Goal: Task Accomplishment & Management: Manage account settings

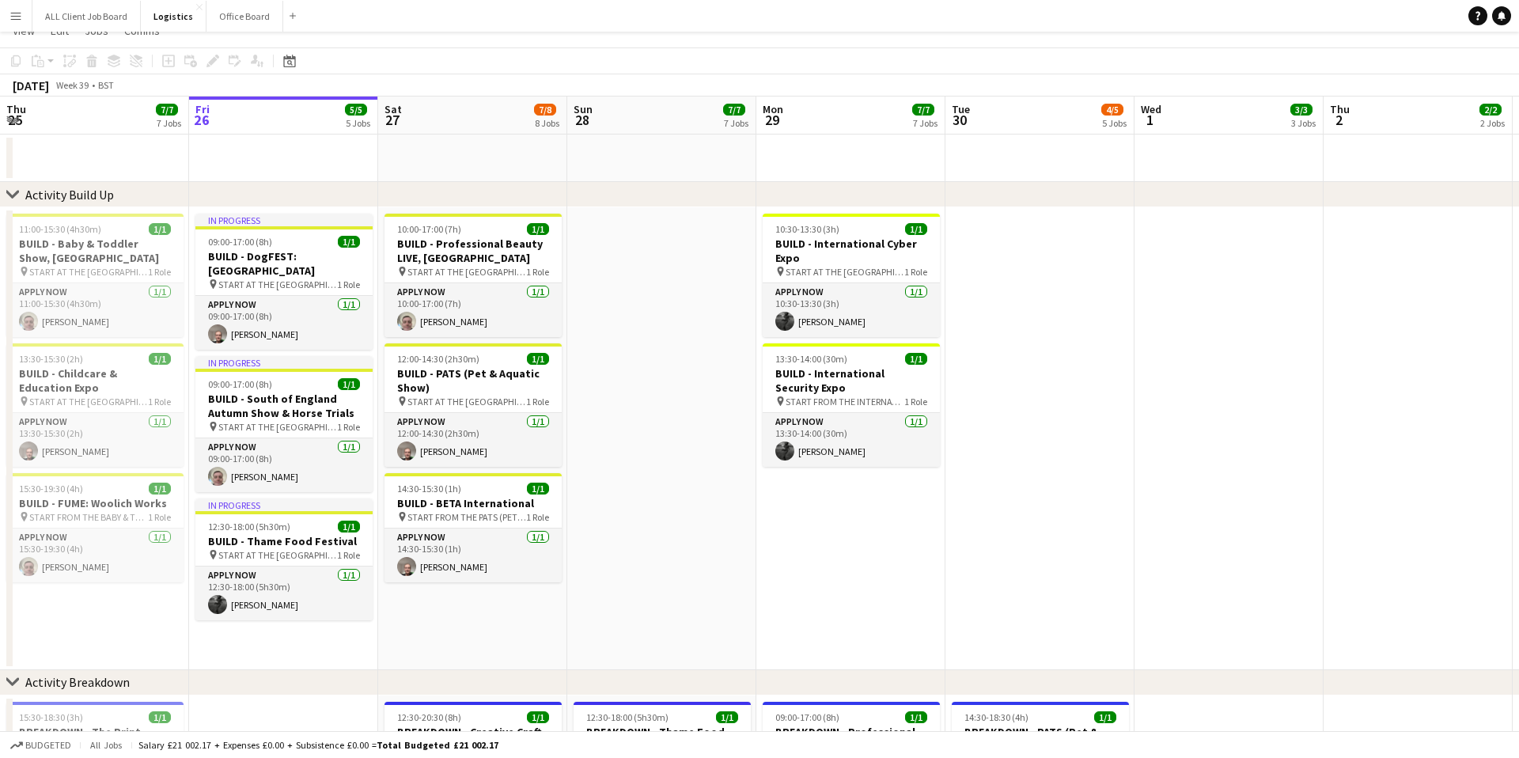
scroll to position [47, 0]
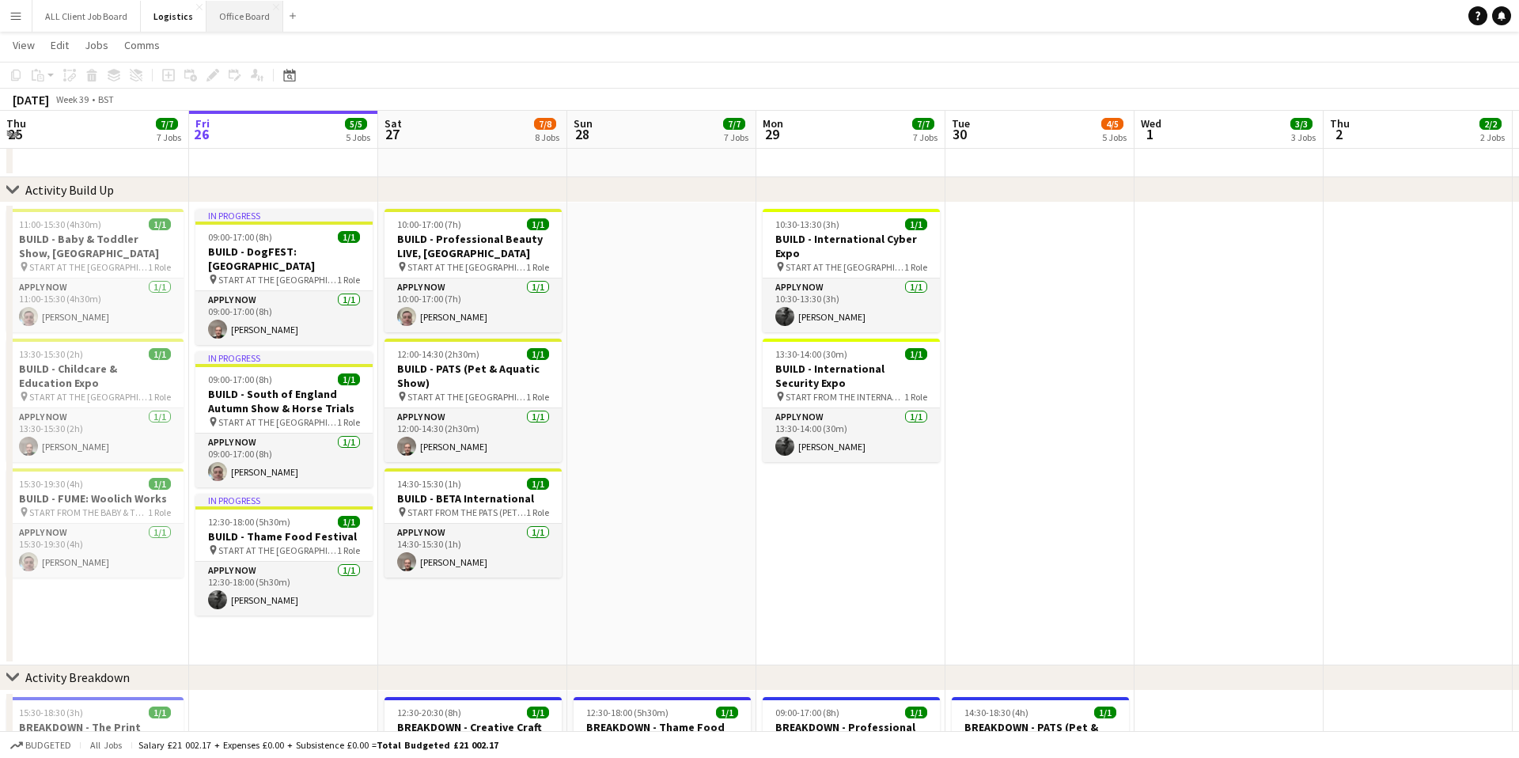
click at [251, 25] on button "Office Board Close" at bounding box center [244, 16] width 77 height 31
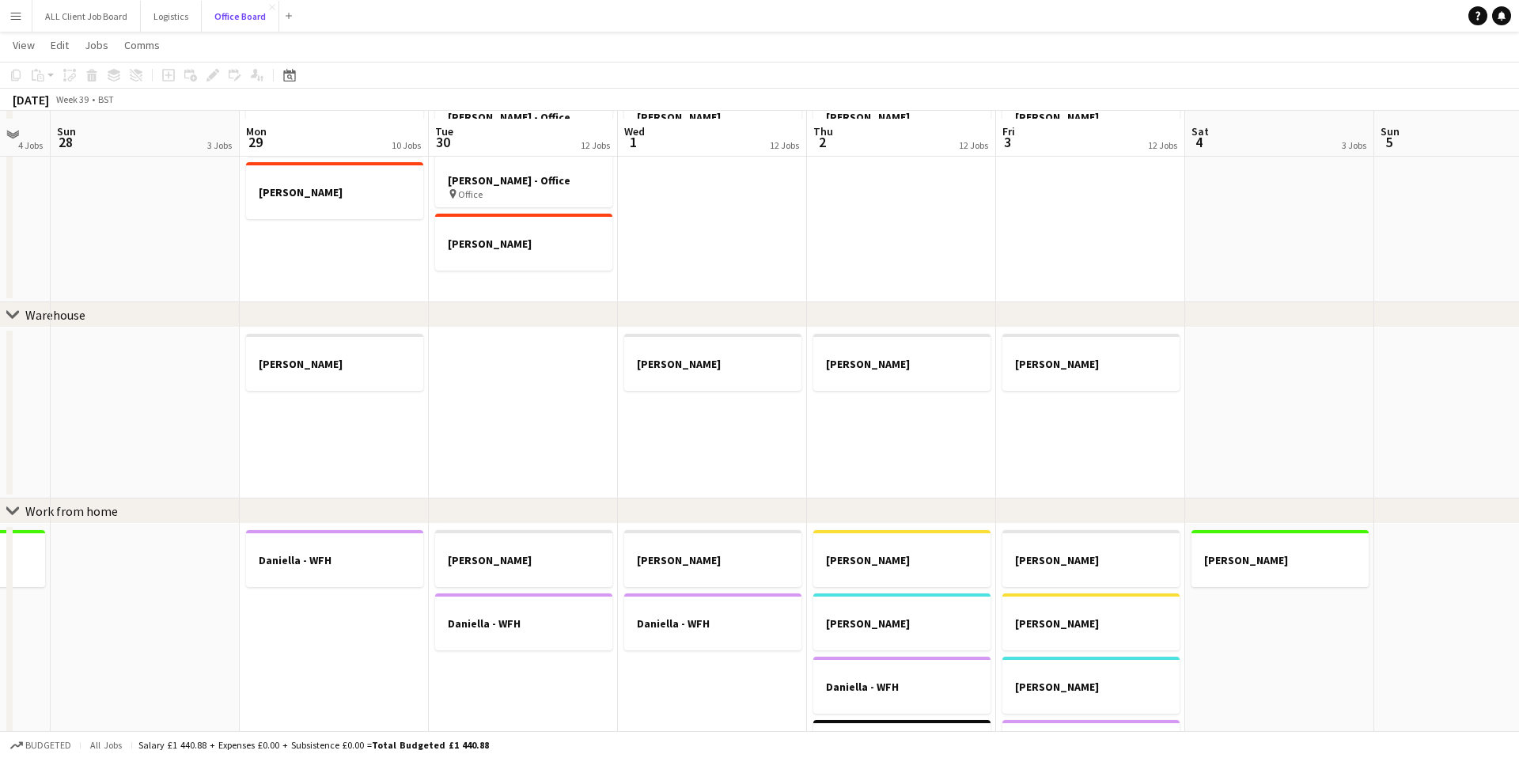
scroll to position [434, 0]
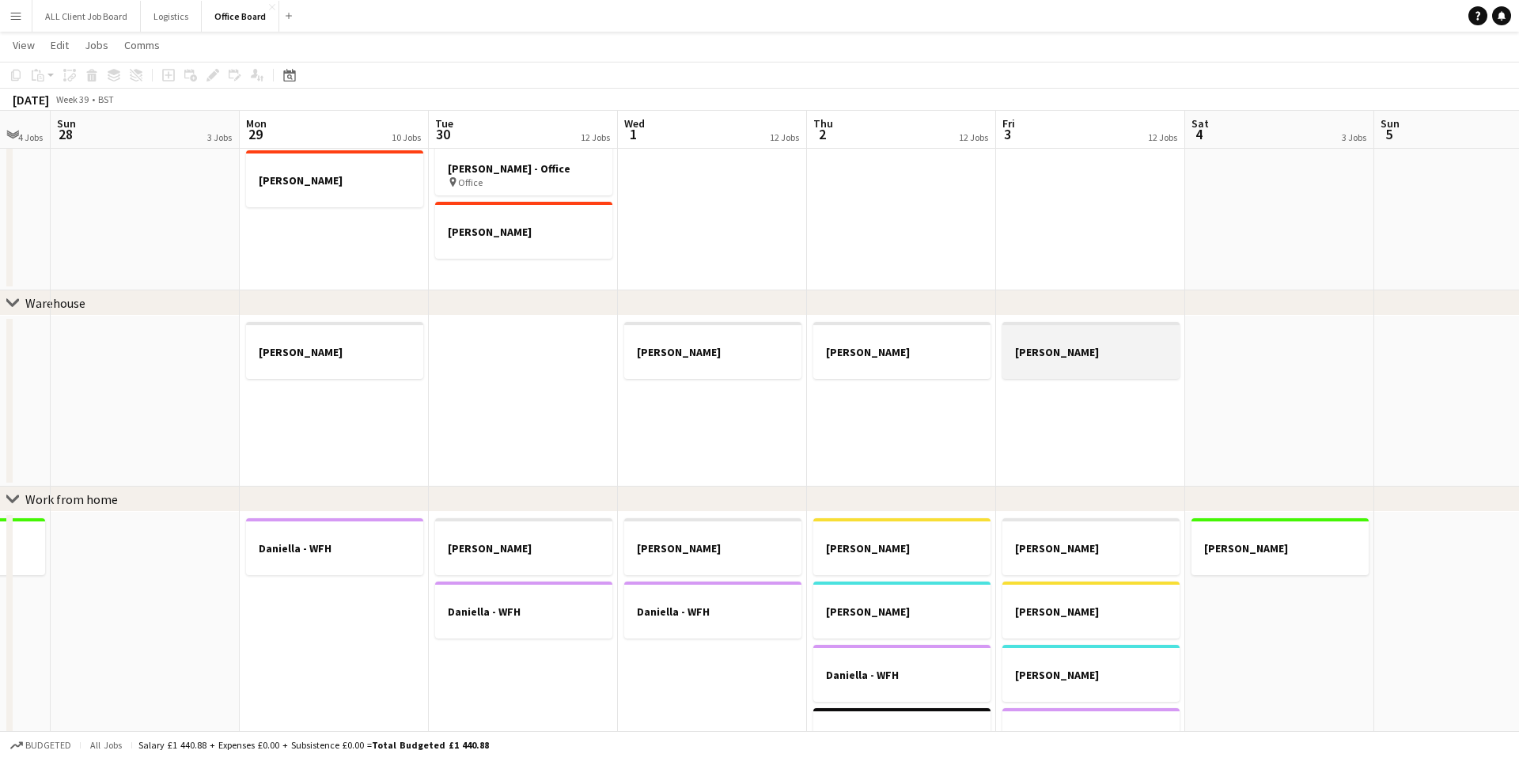
click at [1125, 361] on div at bounding box center [1090, 365] width 177 height 13
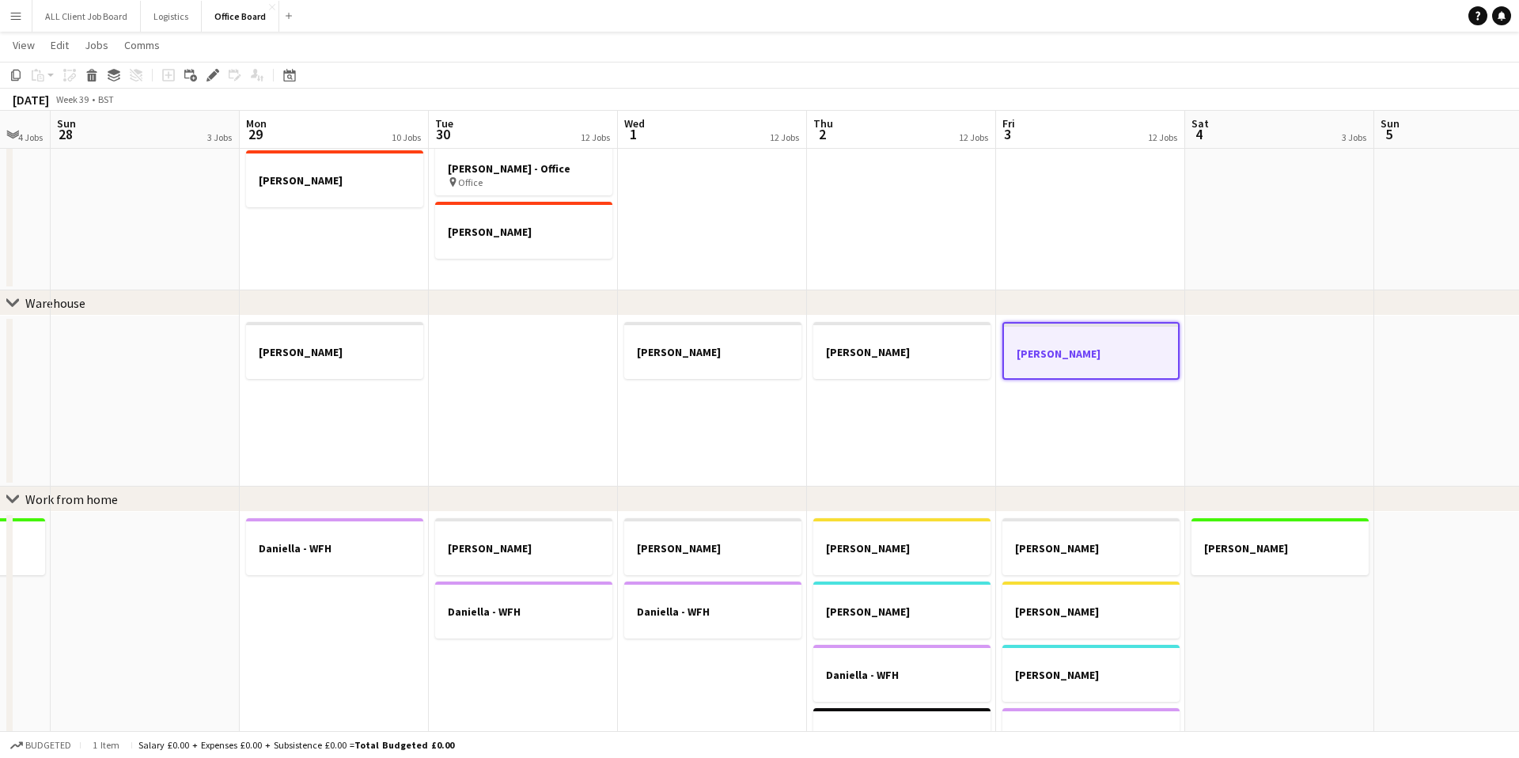
click at [1125, 361] on div at bounding box center [1091, 367] width 174 height 13
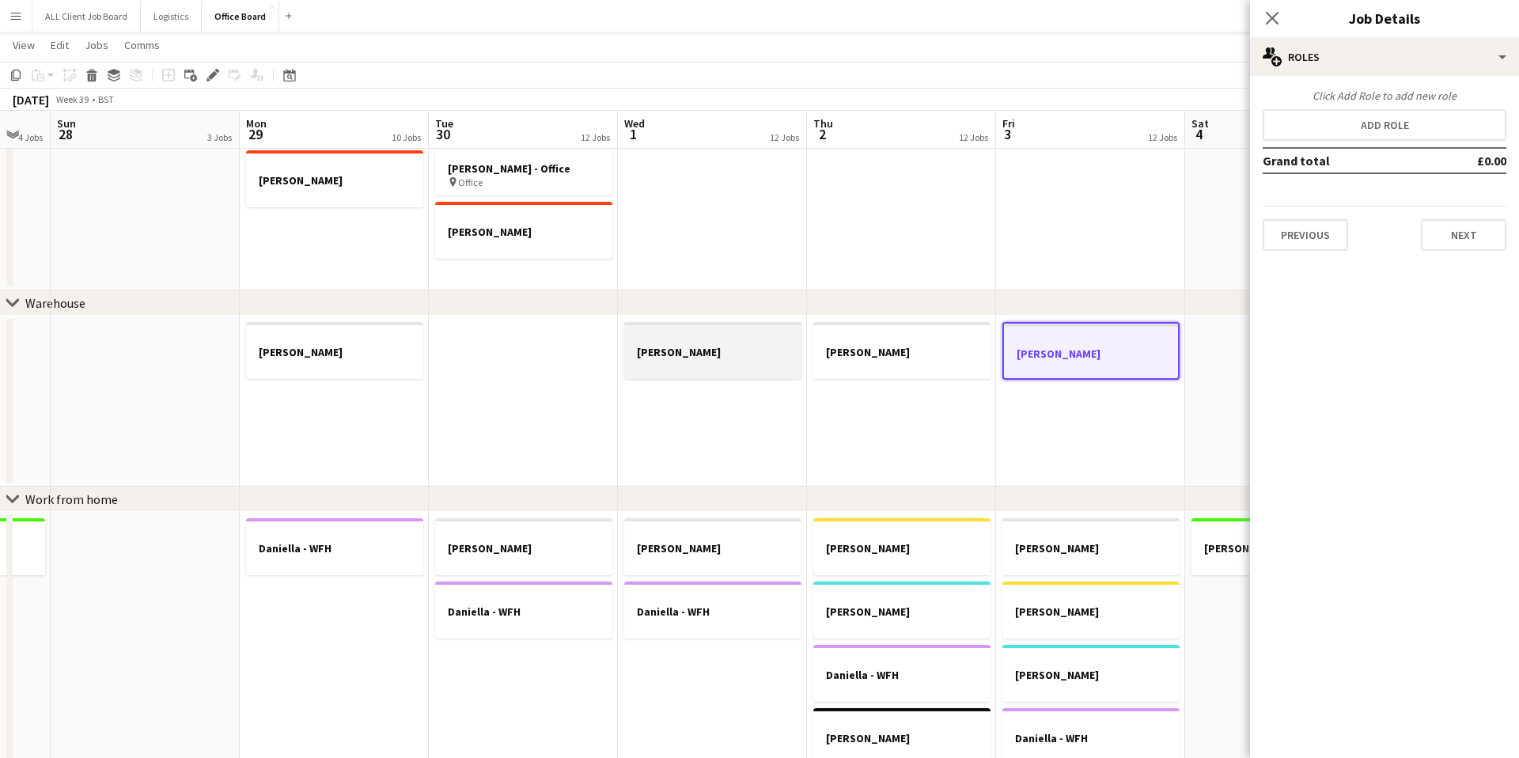
click at [664, 361] on div at bounding box center [712, 365] width 177 height 13
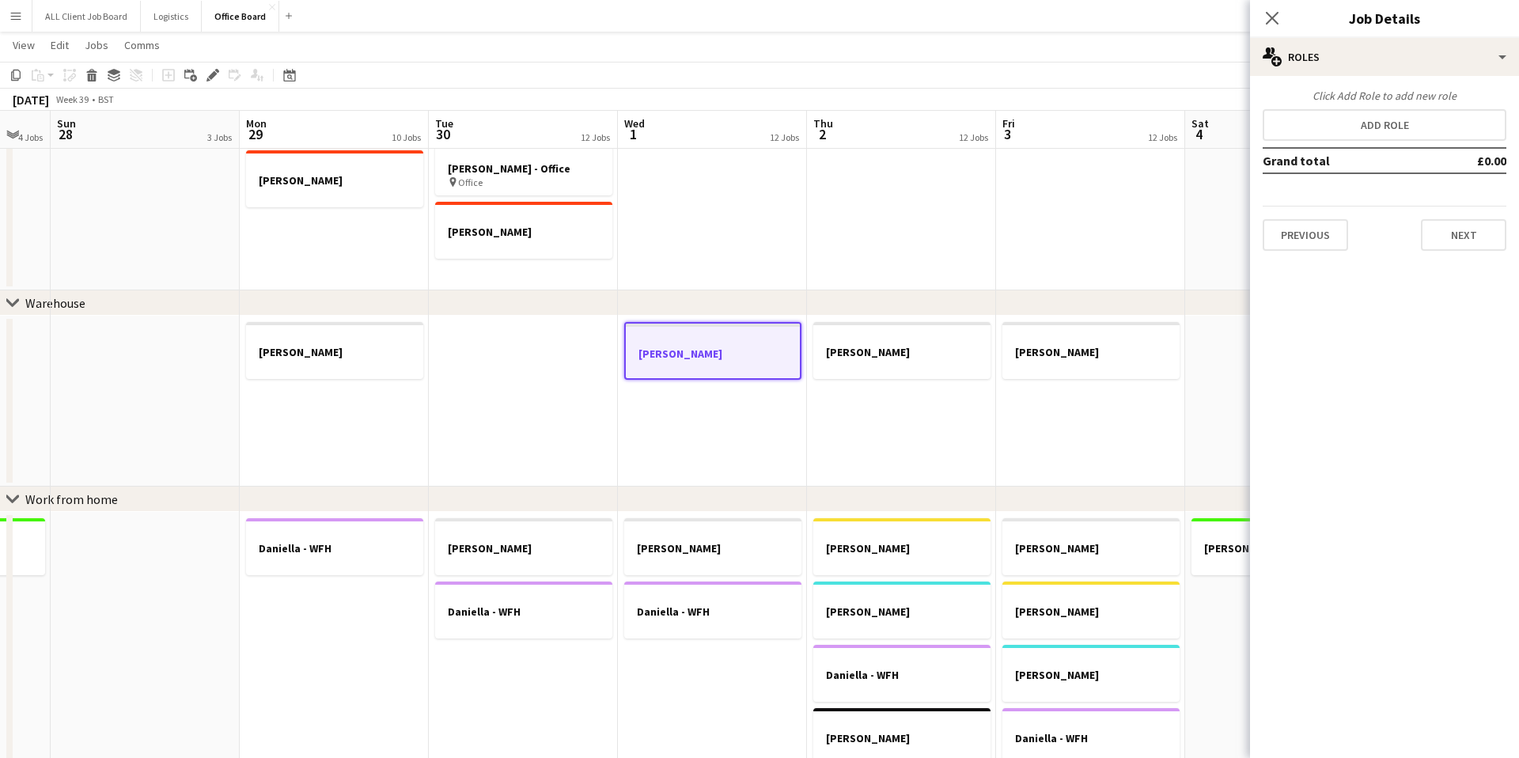
scroll to position [0, 706]
click at [9, 73] on icon "Copy" at bounding box center [15, 75] width 13 height 13
click at [535, 337] on app-date-cell at bounding box center [522, 401] width 189 height 171
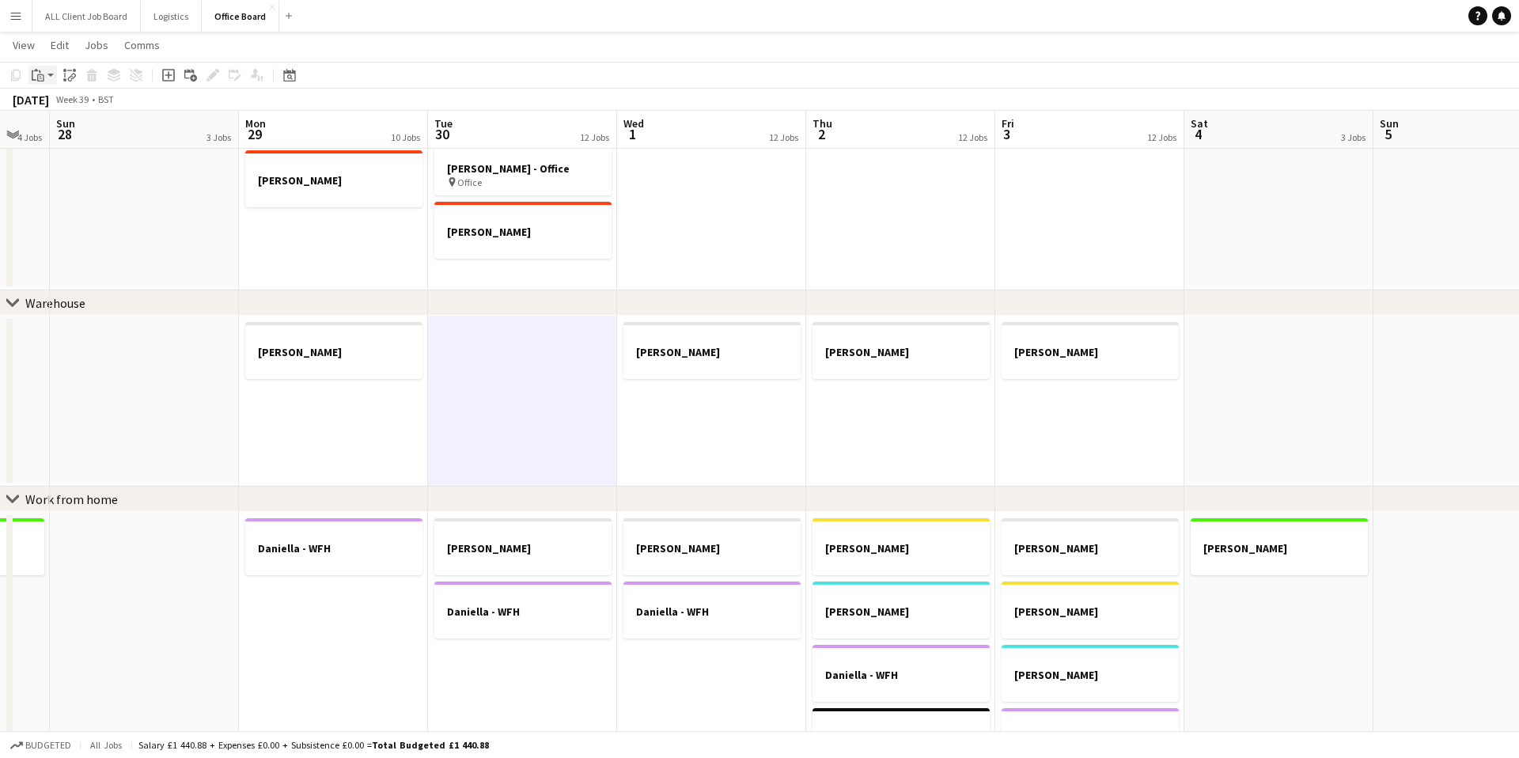
click at [50, 75] on app-action-btn "Paste" at bounding box center [42, 75] width 28 height 19
click at [69, 129] on link "Paste with crew Command Shift V" at bounding box center [104, 132] width 125 height 14
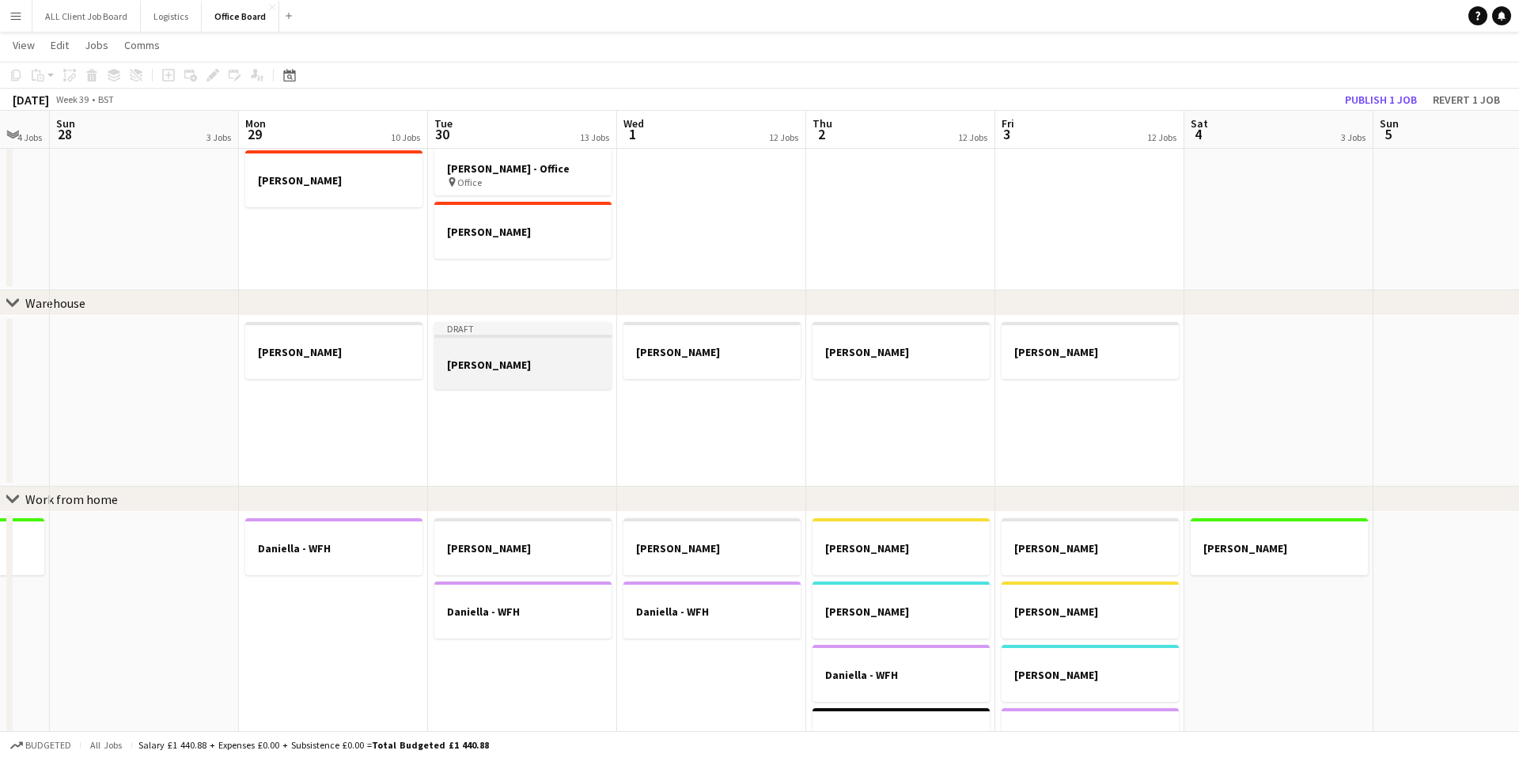
click at [523, 367] on h3 "[PERSON_NAME]" at bounding box center [522, 365] width 177 height 14
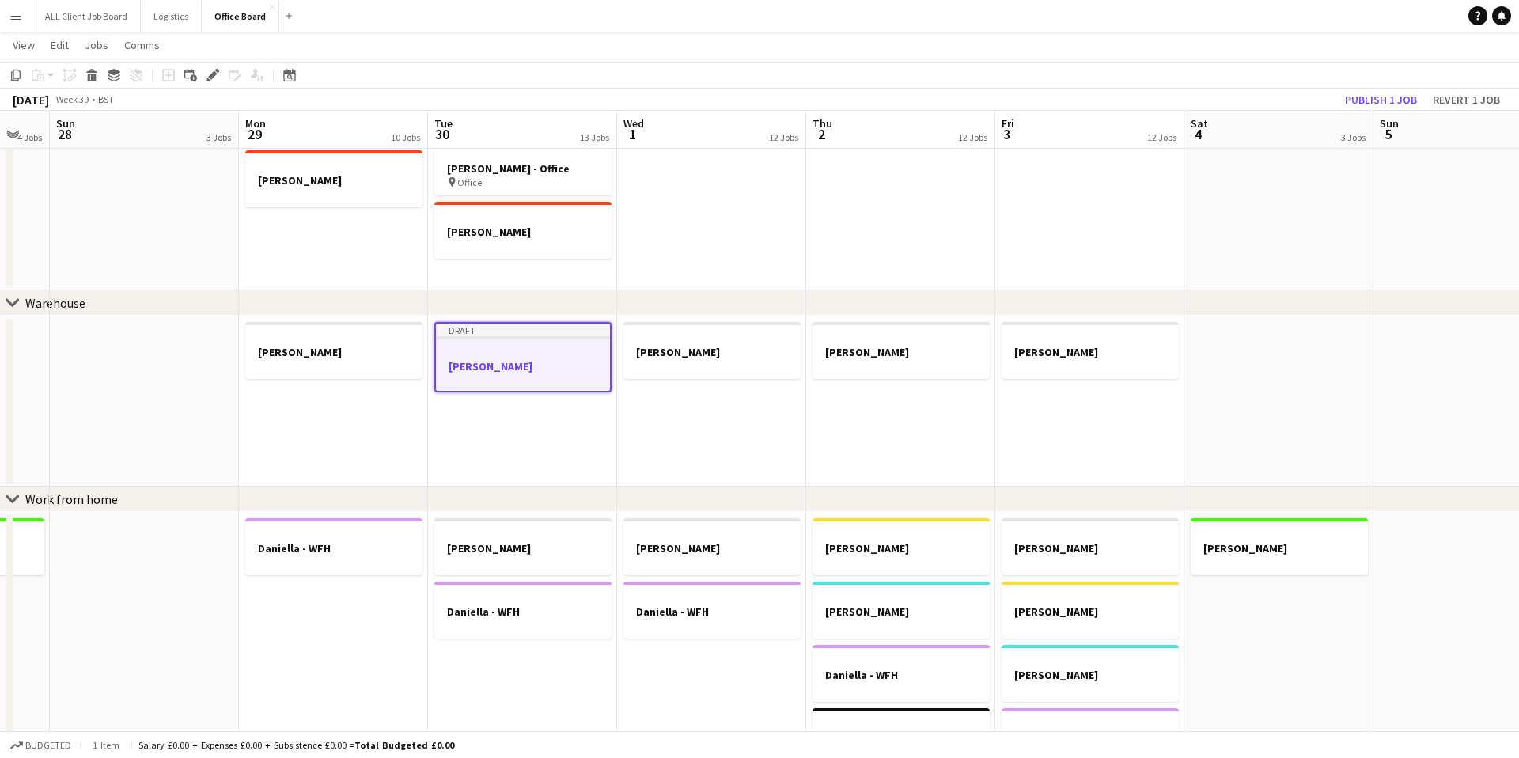
click at [523, 367] on h3 "[PERSON_NAME]" at bounding box center [523, 366] width 174 height 14
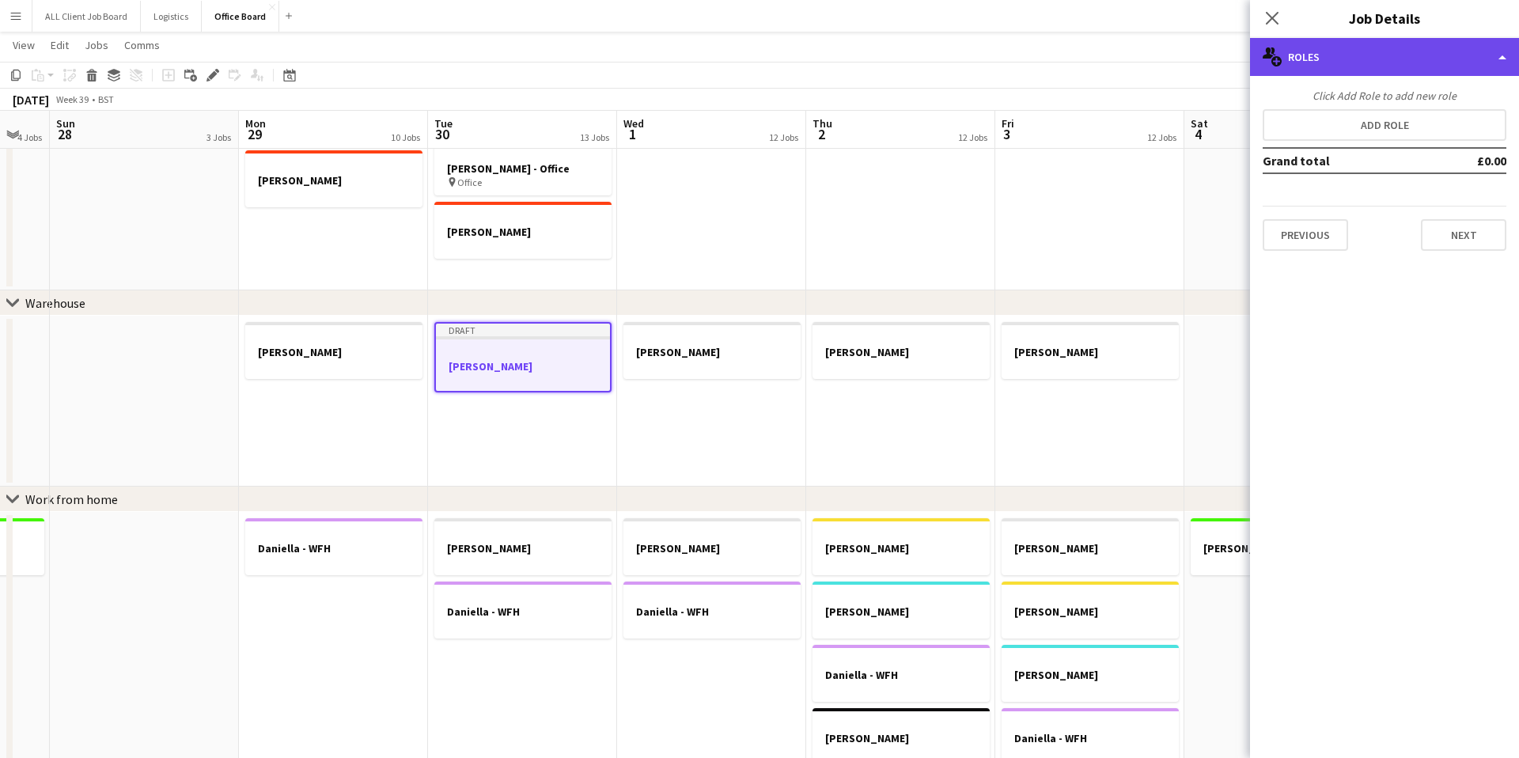
click at [1499, 56] on div "multiple-users-add Roles" at bounding box center [1384, 57] width 269 height 38
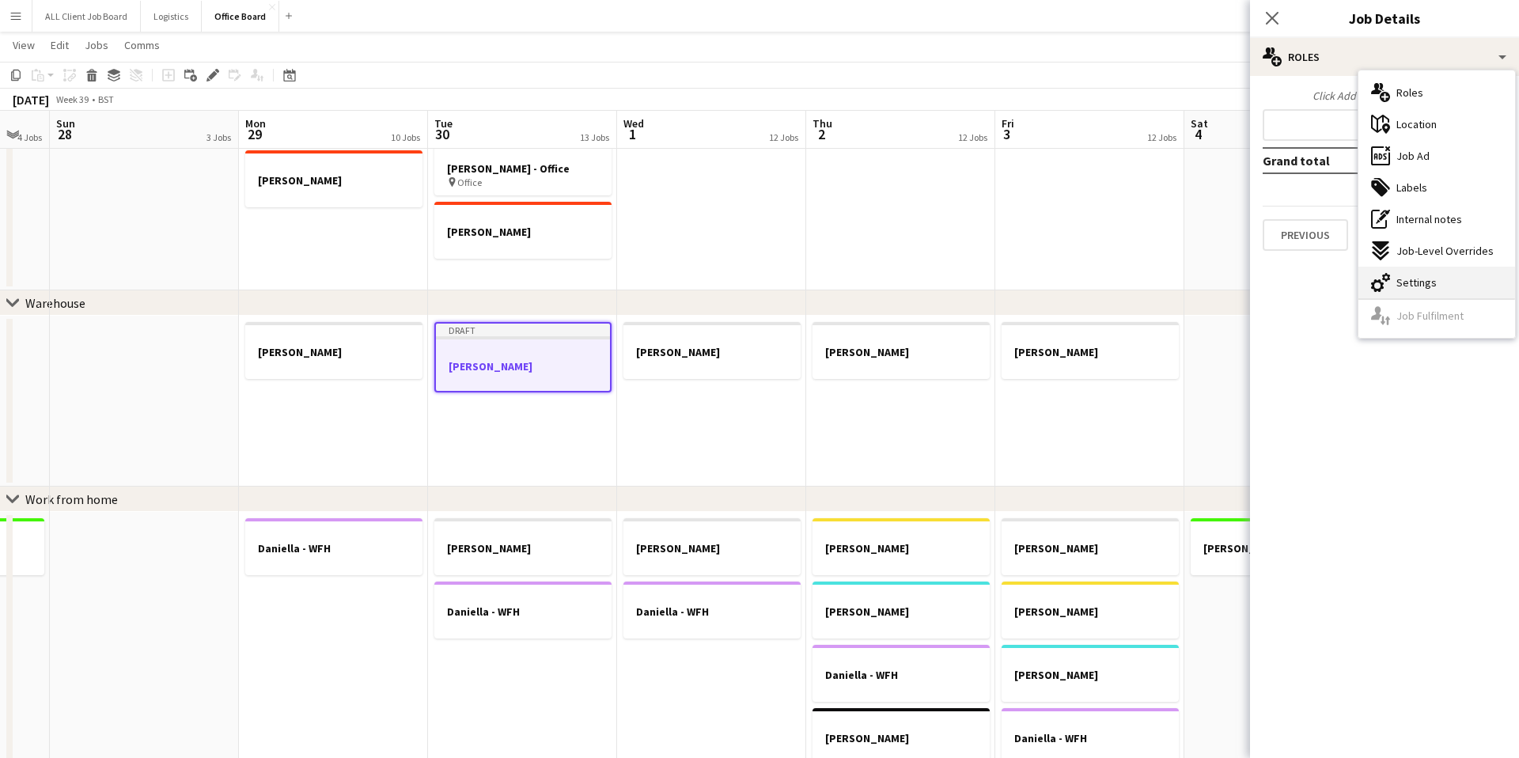
click at [1403, 281] on span "Settings" at bounding box center [1416, 282] width 40 height 14
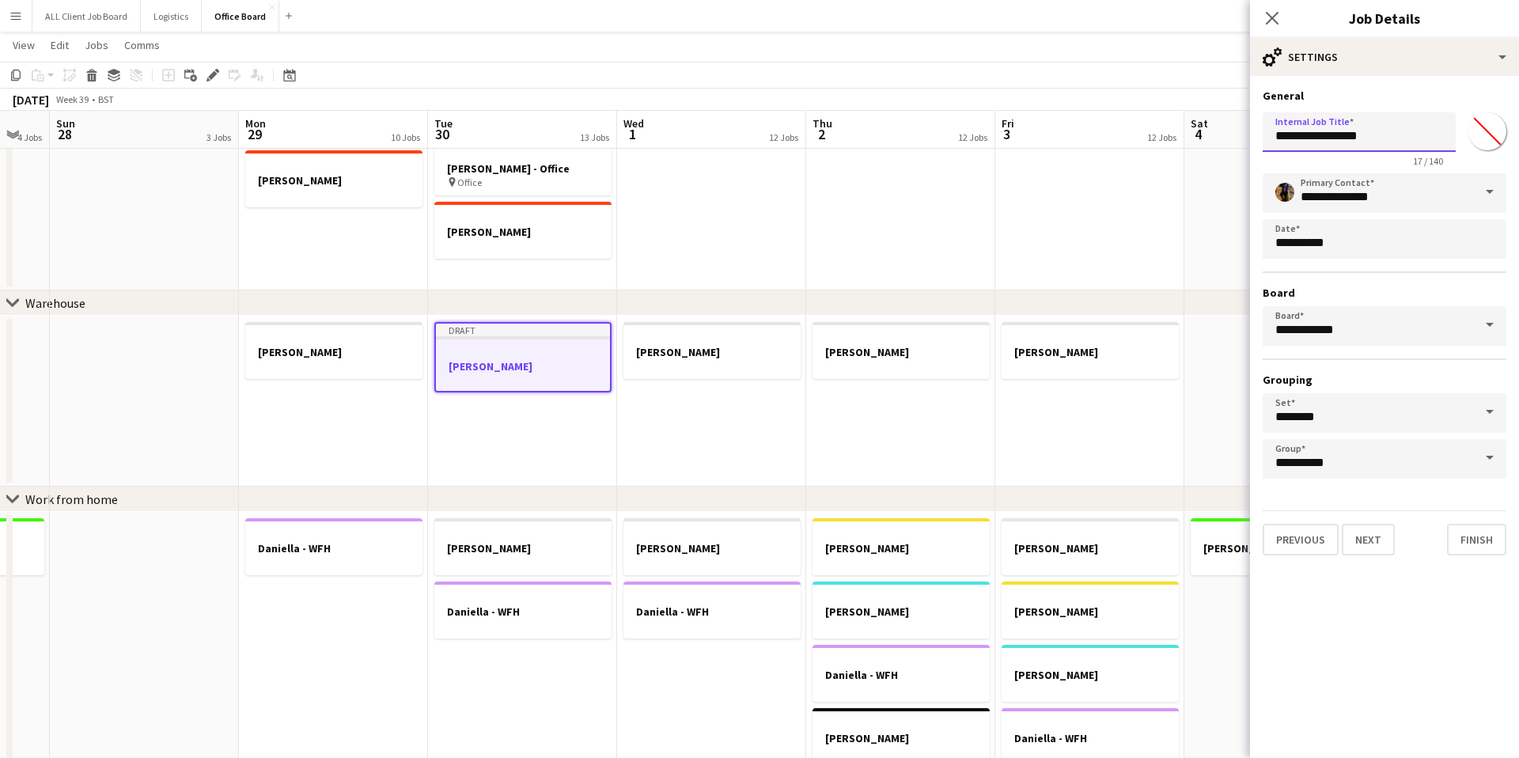
drag, startPoint x: 1368, startPoint y: 135, endPoint x: 1313, endPoint y: 132, distance: 55.5
click at [1313, 132] on input "**********" at bounding box center [1358, 132] width 193 height 40
type input "**********"
click at [1274, 20] on icon at bounding box center [1271, 17] width 15 height 15
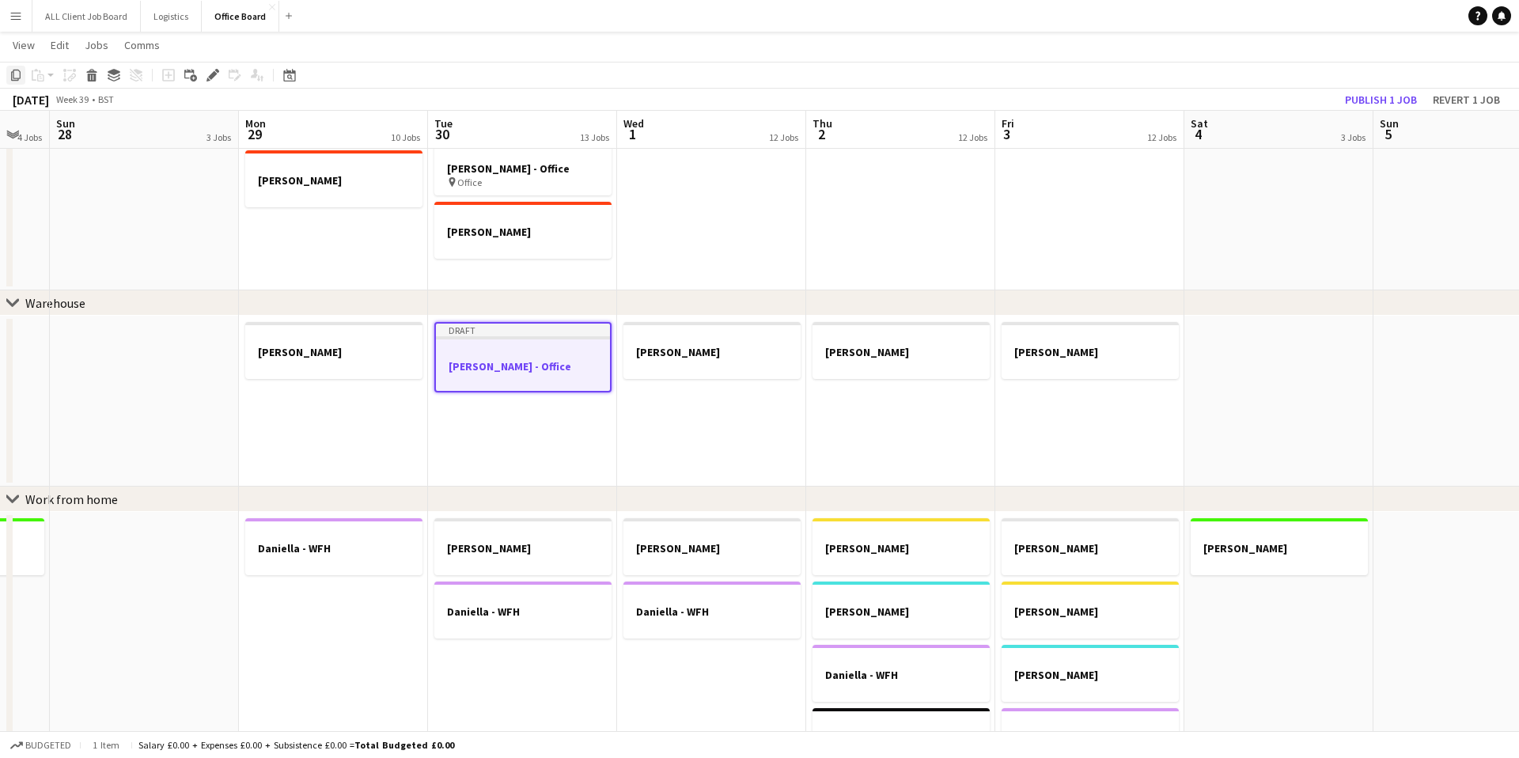
click at [13, 75] on icon "Copy" at bounding box center [15, 75] width 13 height 13
click at [17, 75] on icon "Copy" at bounding box center [15, 75] width 13 height 13
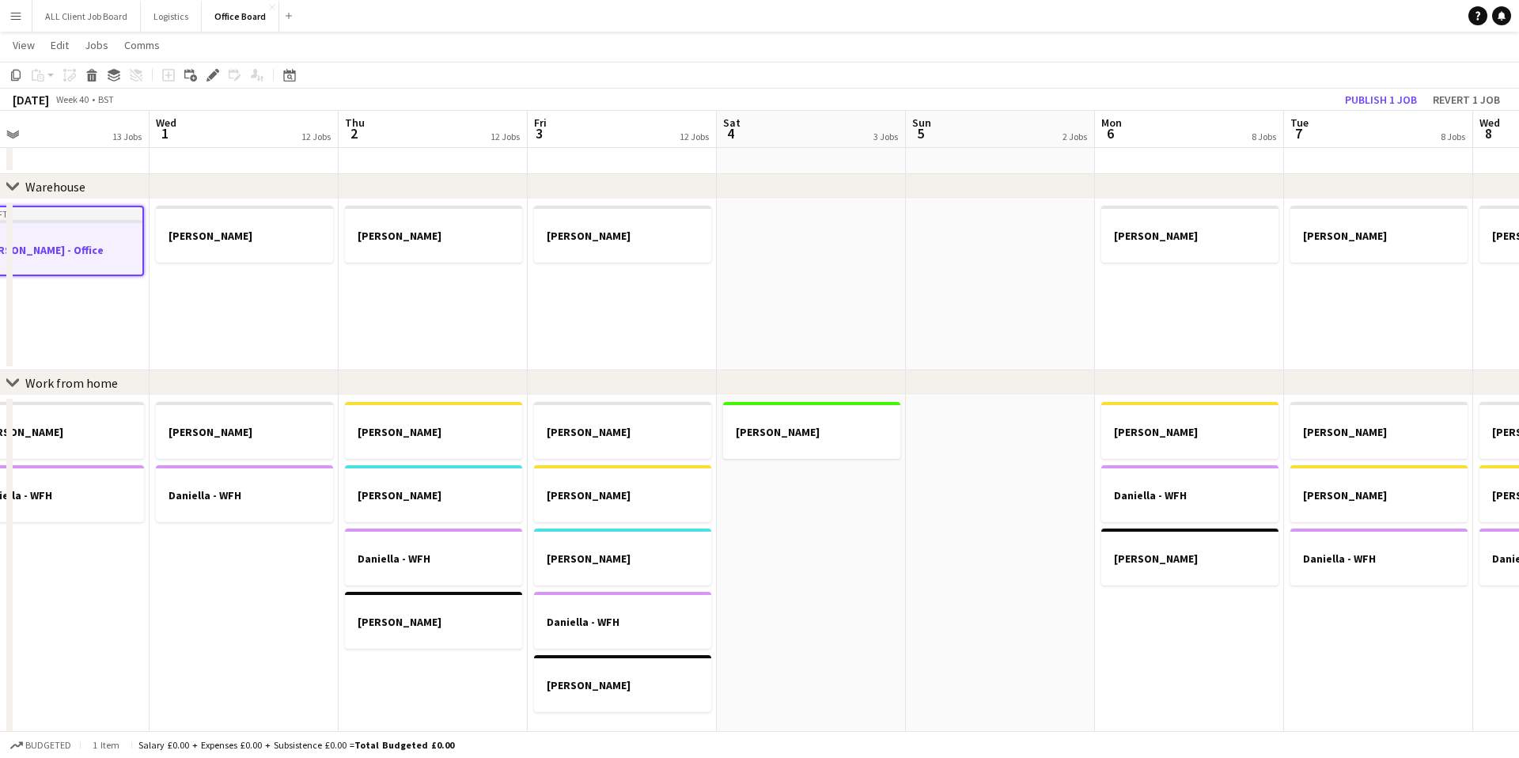
scroll to position [536, 0]
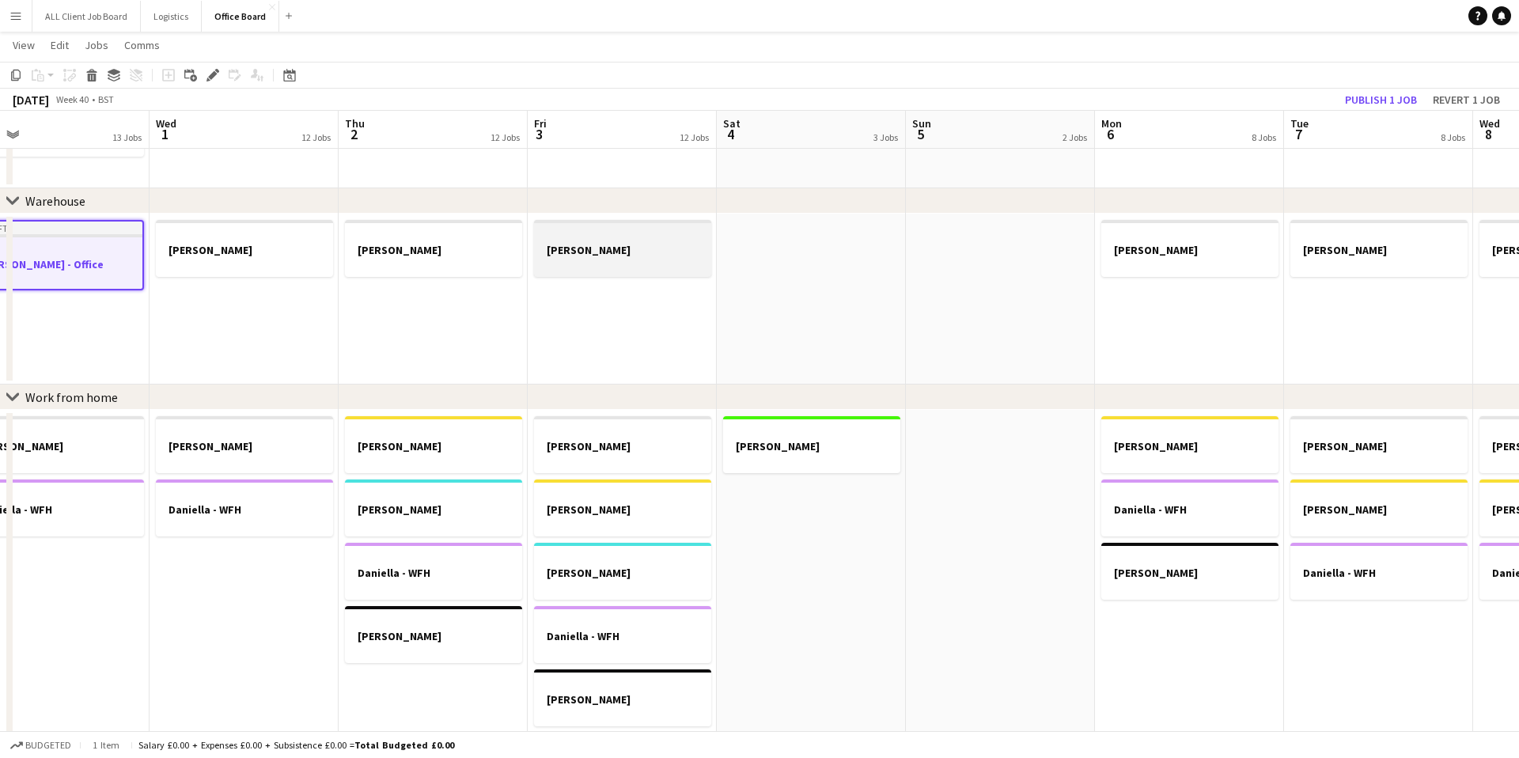
click at [581, 264] on div at bounding box center [622, 263] width 177 height 13
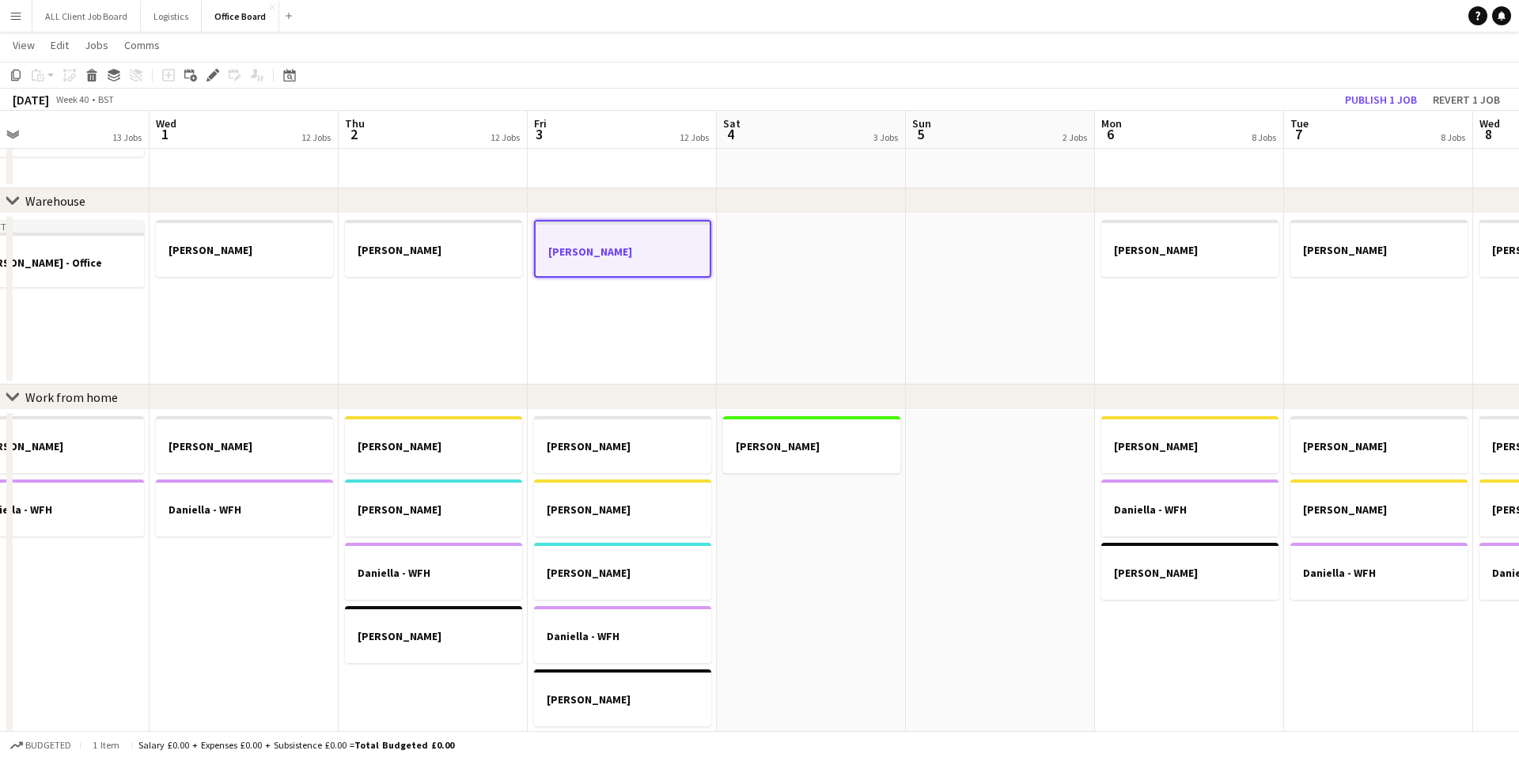
click at [581, 264] on div at bounding box center [622, 265] width 174 height 13
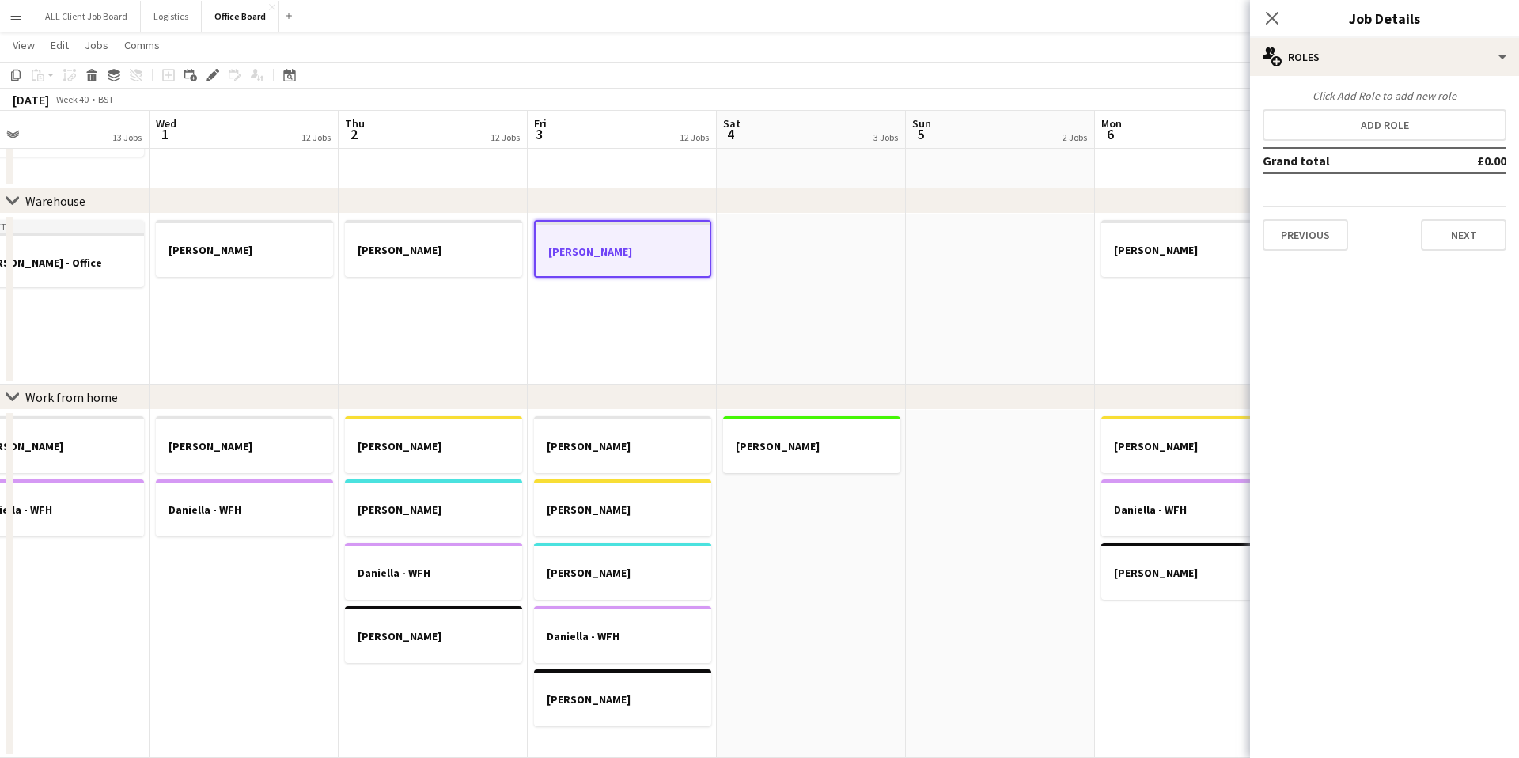
click at [643, 250] on h3 "[PERSON_NAME]" at bounding box center [622, 251] width 174 height 14
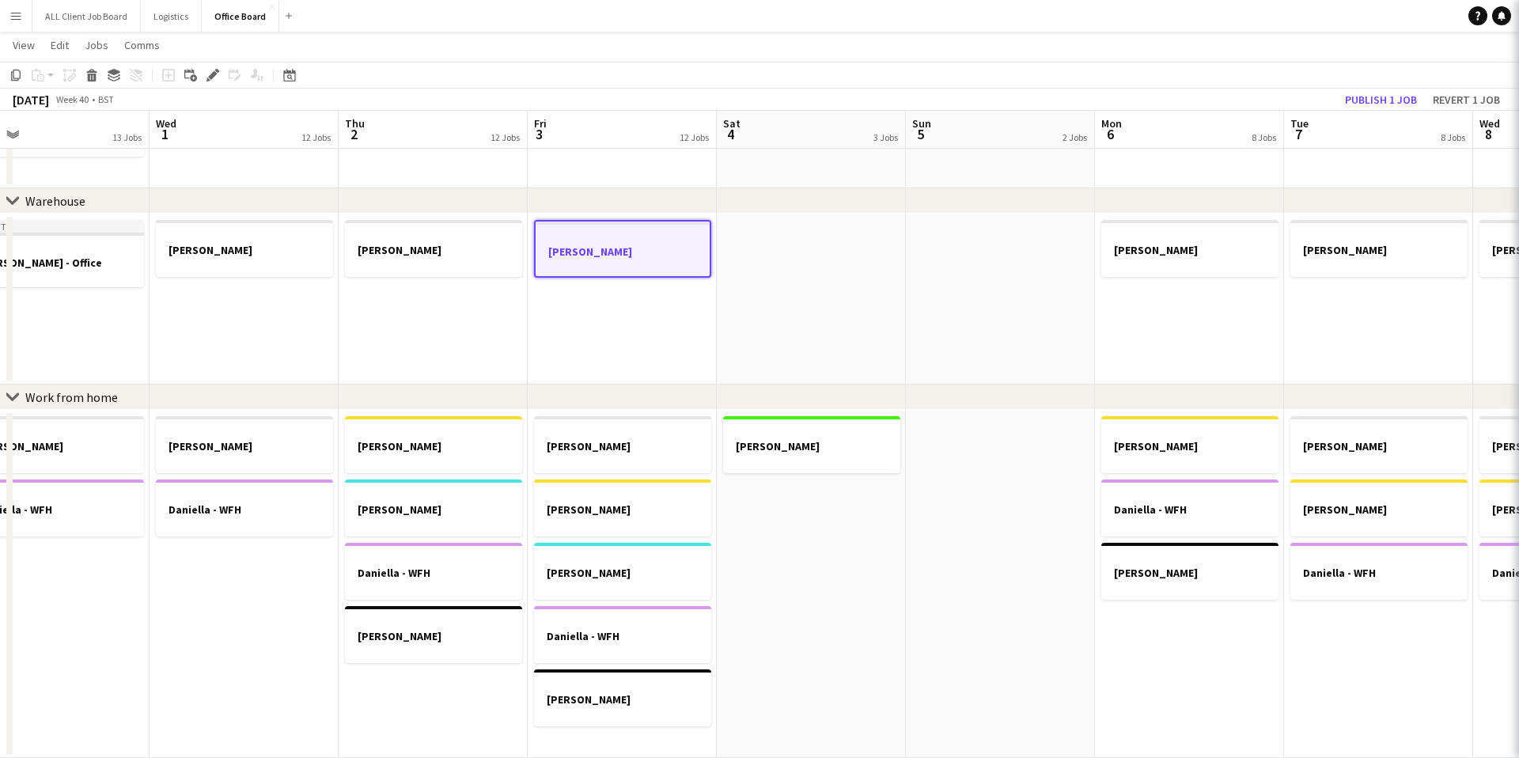
scroll to position [0, 796]
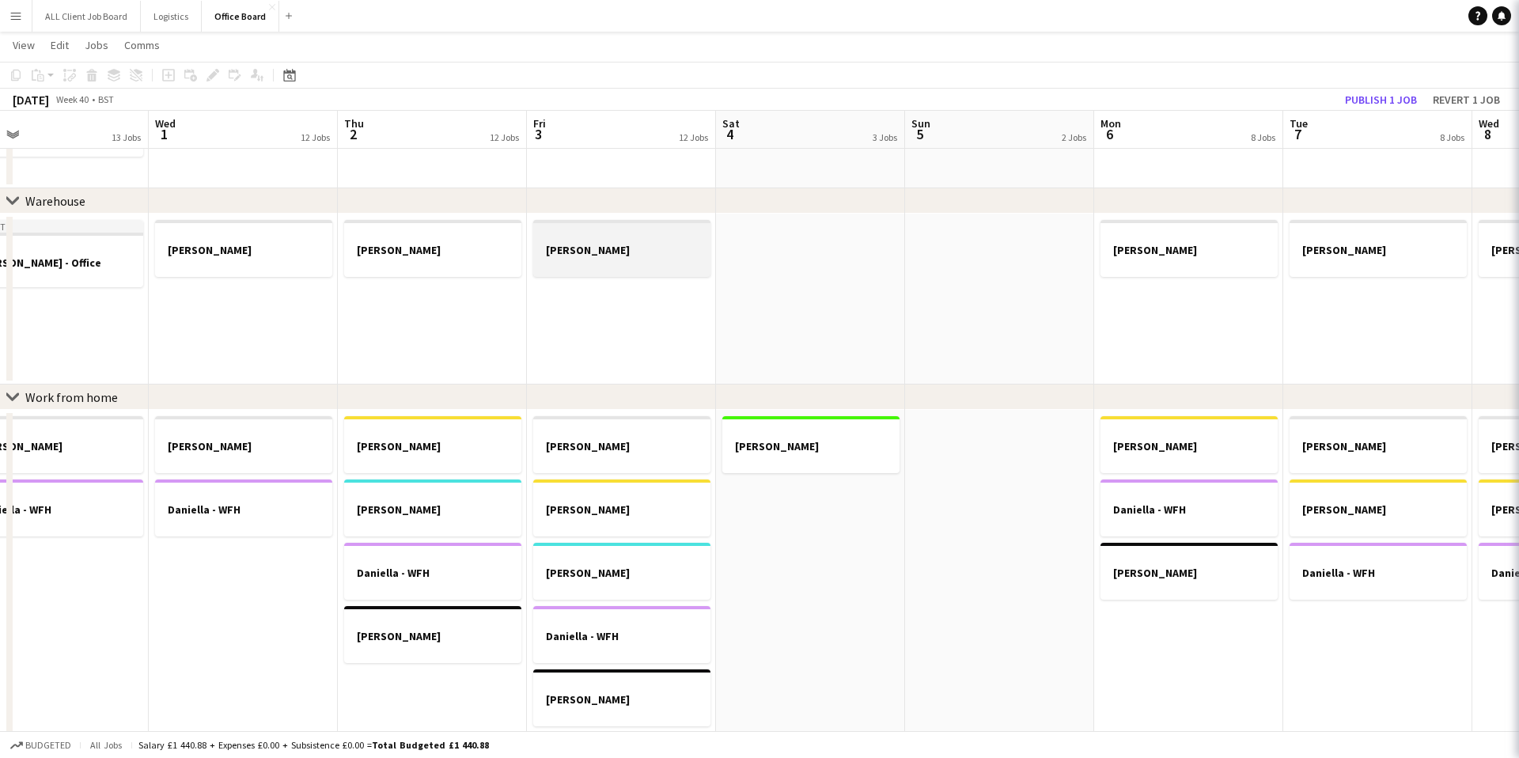
click at [642, 249] on h3 "[PERSON_NAME]" at bounding box center [621, 250] width 177 height 14
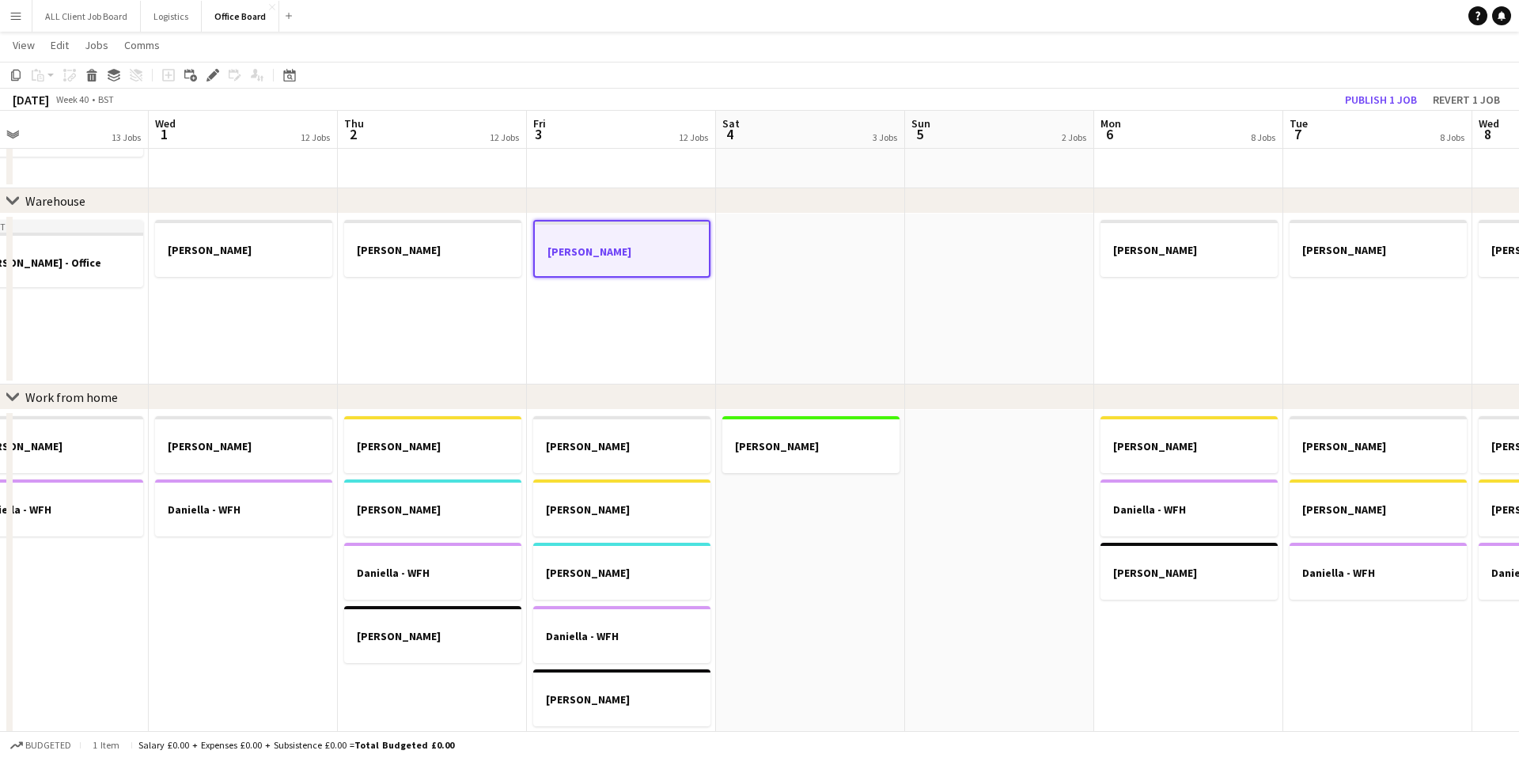
click at [642, 249] on h3 "[PERSON_NAME]" at bounding box center [622, 251] width 174 height 14
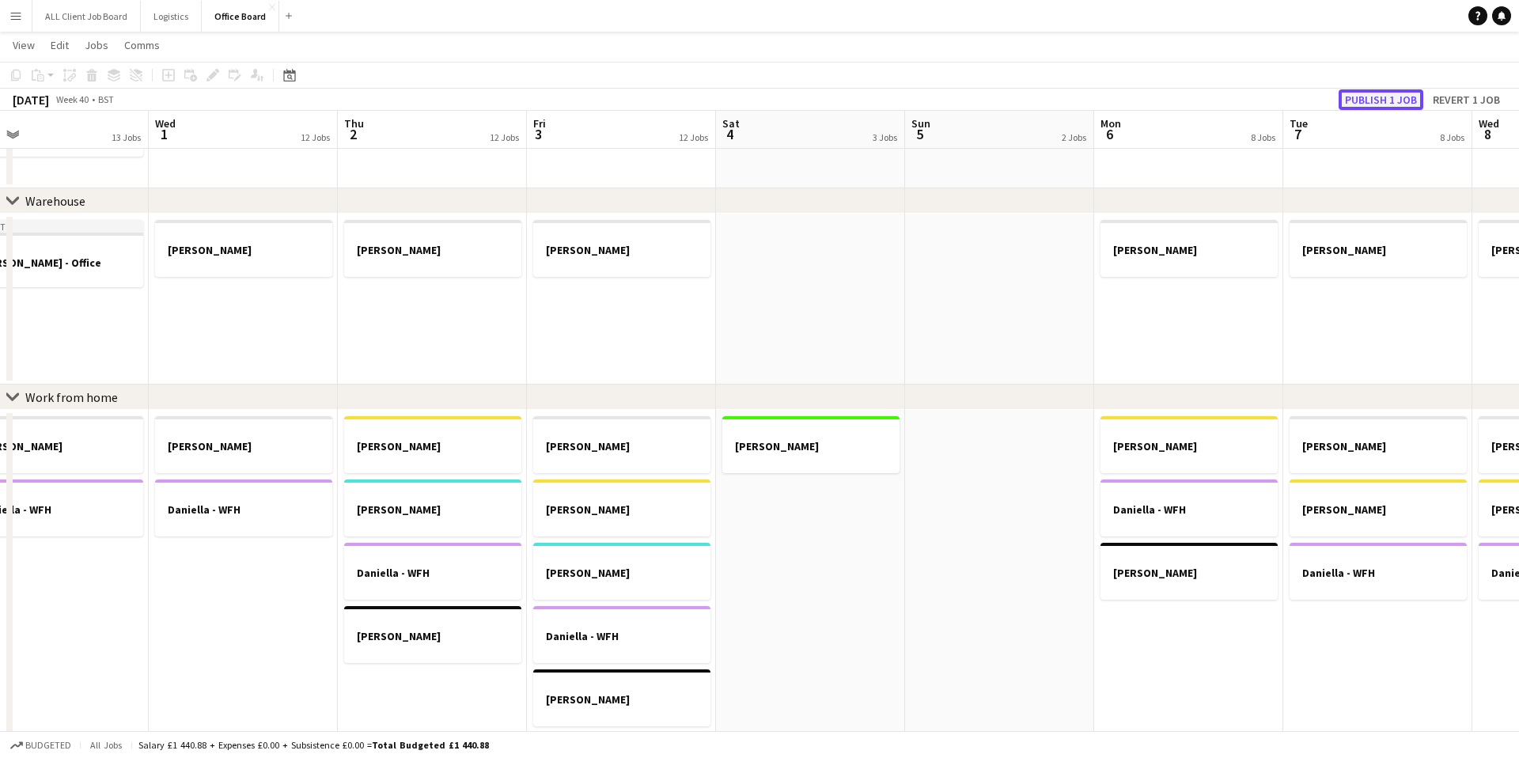
click at [1389, 96] on button "Publish 1 job" at bounding box center [1380, 99] width 85 height 21
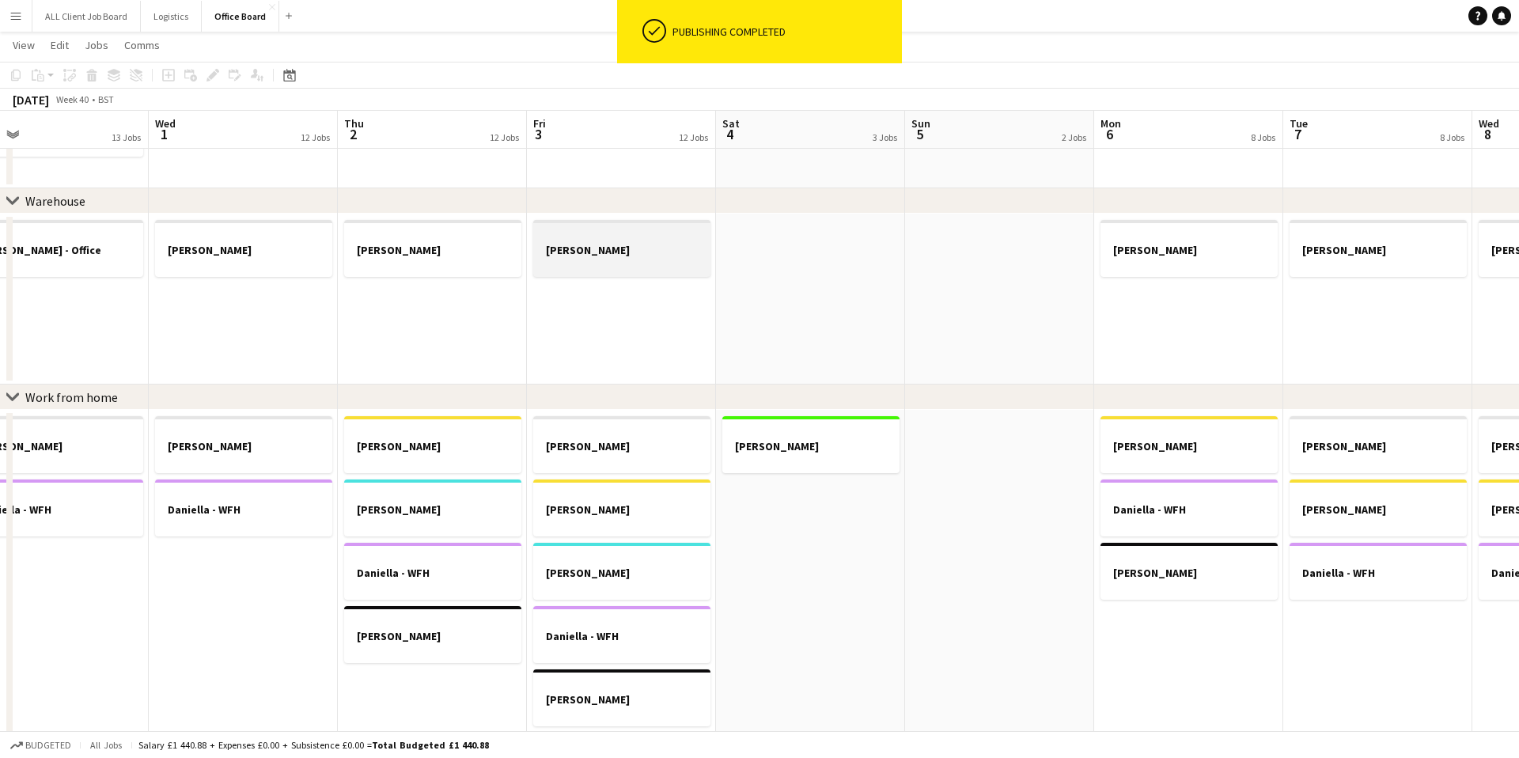
click at [653, 257] on div at bounding box center [621, 263] width 177 height 13
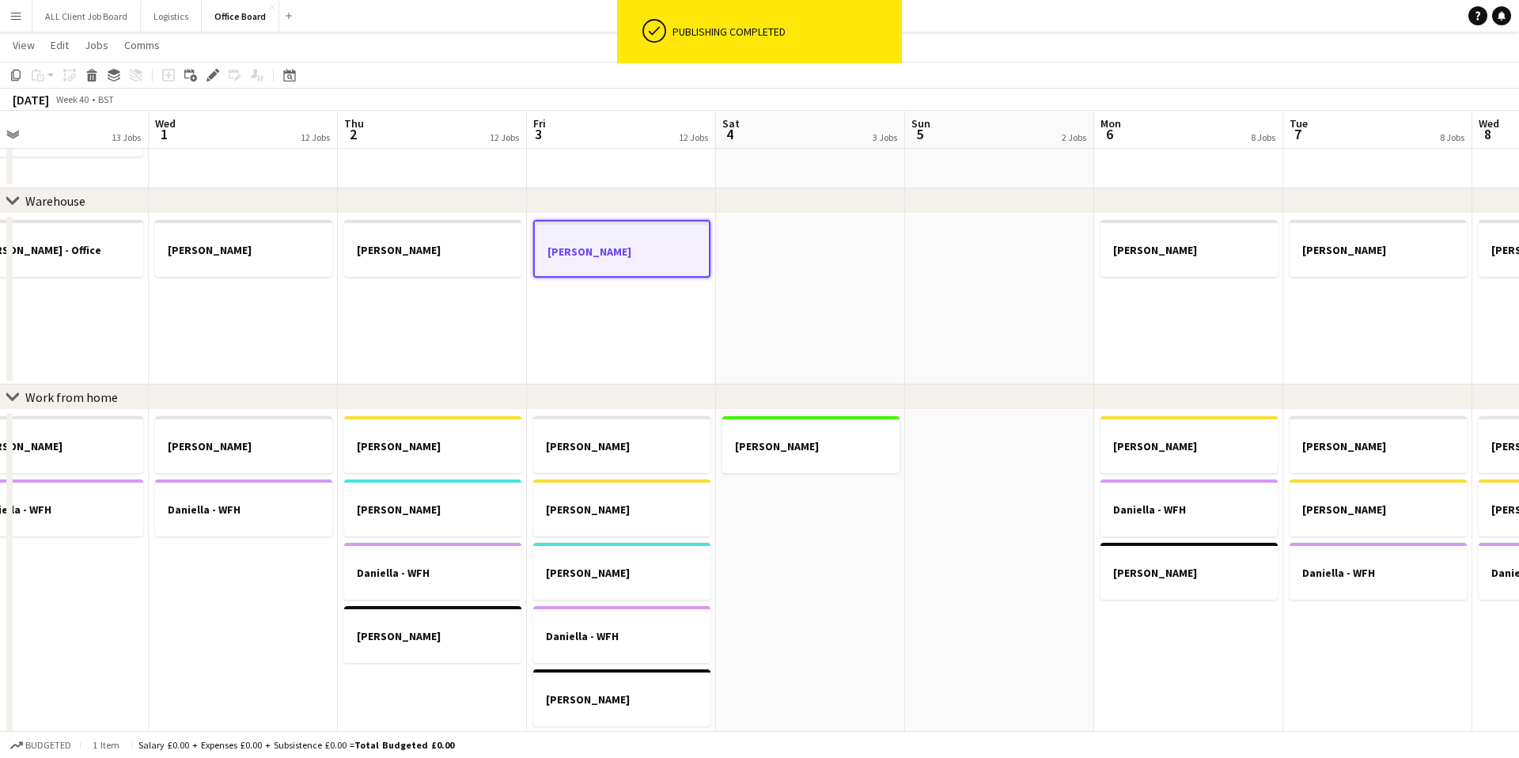
click at [653, 256] on h3 "[PERSON_NAME]" at bounding box center [622, 251] width 174 height 14
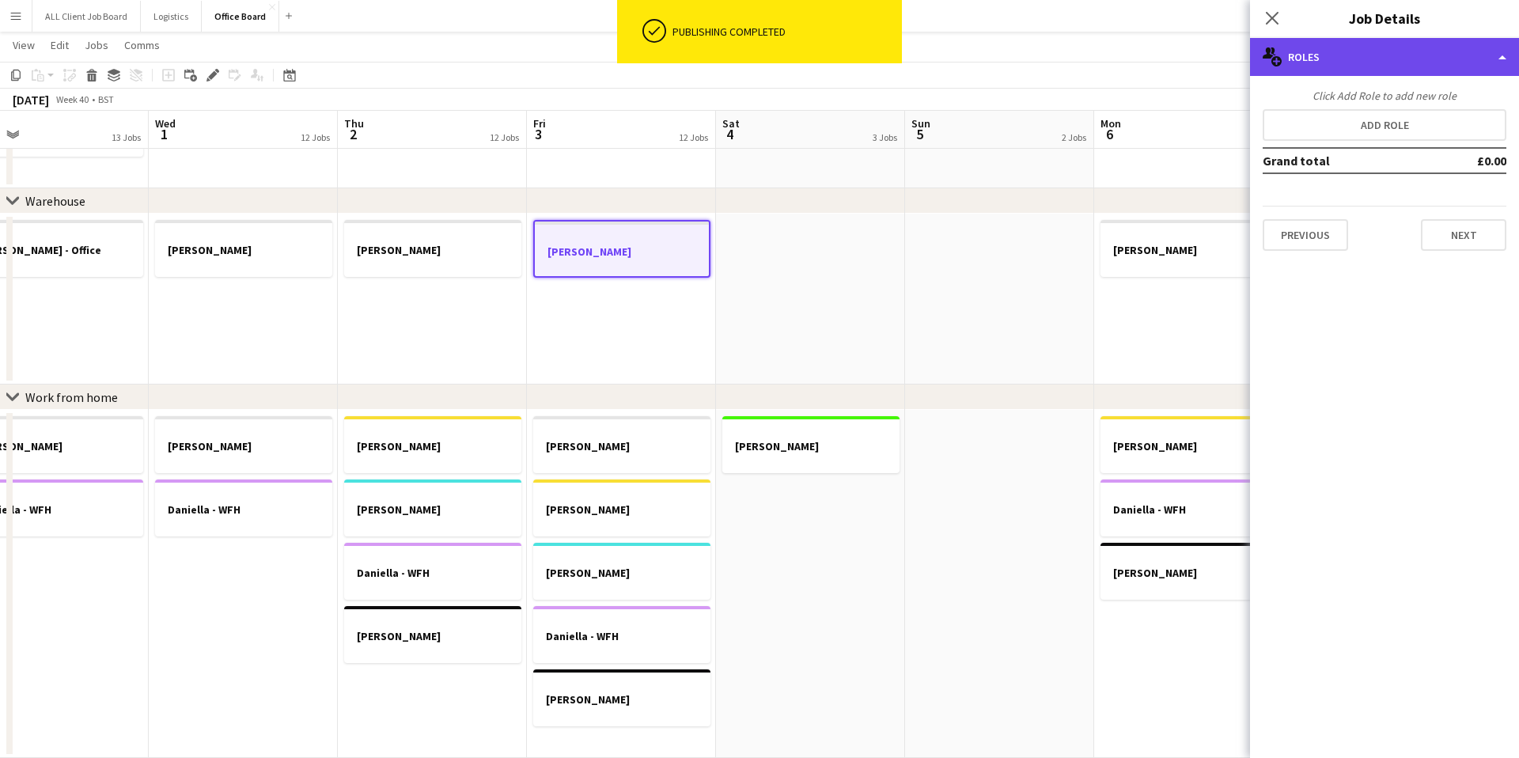
click at [1502, 57] on div "multiple-users-add Roles" at bounding box center [1384, 57] width 269 height 38
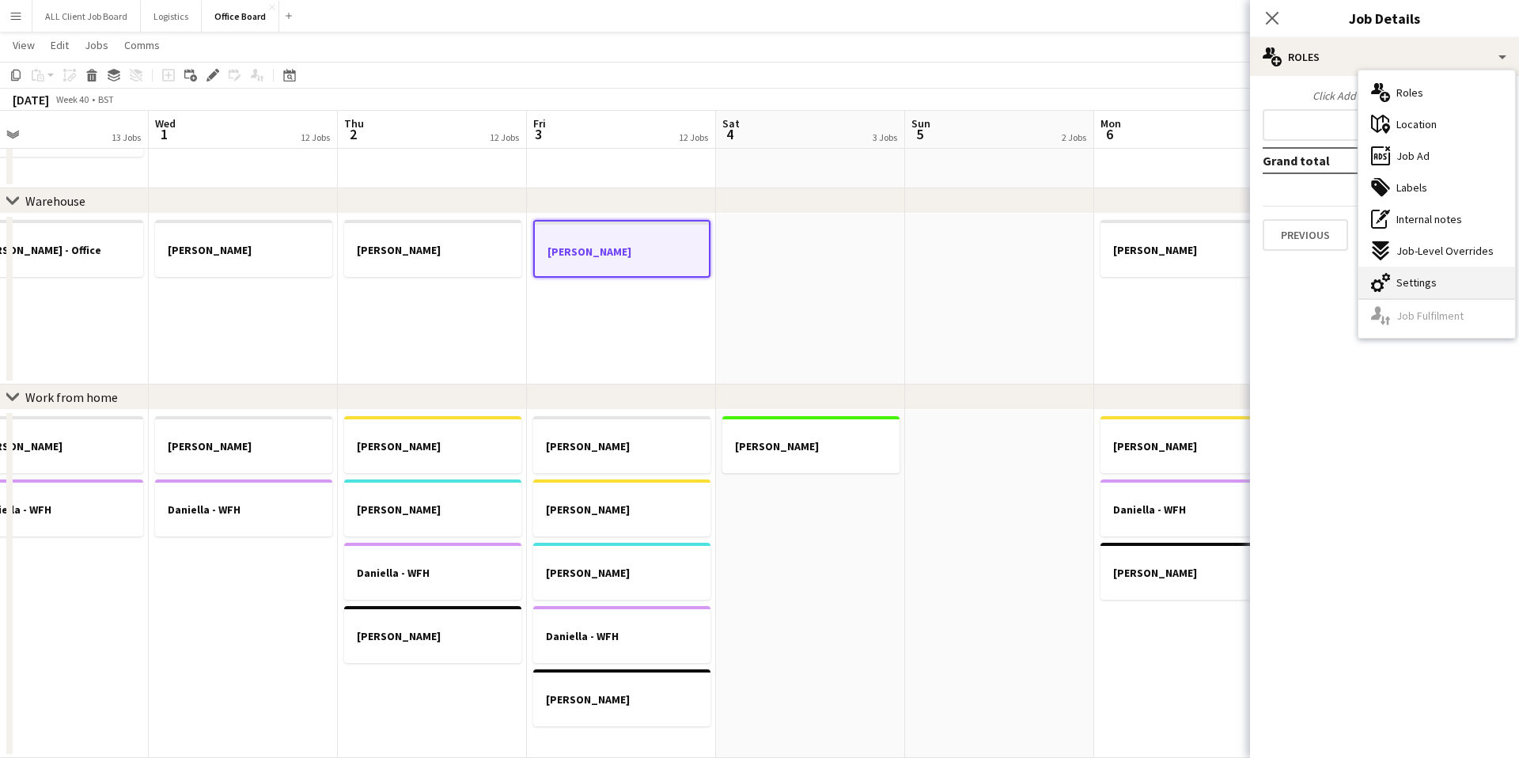
click at [1459, 273] on div "cog-double-3 Settings" at bounding box center [1436, 283] width 157 height 32
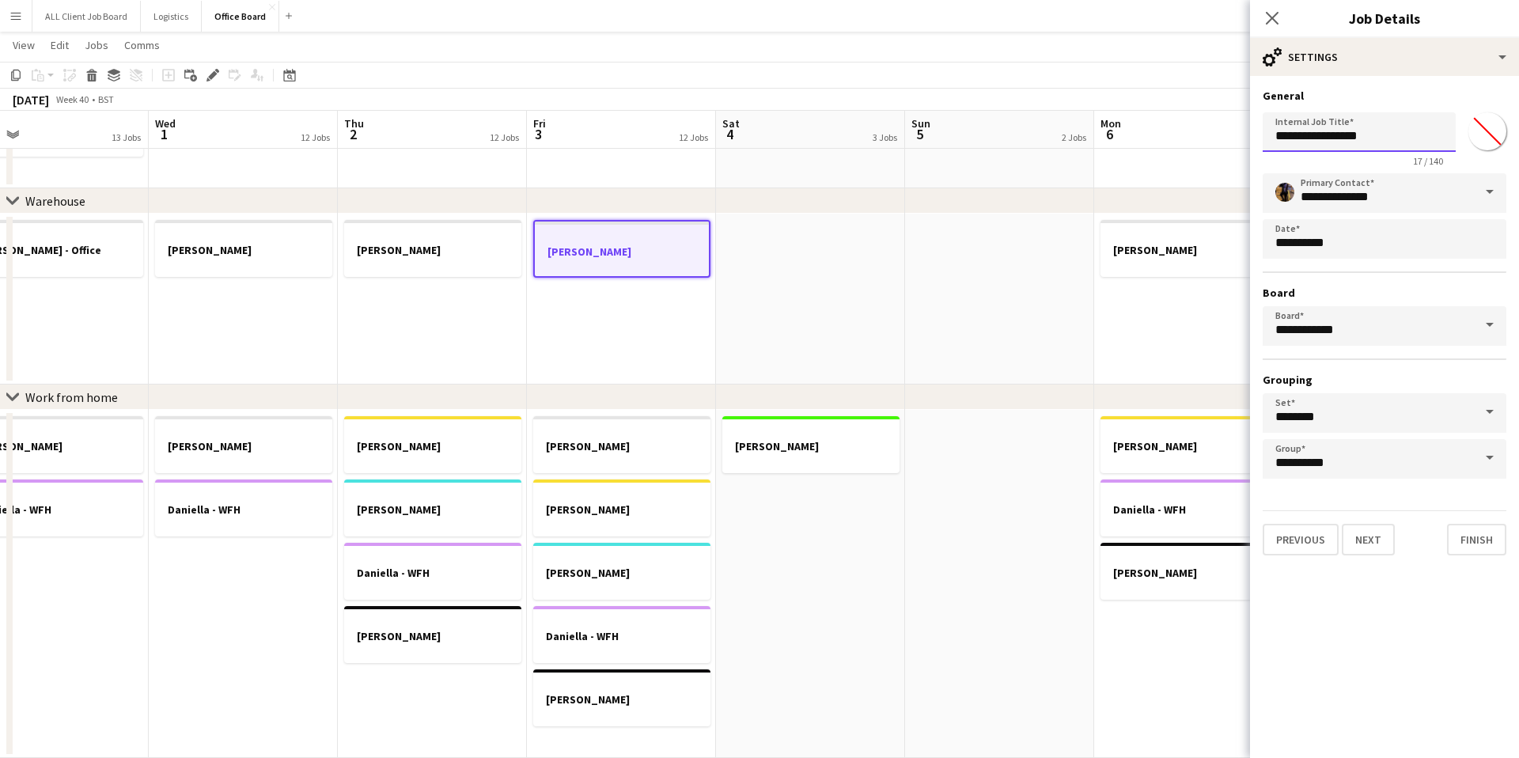
click at [1371, 135] on input "**********" at bounding box center [1358, 132] width 193 height 40
type input "**********"
click button "Next" at bounding box center [1367, 540] width 53 height 32
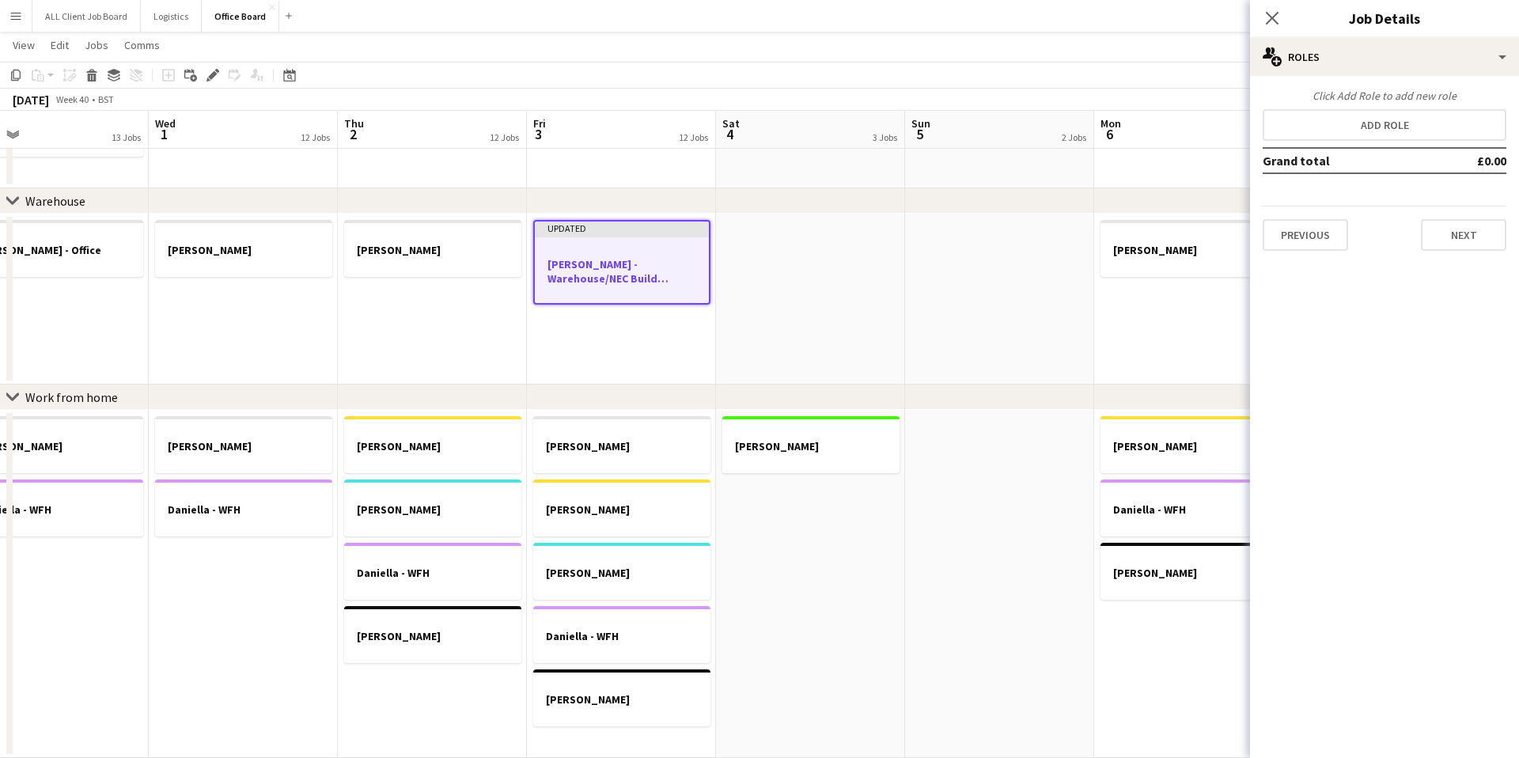
drag, startPoint x: 1277, startPoint y: 20, endPoint x: 1275, endPoint y: 31, distance: 11.2
click at [1277, 20] on icon "Close pop-in" at bounding box center [1271, 18] width 13 height 13
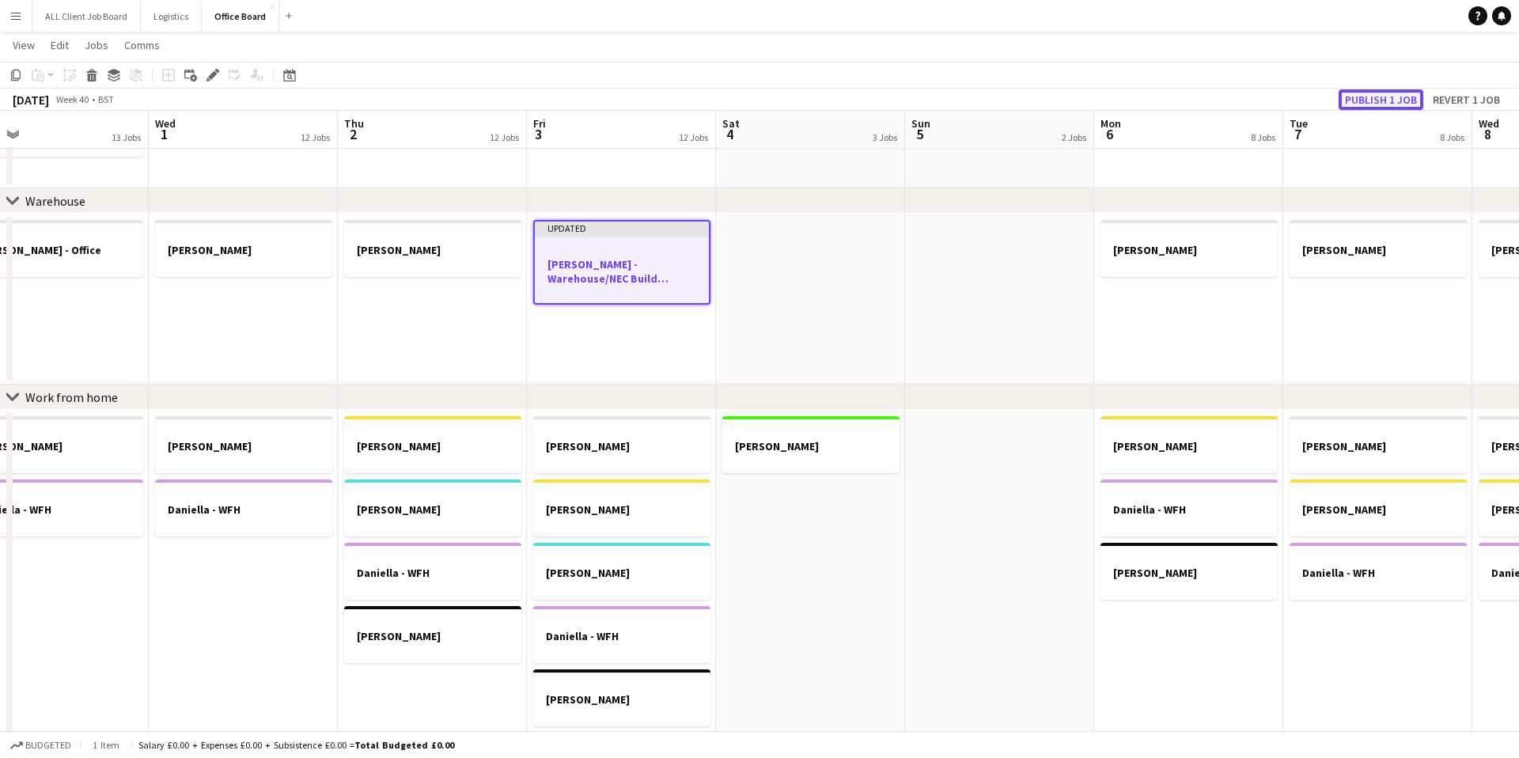
click at [1389, 101] on button "Publish 1 job" at bounding box center [1380, 99] width 85 height 21
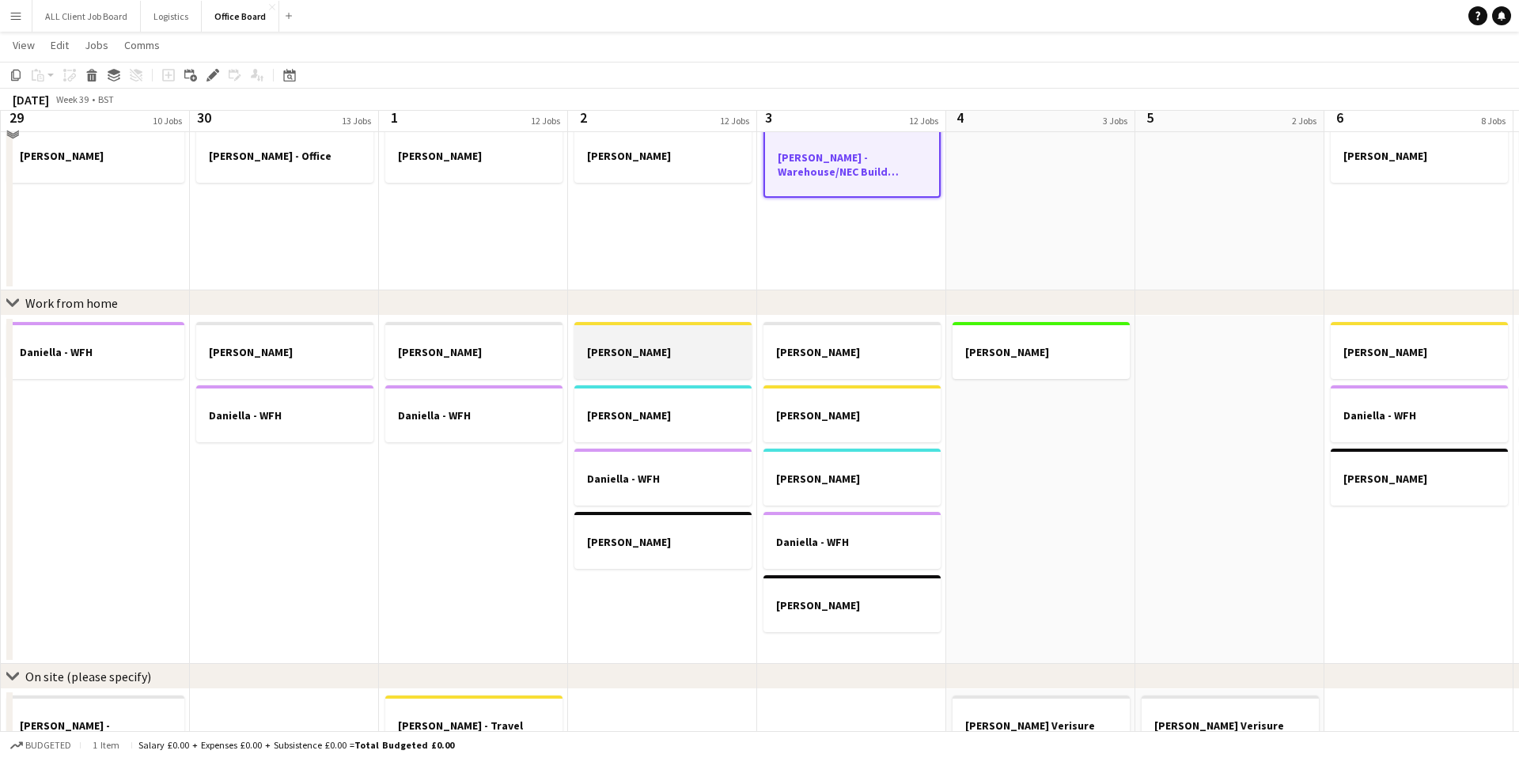
scroll to position [605, 0]
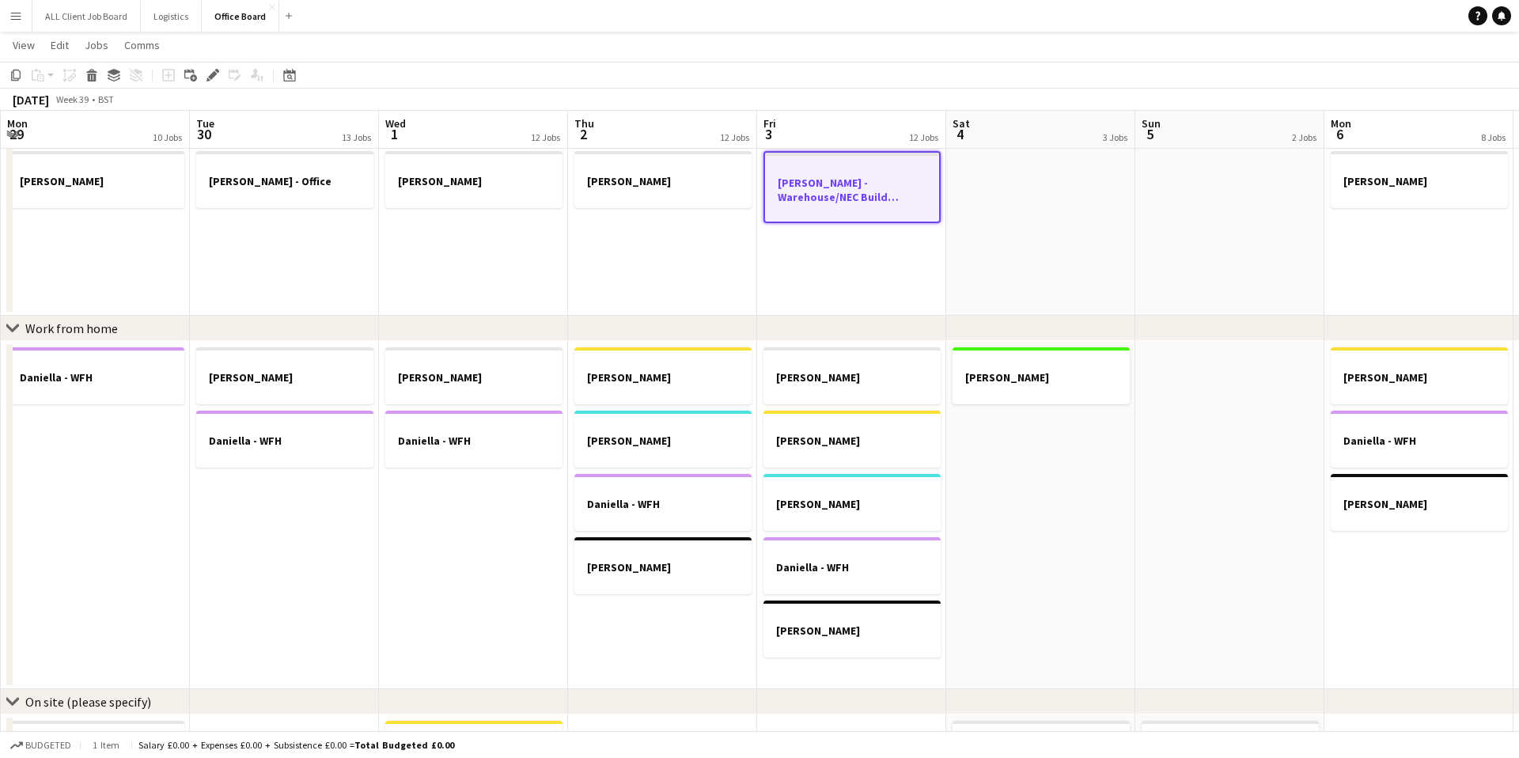
click at [874, 298] on app-date-cell "[PERSON_NAME] - Warehouse/NEC Build (Naked Wines)" at bounding box center [851, 230] width 189 height 171
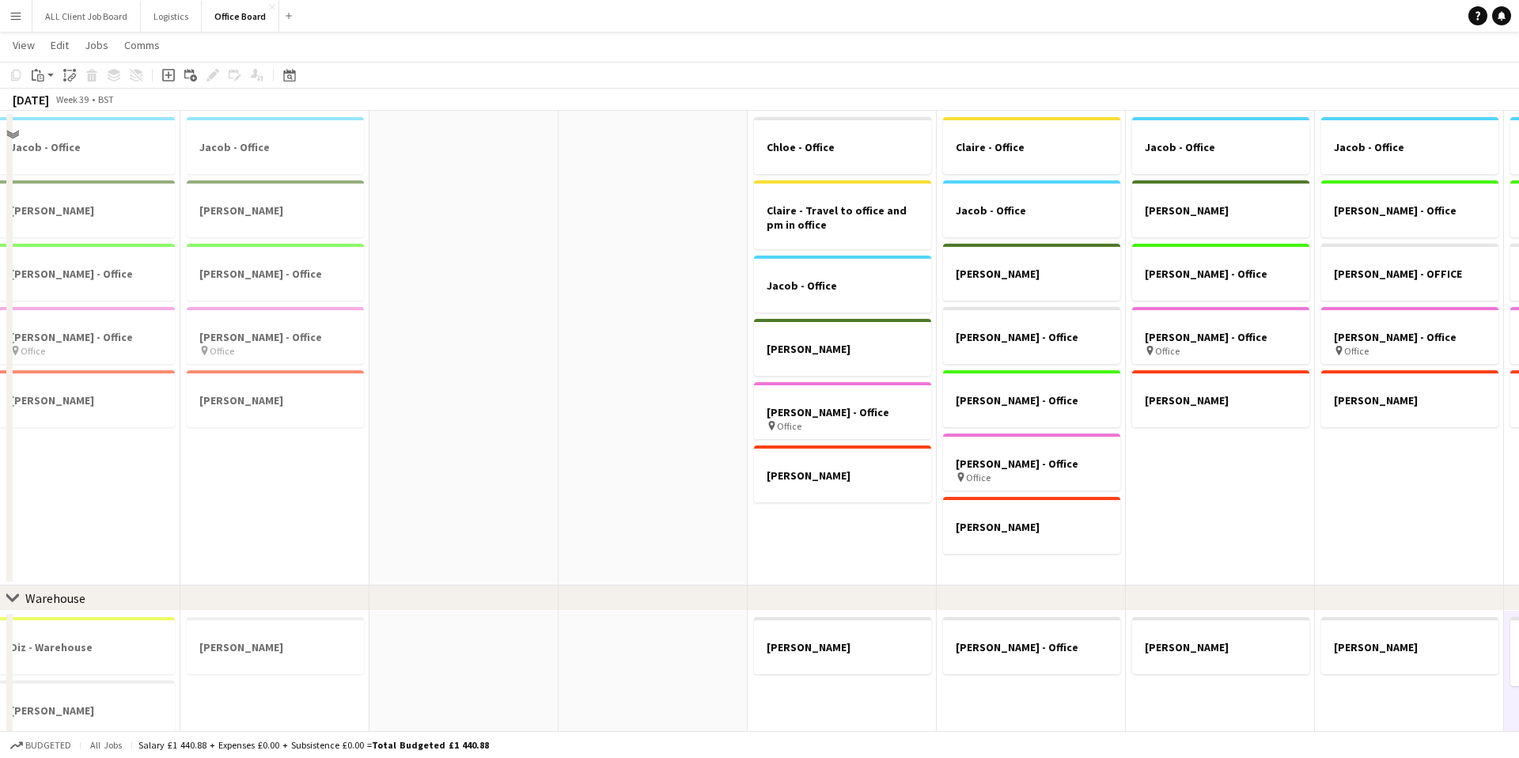
scroll to position [0, 0]
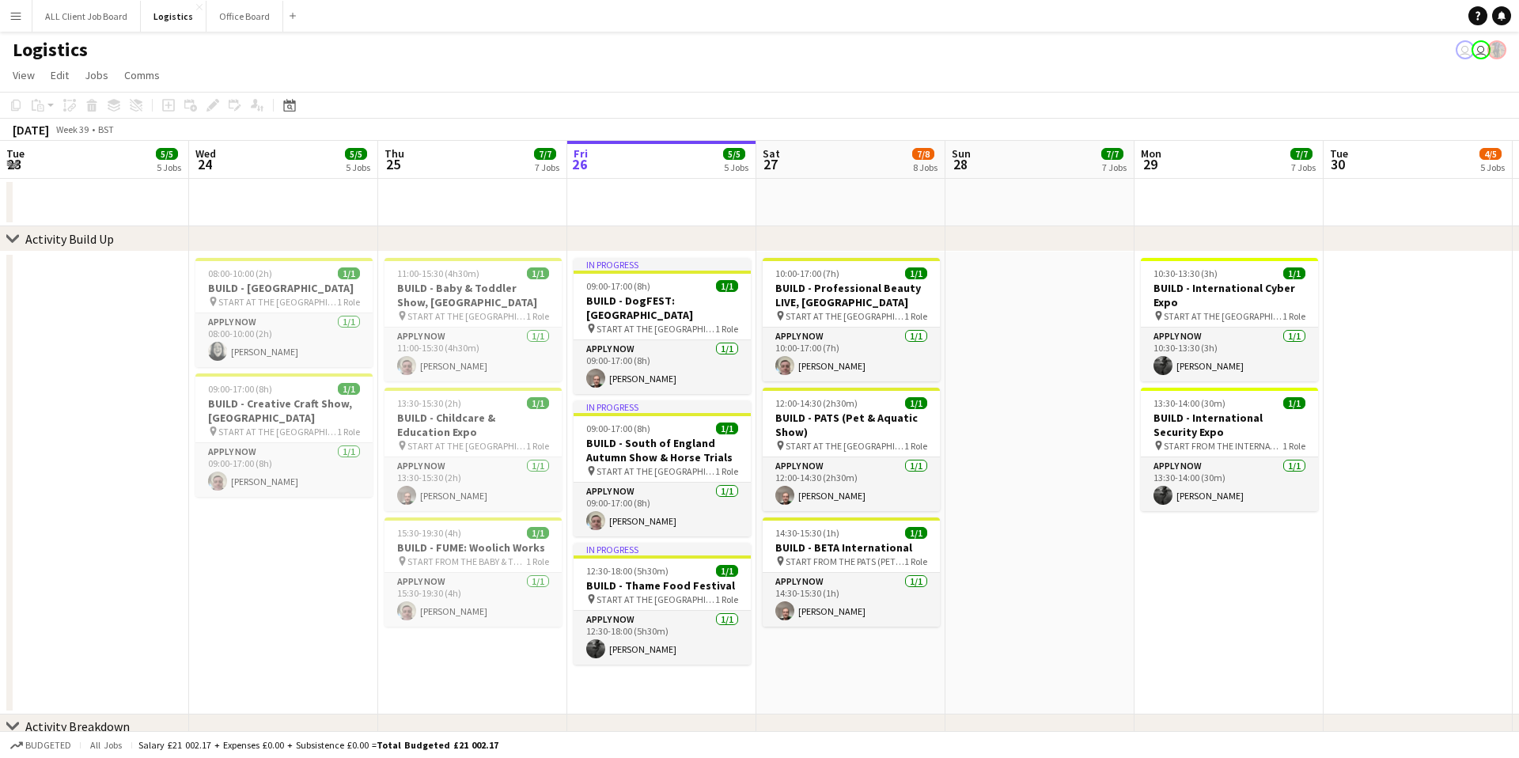
scroll to position [0, 378]
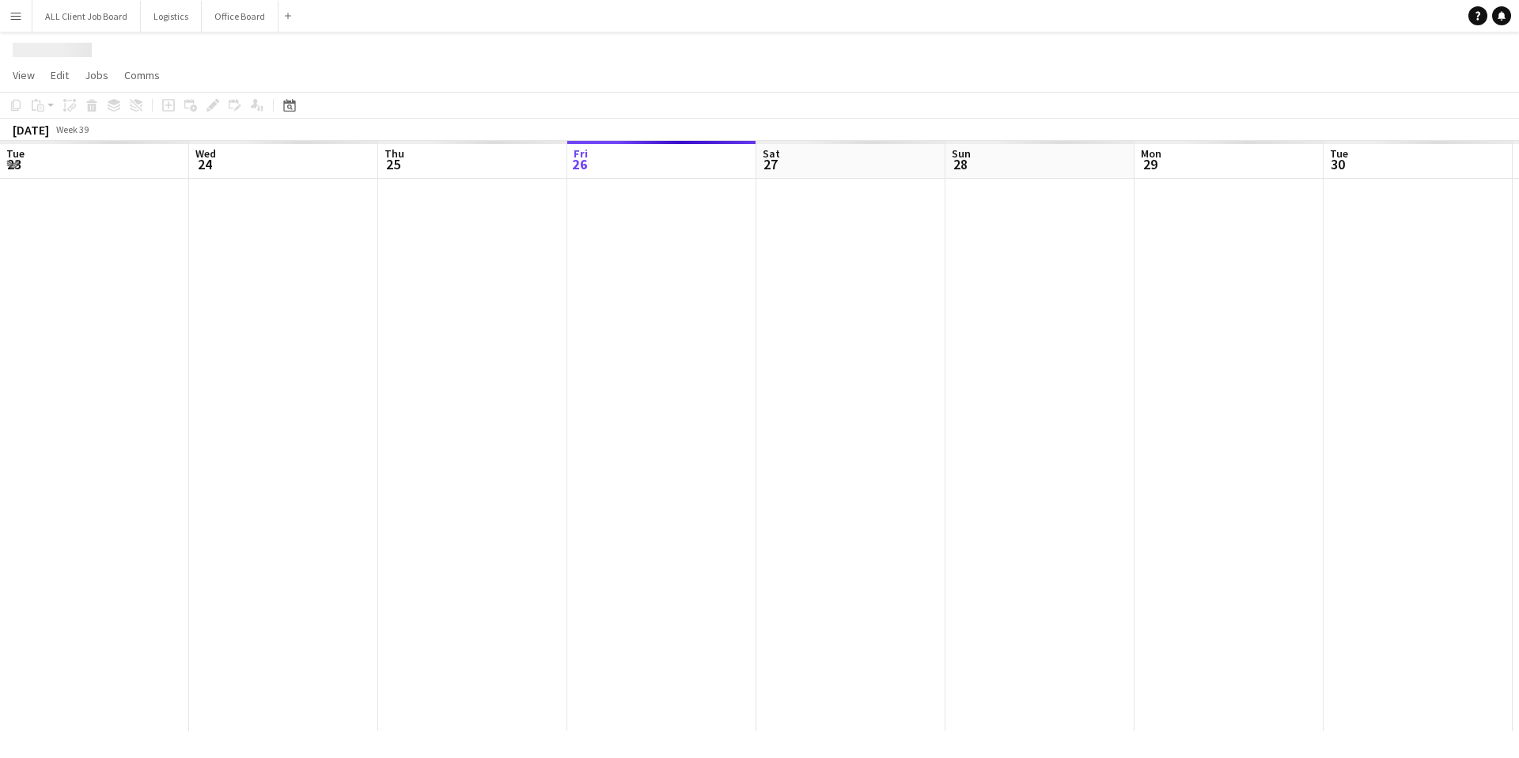
scroll to position [0, 378]
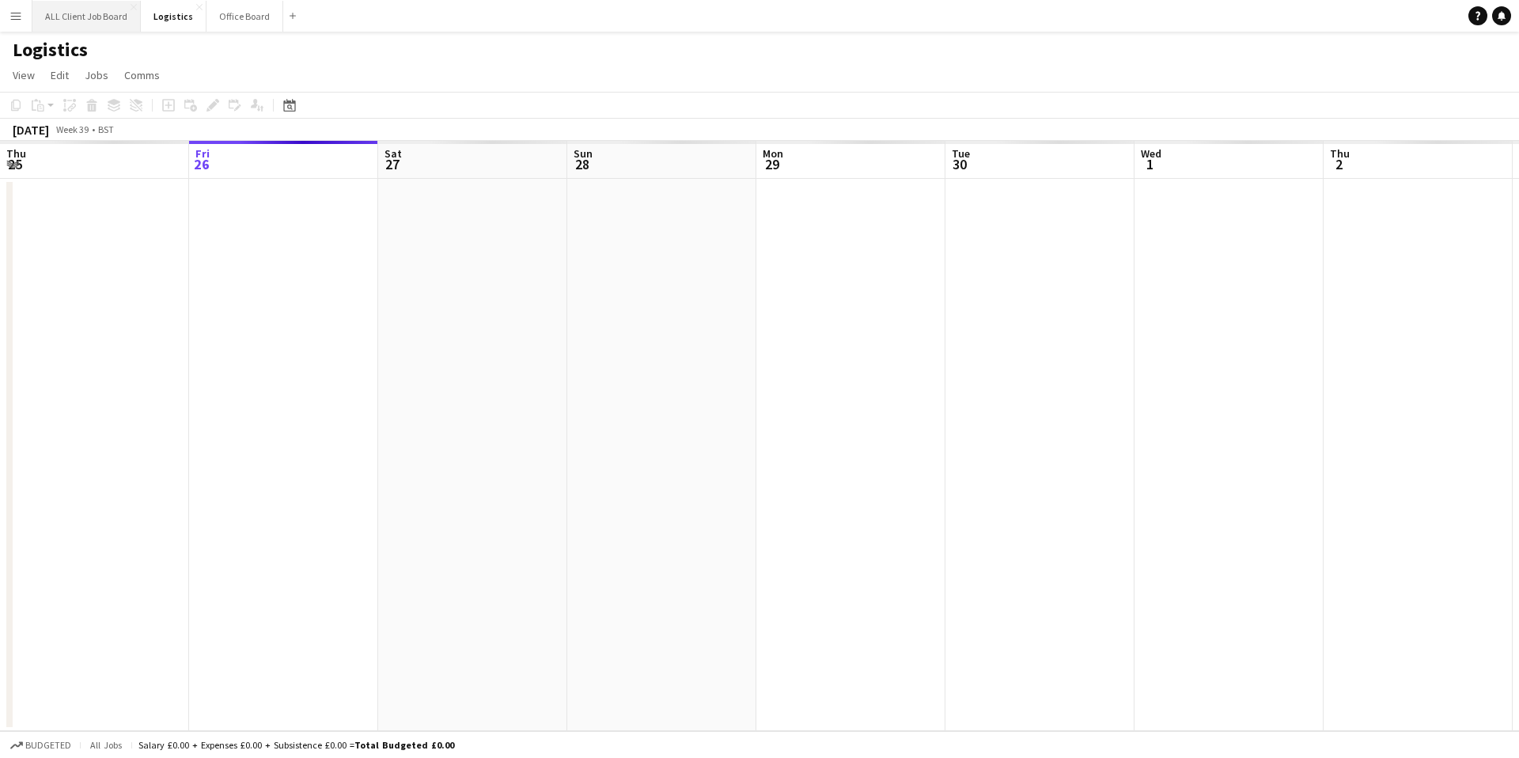
click at [105, 17] on button "ALL Client Job Board Close" at bounding box center [86, 16] width 108 height 31
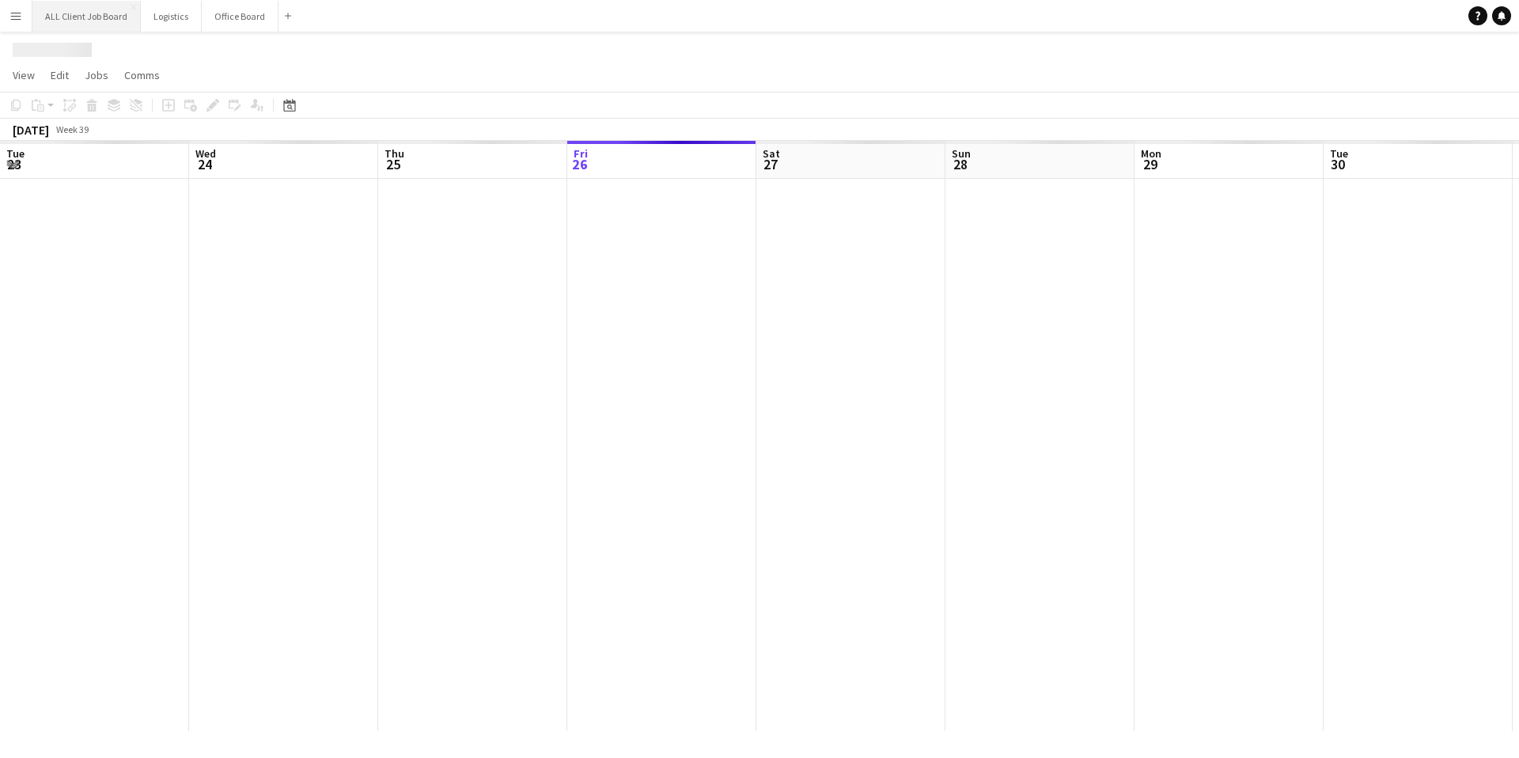
scroll to position [0, 378]
click at [105, 18] on button "ALL Client Job Board Close" at bounding box center [86, 16] width 108 height 31
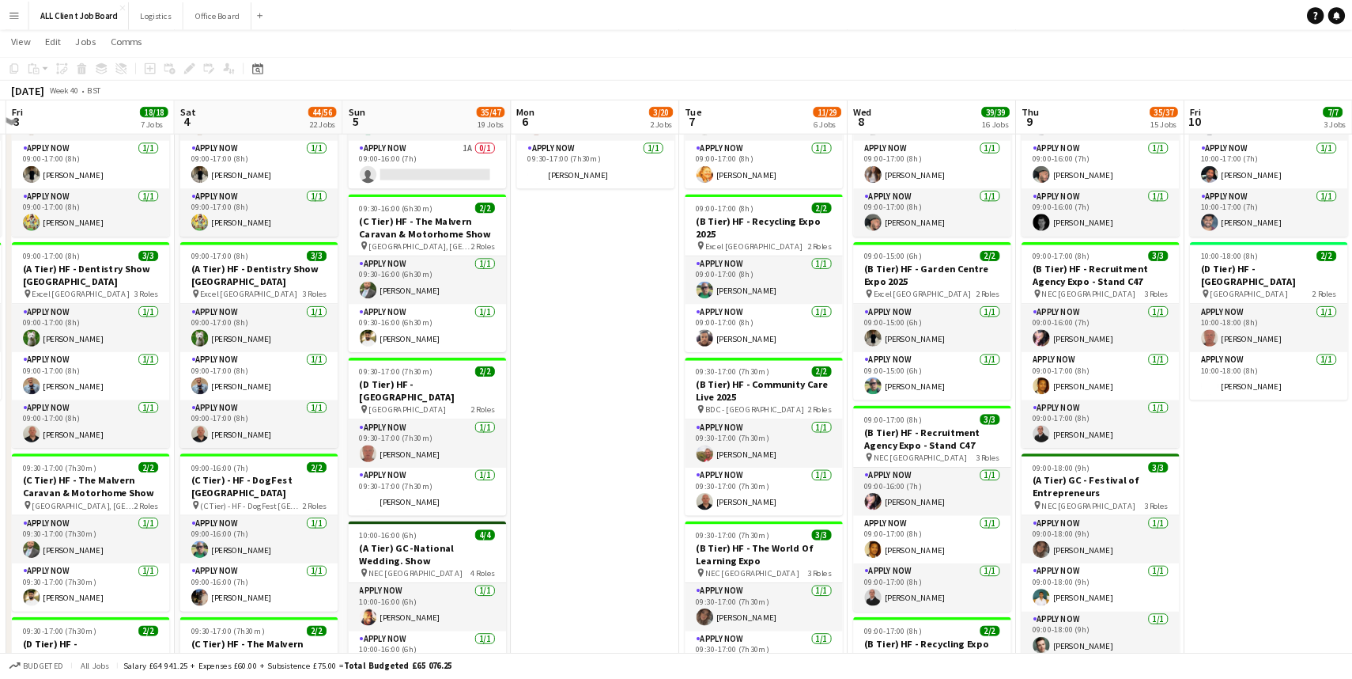
scroll to position [631, 0]
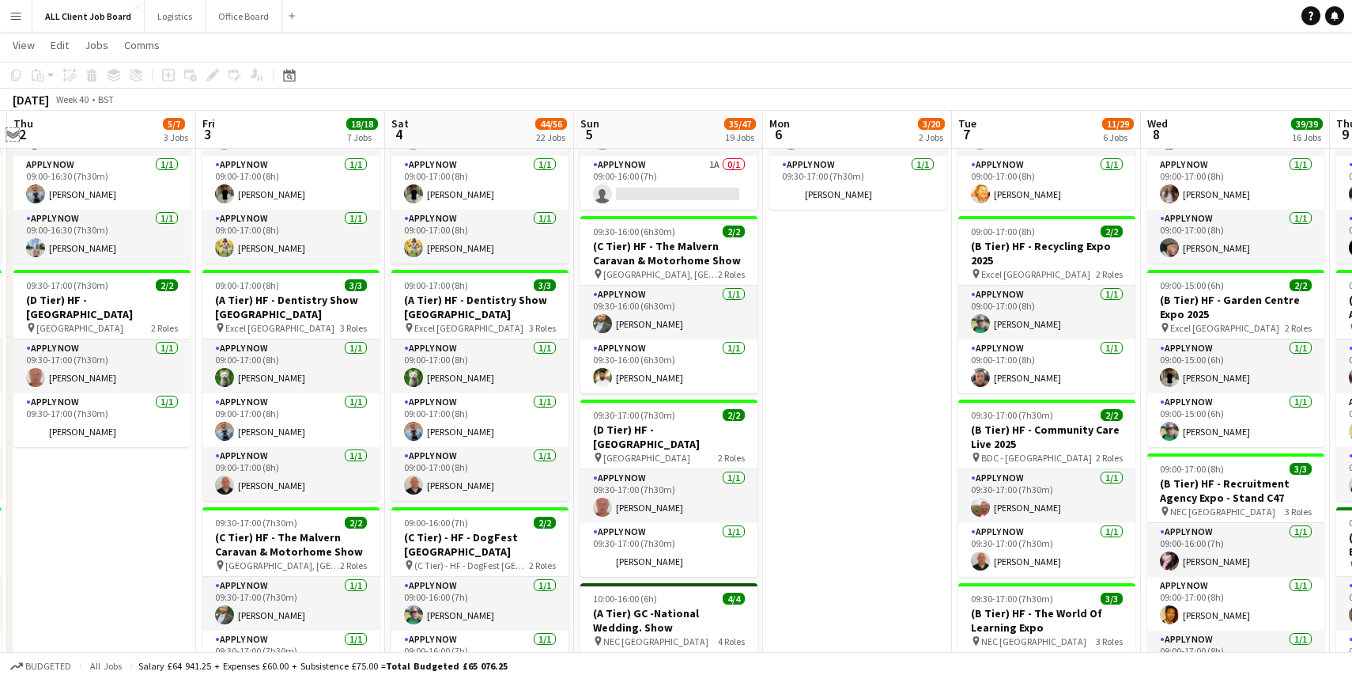
click at [10, 132] on app-icon "Expand/collapse" at bounding box center [12, 133] width 13 height 15
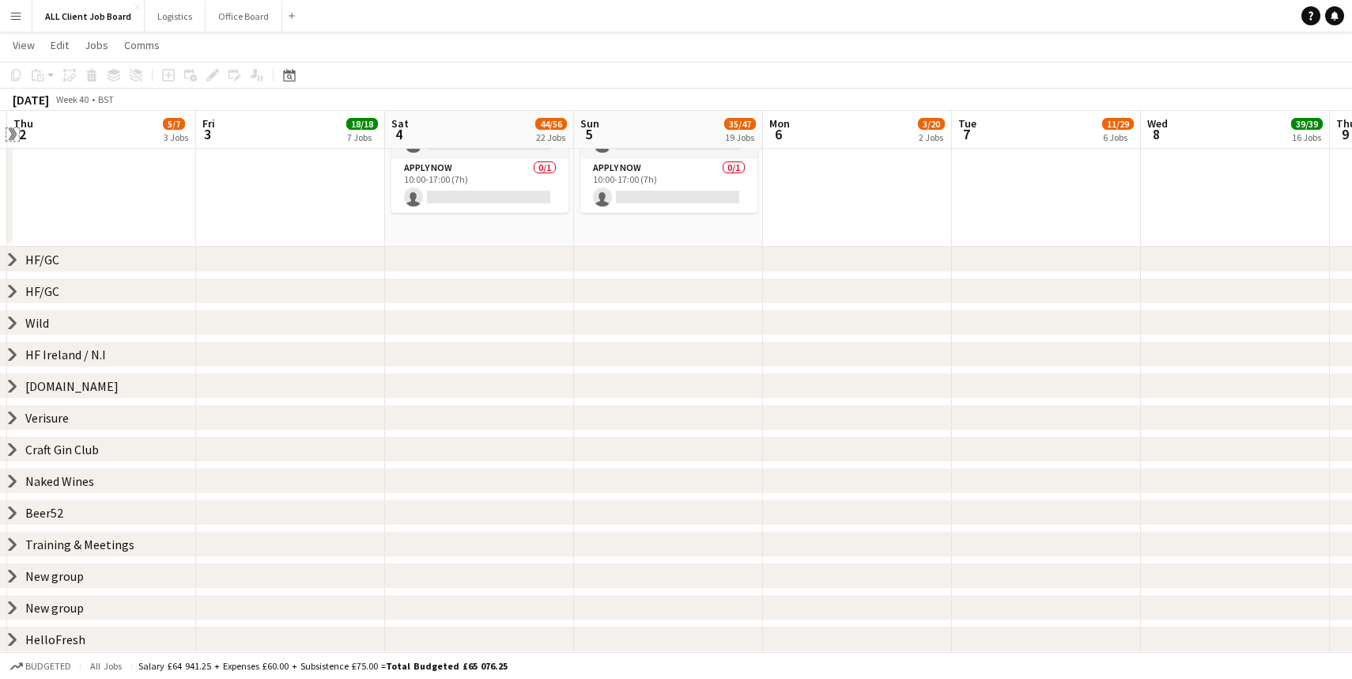
scroll to position [385, 0]
click at [49, 483] on div "Naked Wines" at bounding box center [59, 481] width 69 height 16
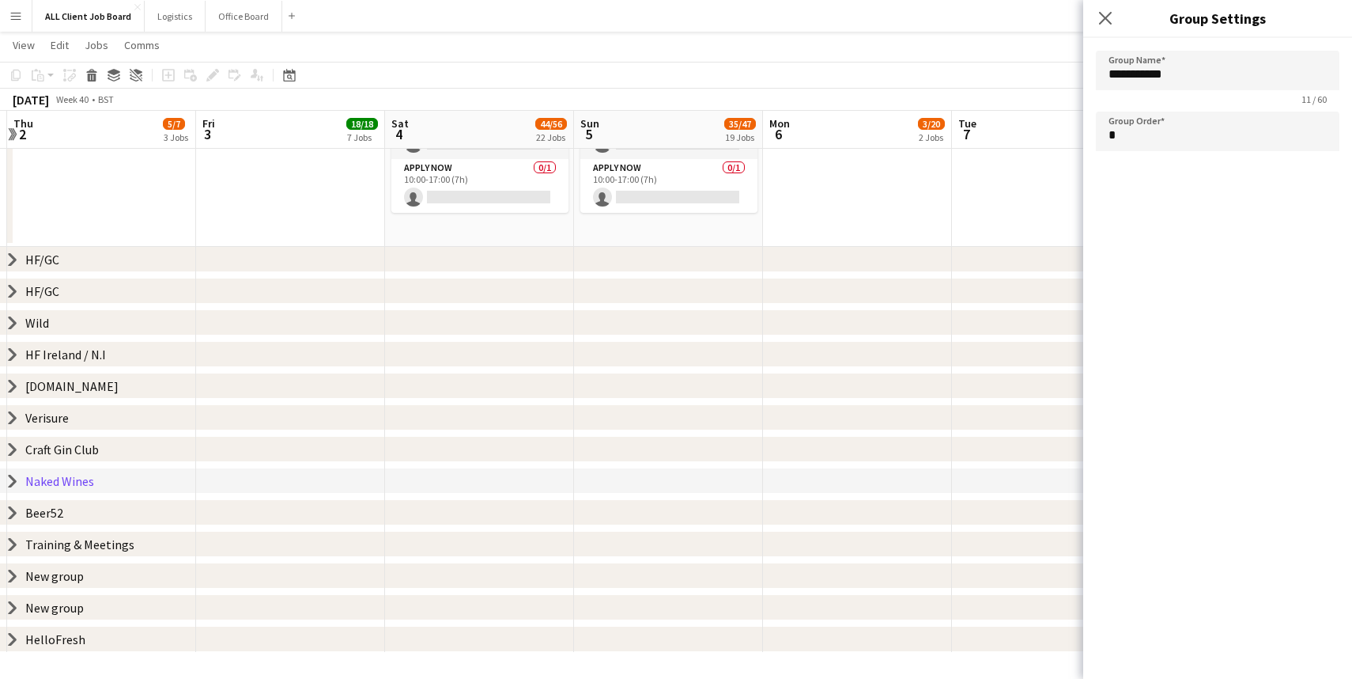
click at [14, 481] on icon at bounding box center [12, 481] width 6 height 12
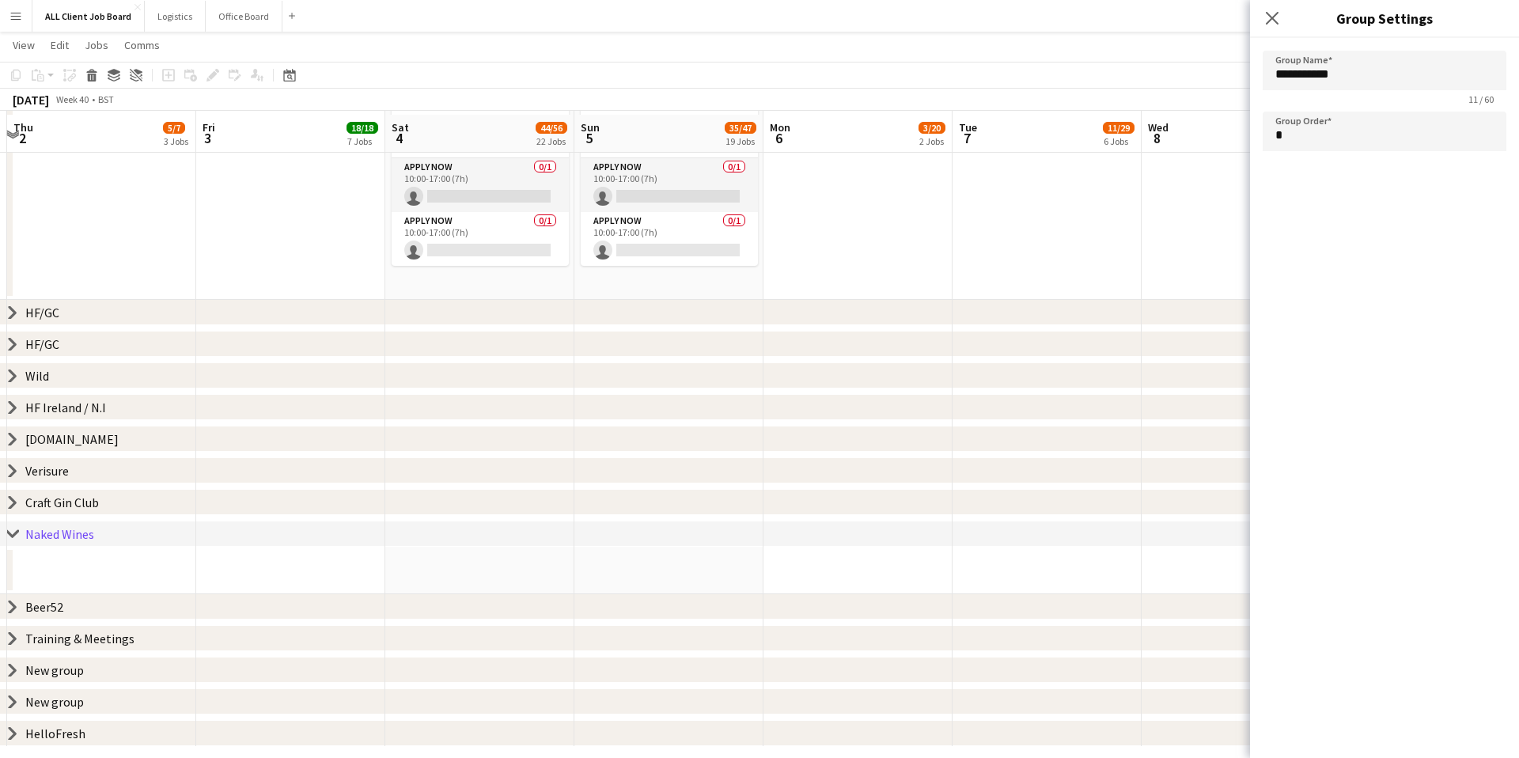
scroll to position [347, 0]
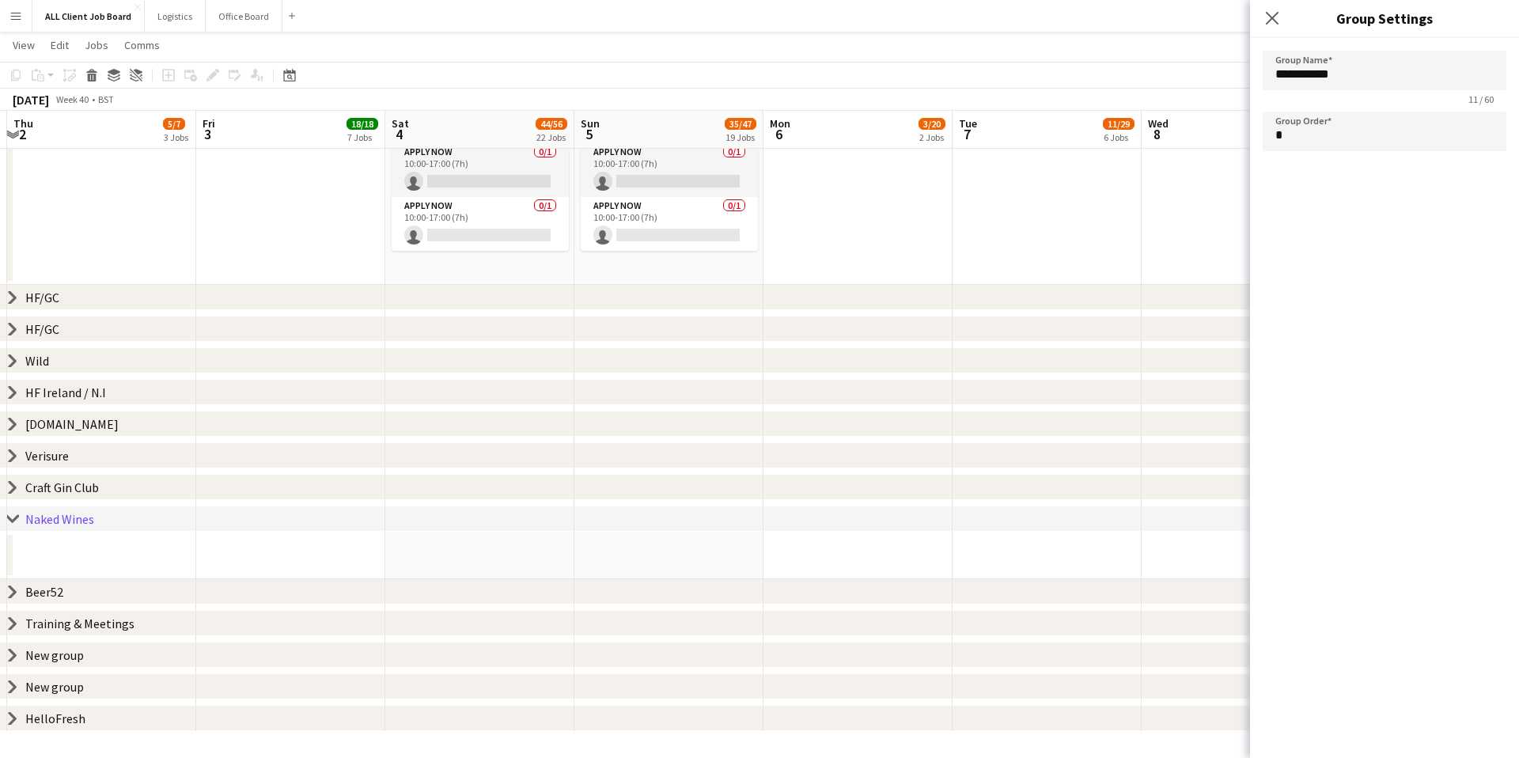
click at [11, 624] on icon "chevron-right" at bounding box center [12, 623] width 13 height 13
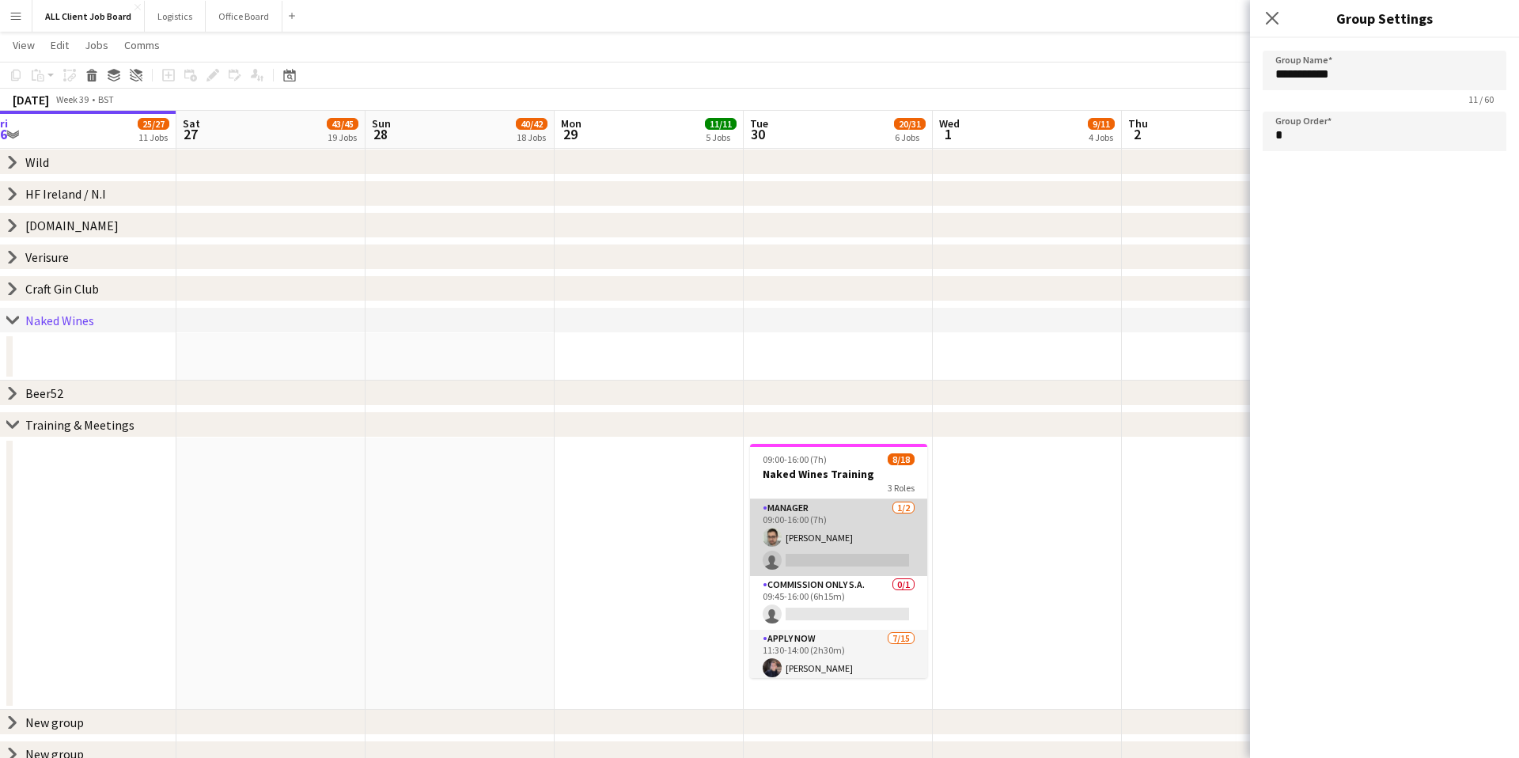
scroll to position [0, 391]
click at [798, 520] on app-card-role "Manager 1/2 09:00-16:00 (7h) Jamie Neale single-neutral-actions" at bounding box center [838, 537] width 177 height 77
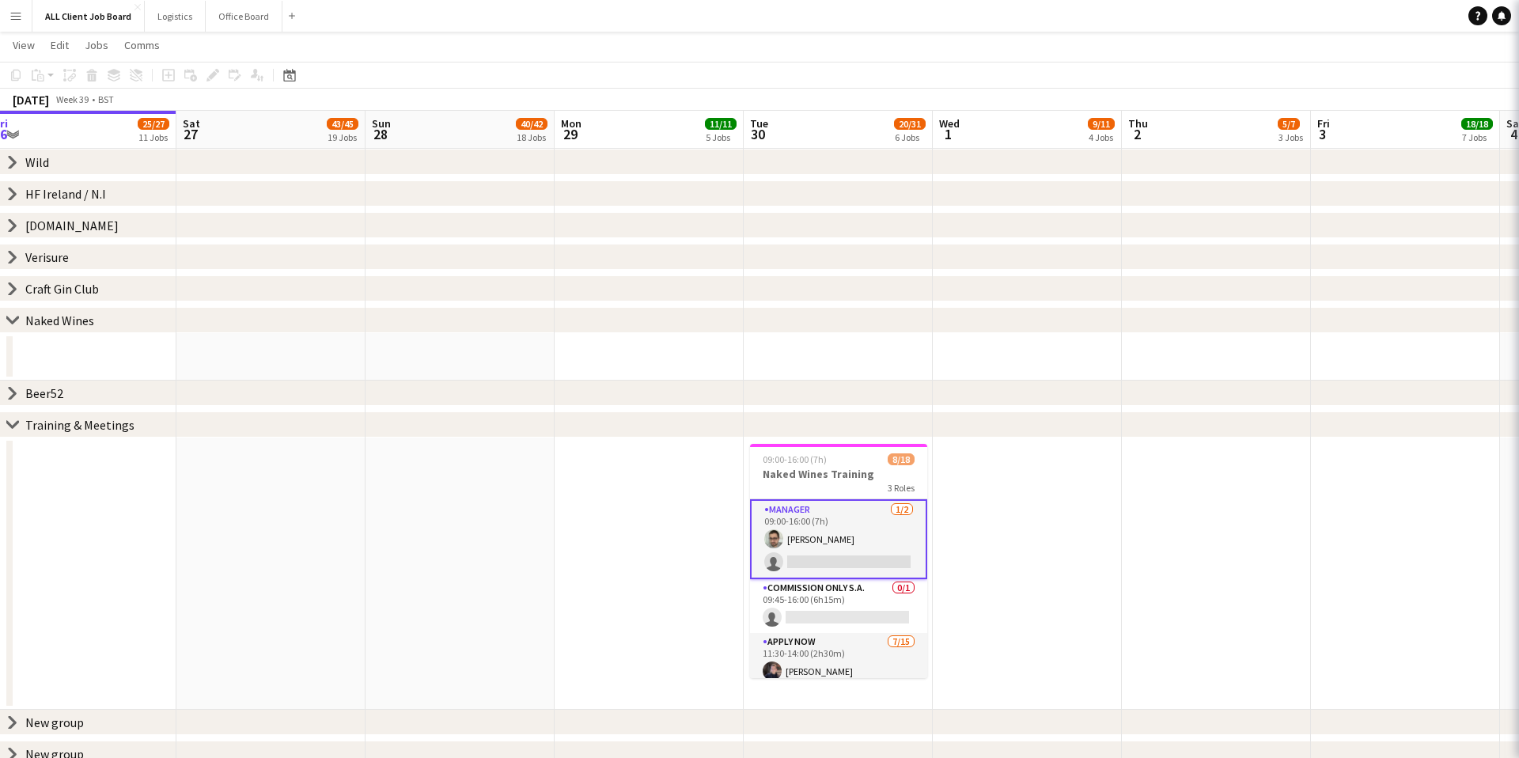
scroll to position [0, 0]
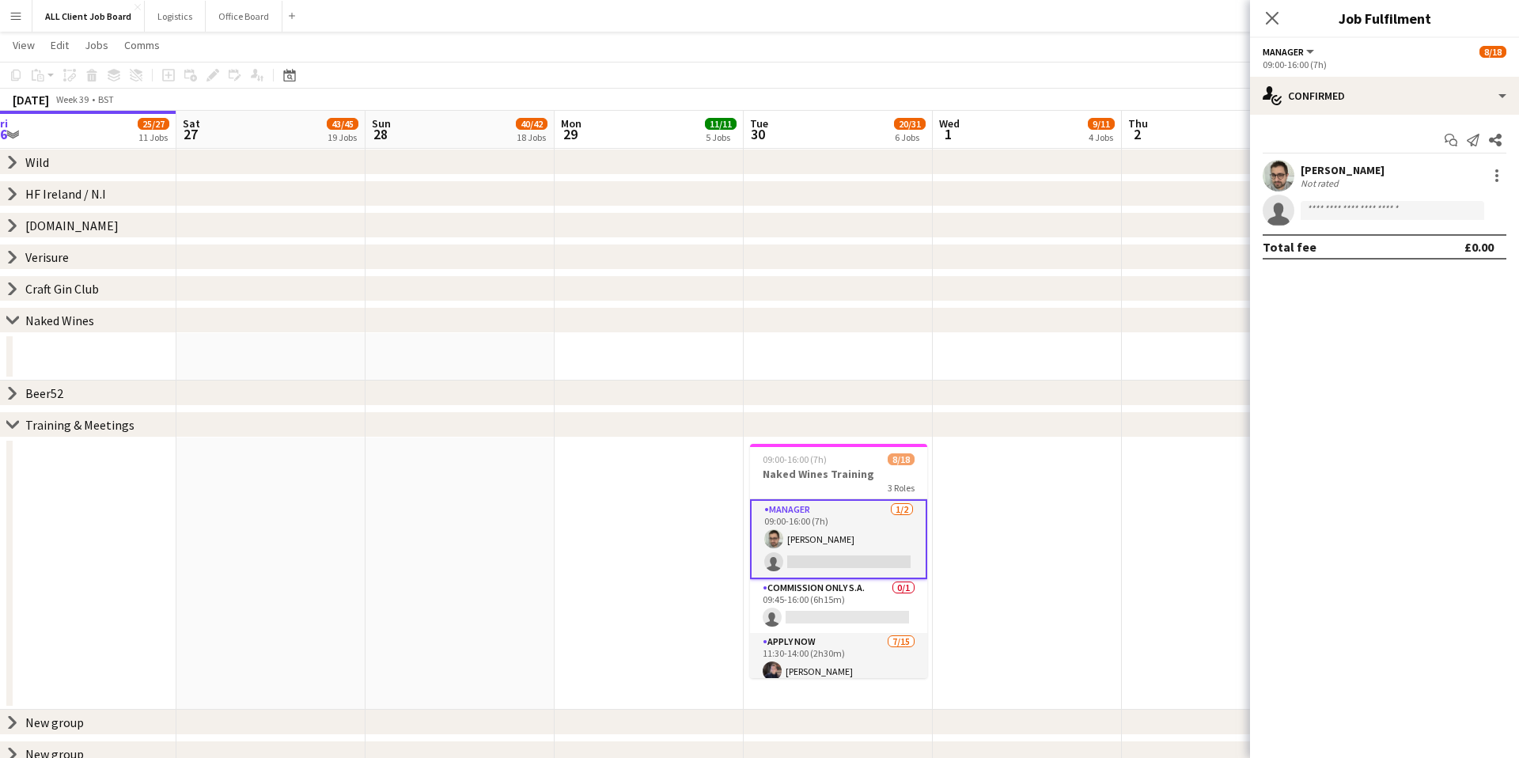
click at [798, 520] on app-card-role "Manager 1/2 09:00-16:00 (7h) Jamie Neale single-neutral-actions" at bounding box center [838, 539] width 177 height 80
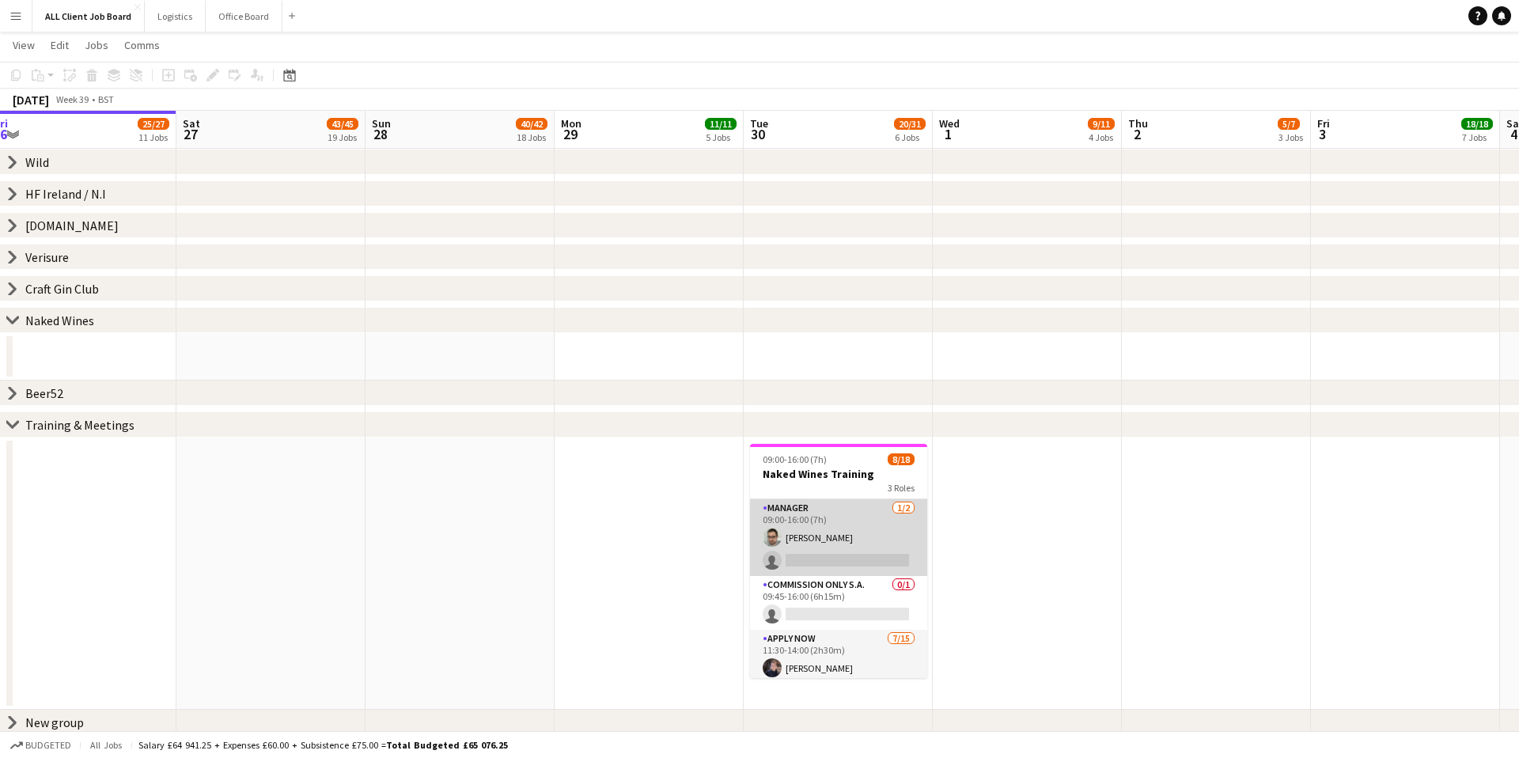
click at [798, 520] on app-card-role "Manager 1/2 09:00-16:00 (7h) Jamie Neale single-neutral-actions" at bounding box center [838, 537] width 177 height 77
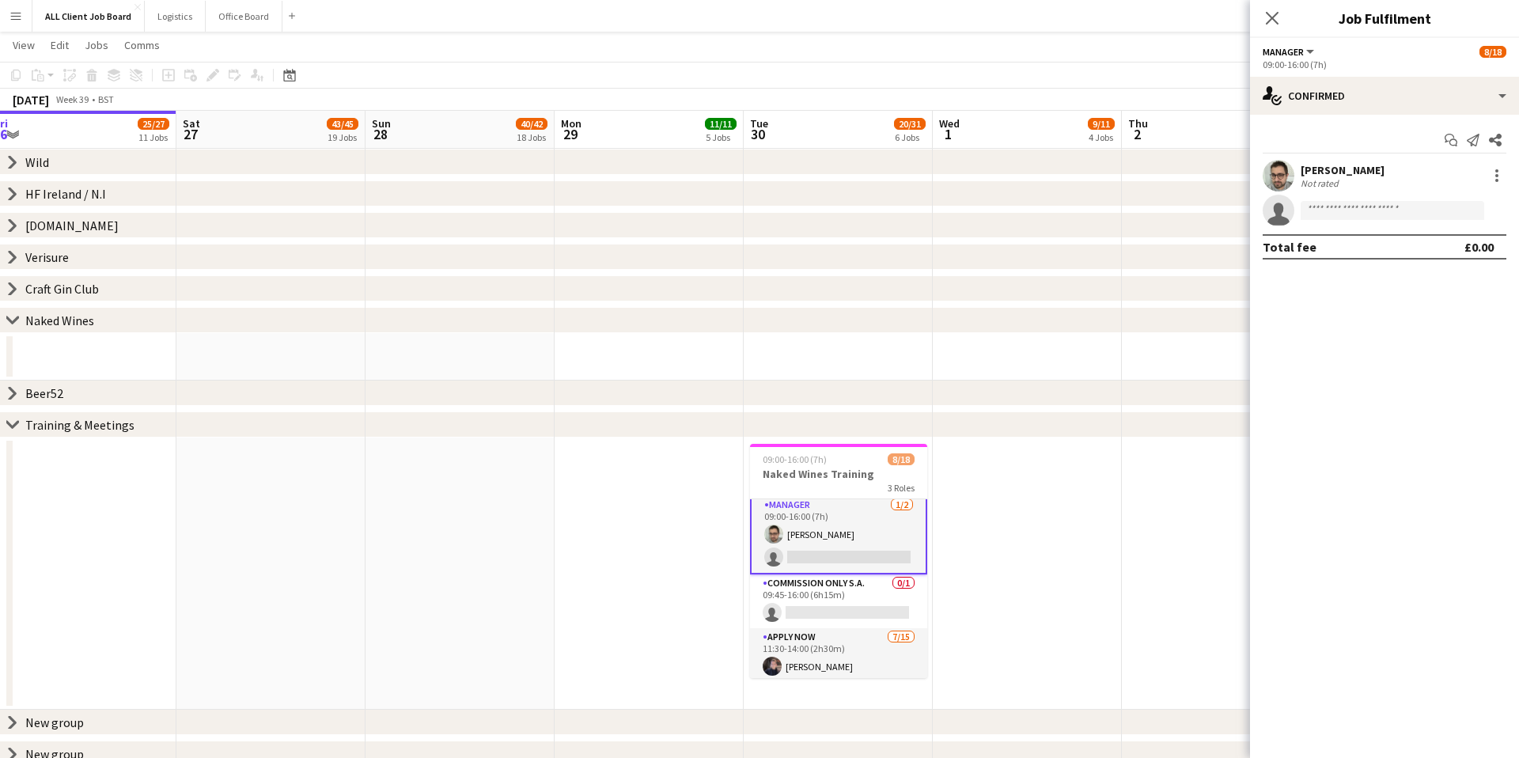
click at [904, 370] on app-date-cell at bounding box center [837, 356] width 189 height 47
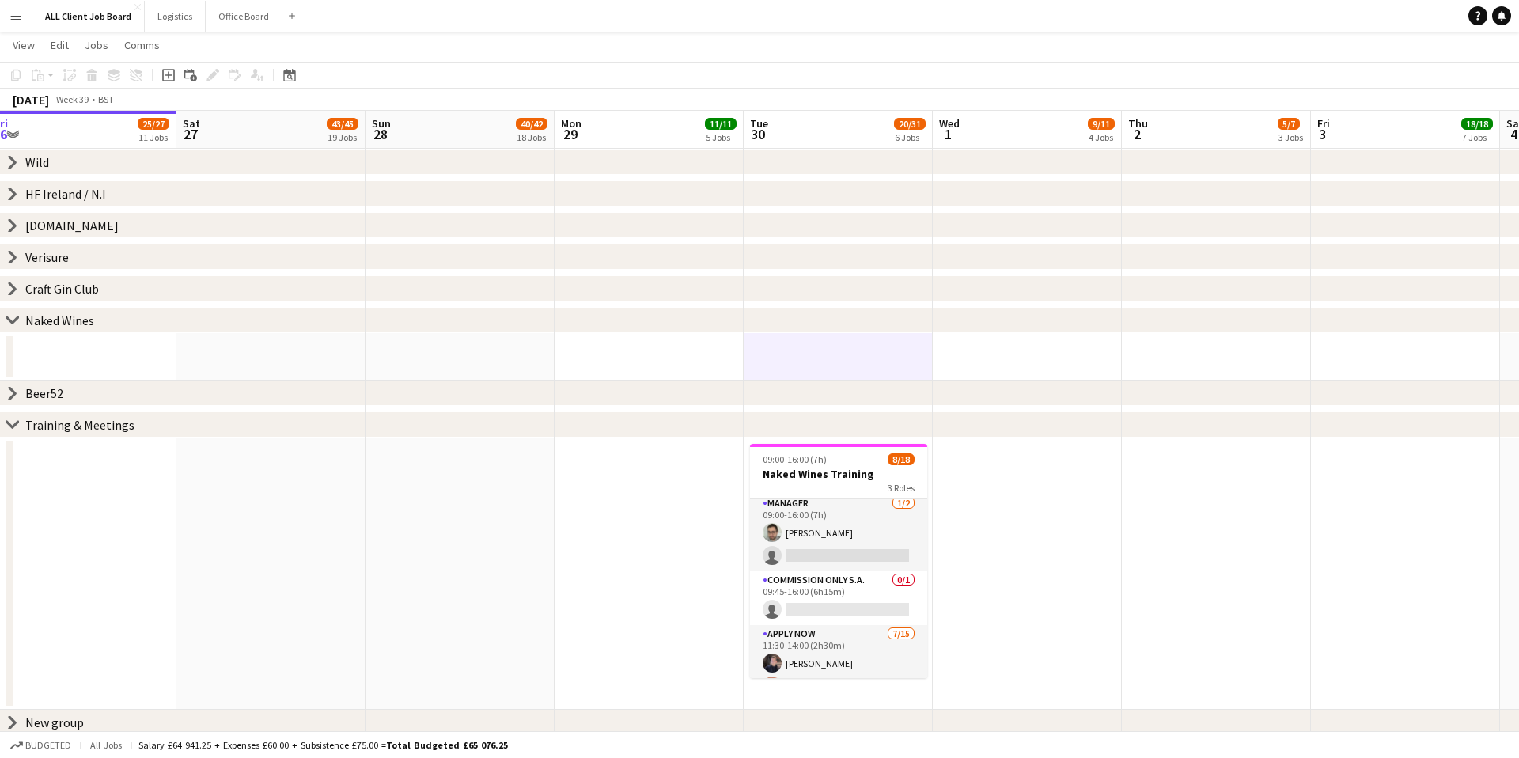
scroll to position [3, 0]
click at [826, 531] on app-card-role "Manager 1/2 09:00-16:00 (7h) Jamie Neale single-neutral-actions" at bounding box center [838, 534] width 177 height 77
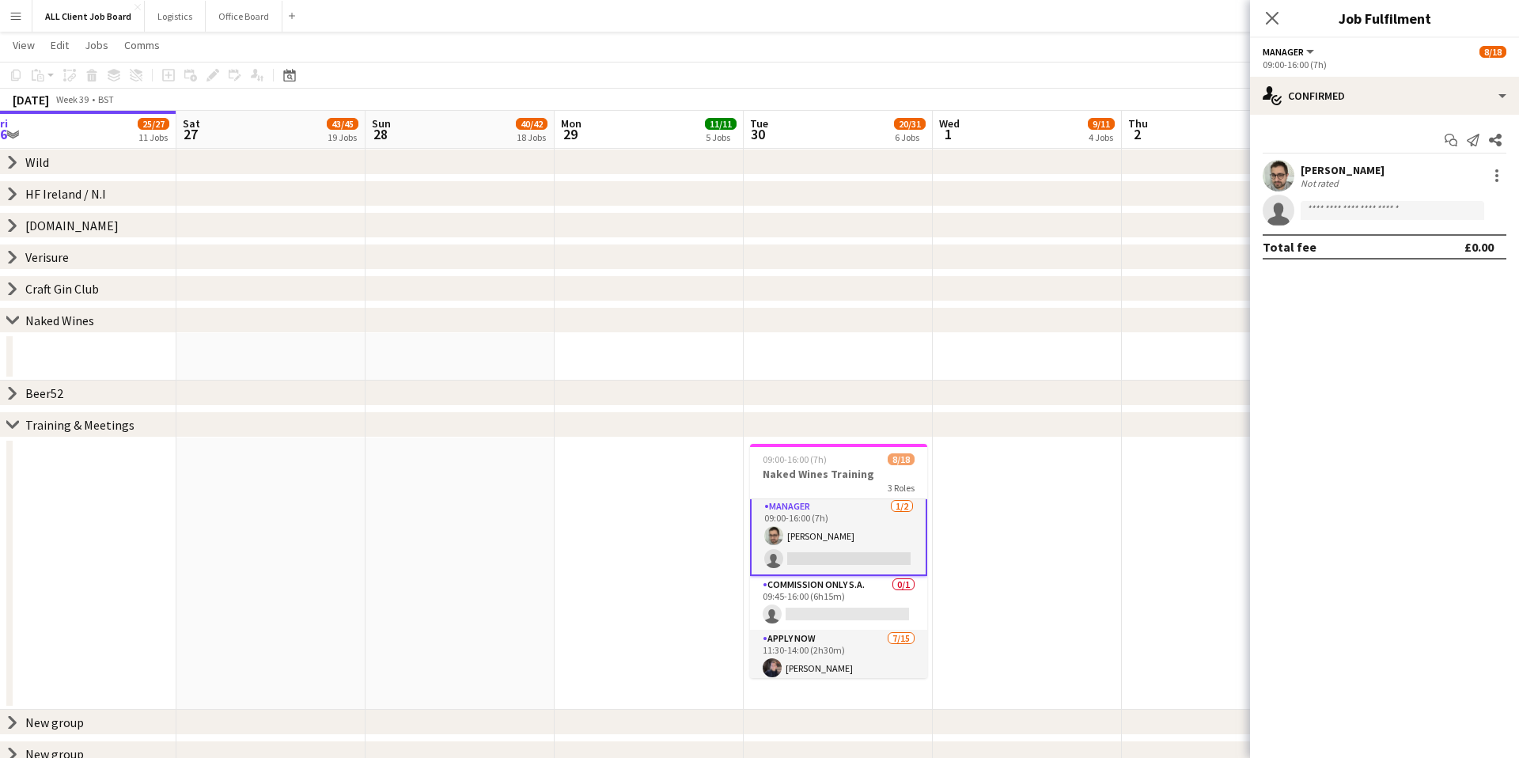
scroll to position [5, 0]
click at [1332, 168] on div "Jamie Neale" at bounding box center [1342, 170] width 84 height 14
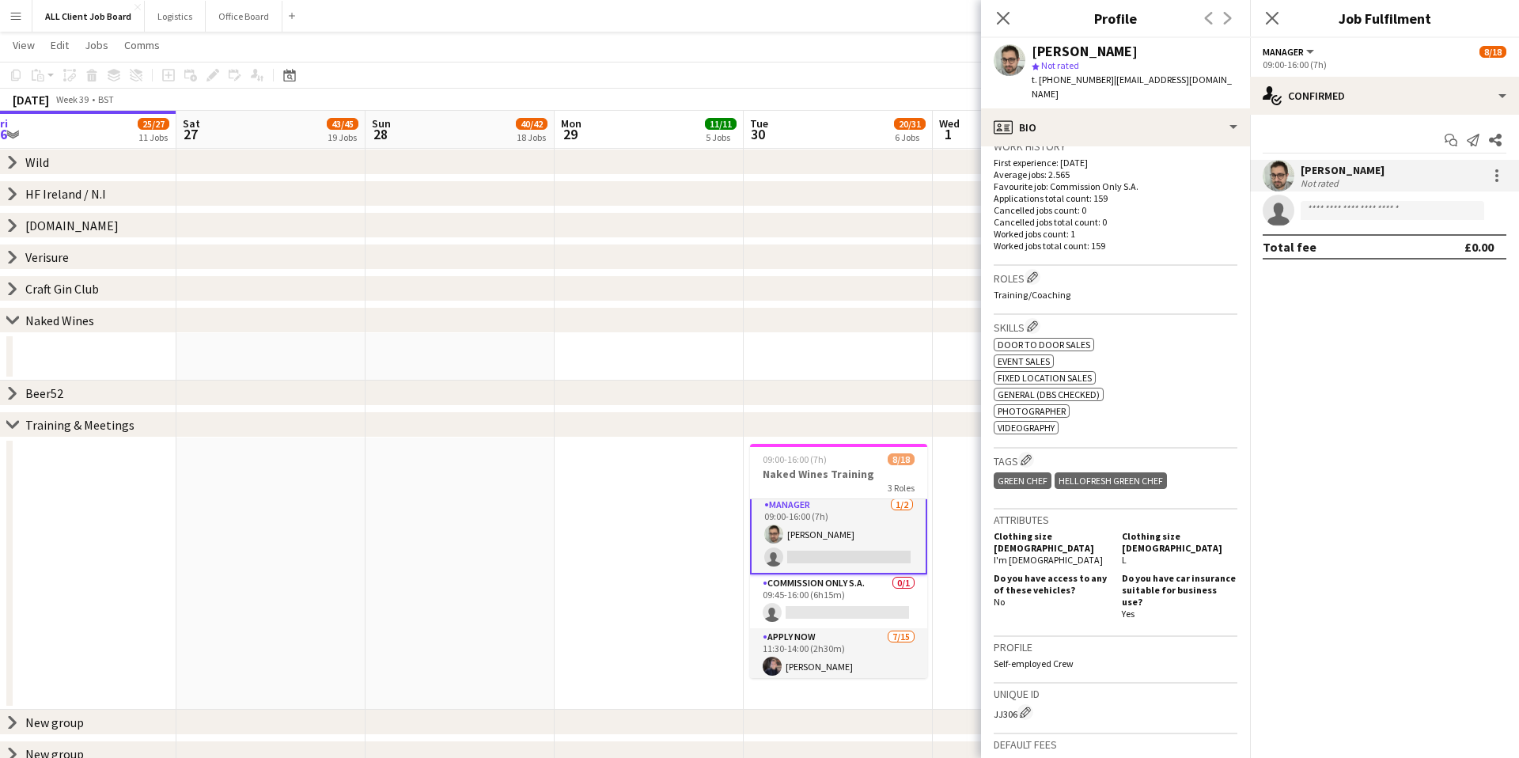
scroll to position [412, 0]
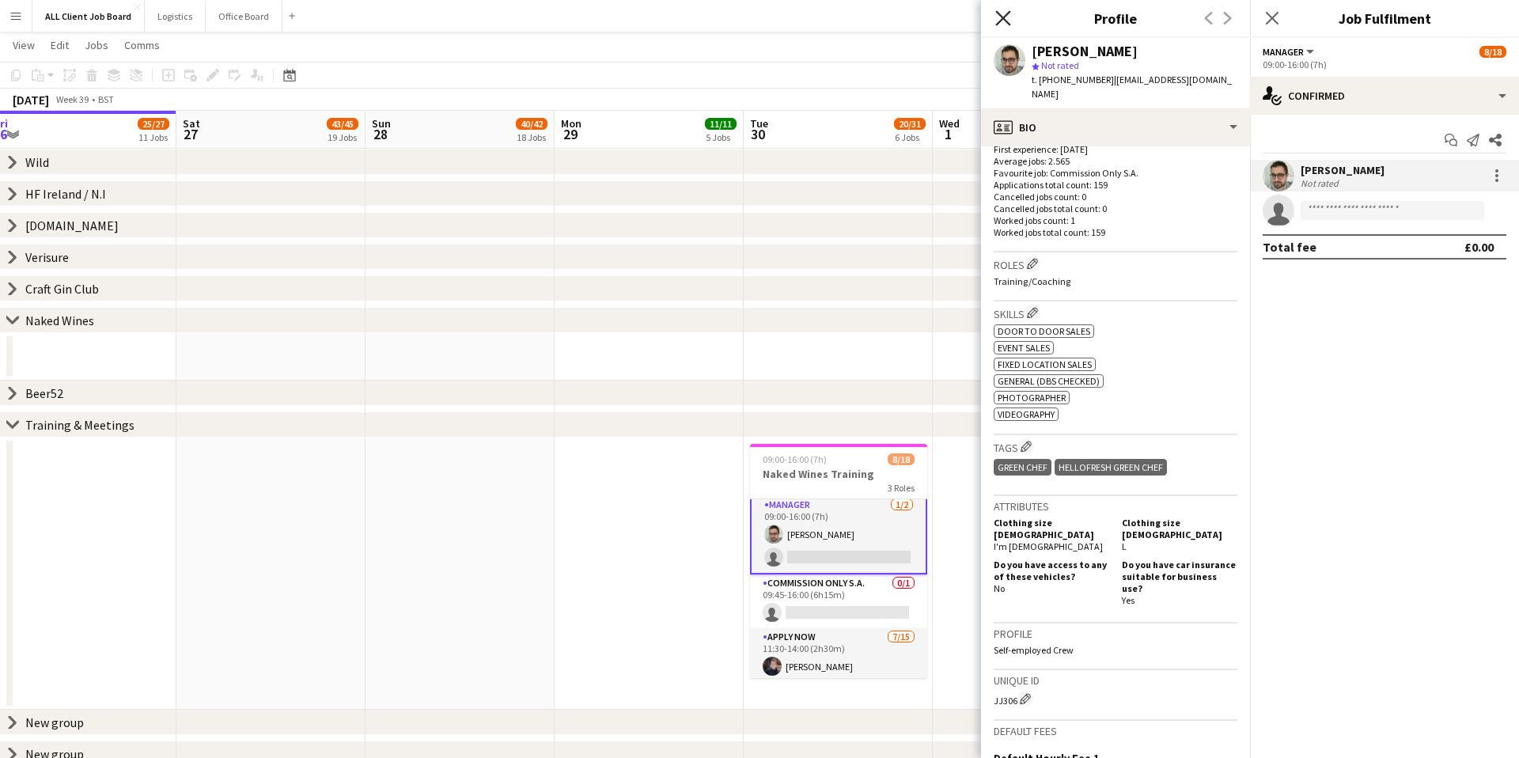
click at [1001, 18] on icon at bounding box center [1002, 17] width 15 height 15
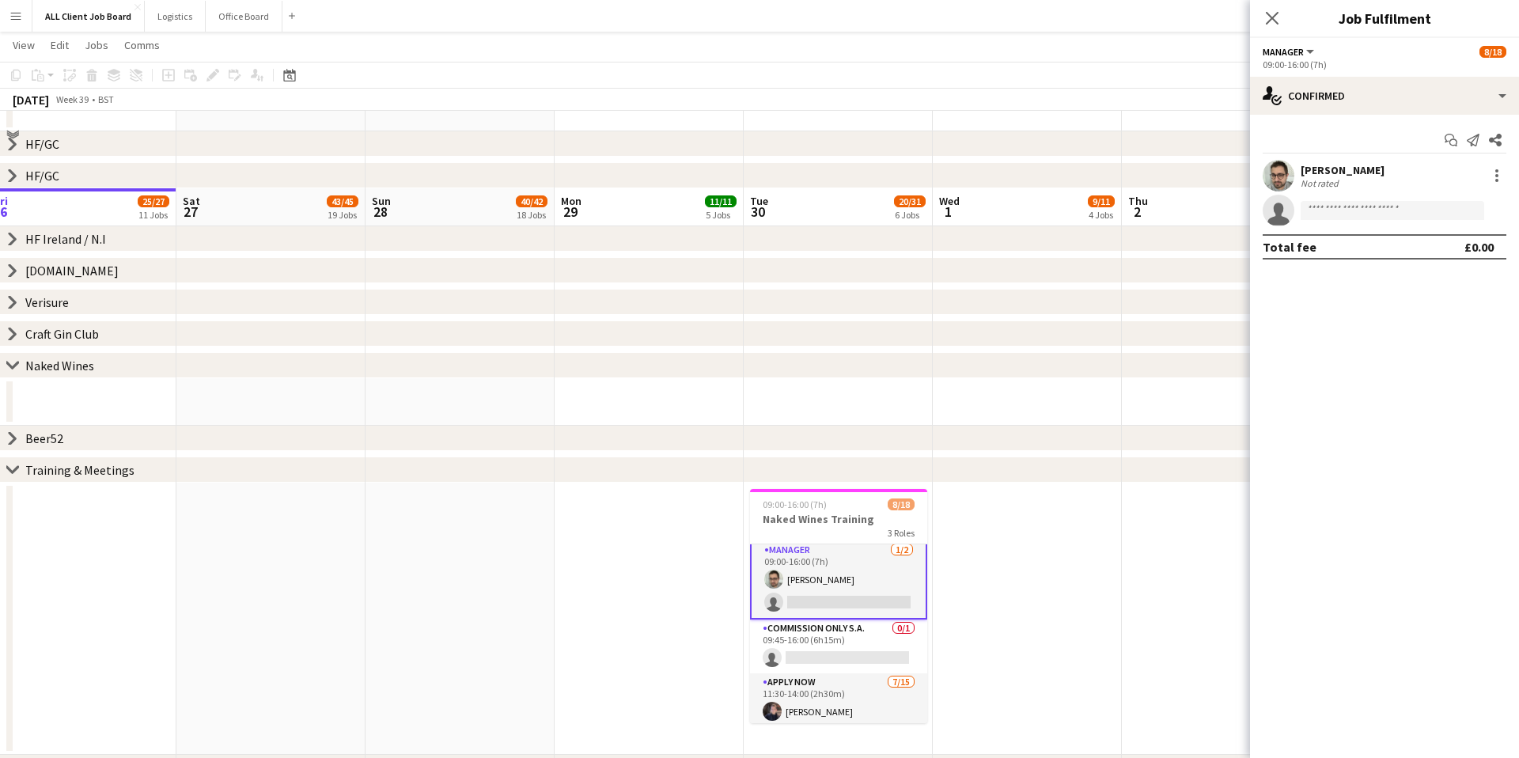
scroll to position [613, 0]
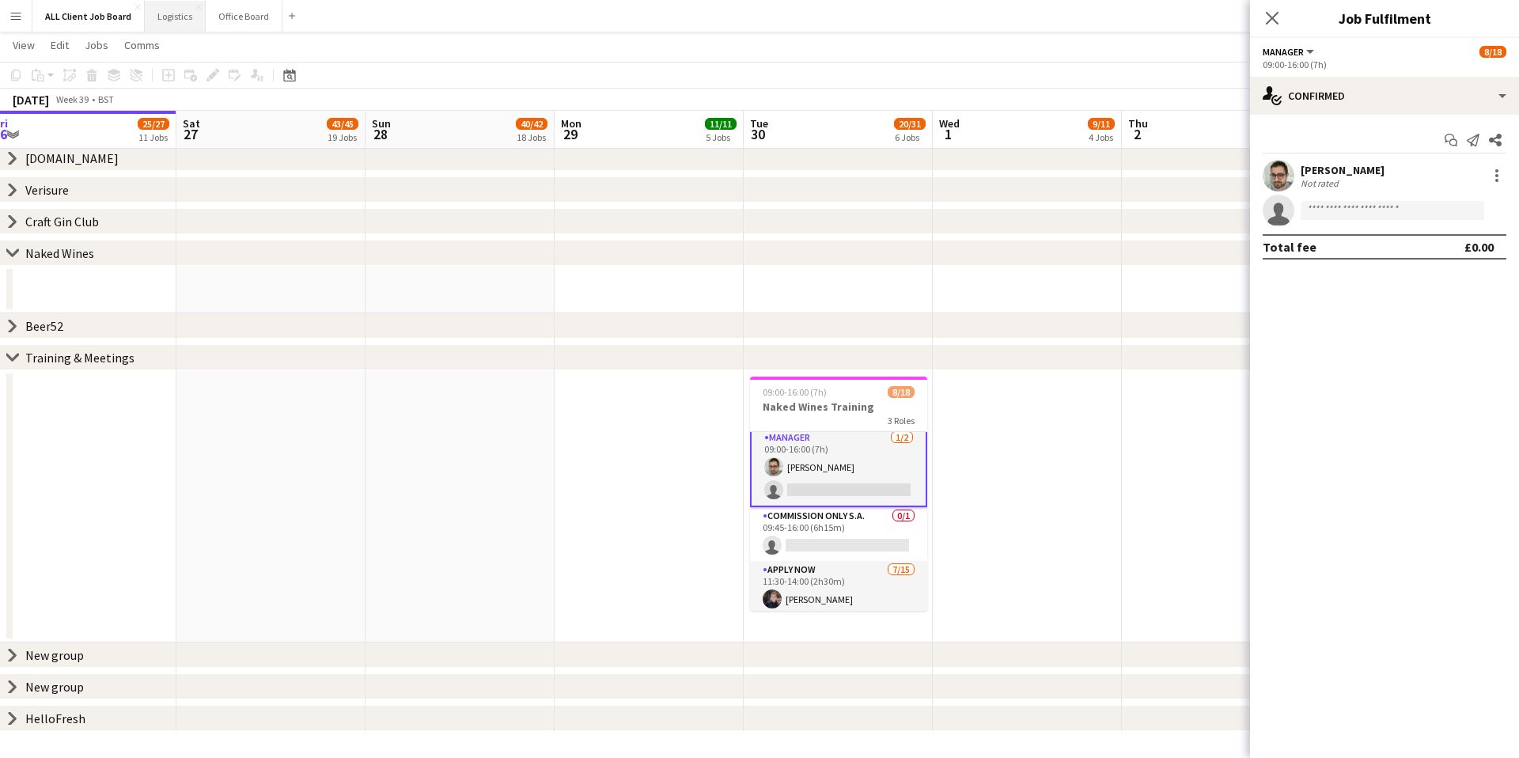
click at [172, 25] on button "Logistics Close" at bounding box center [175, 16] width 61 height 31
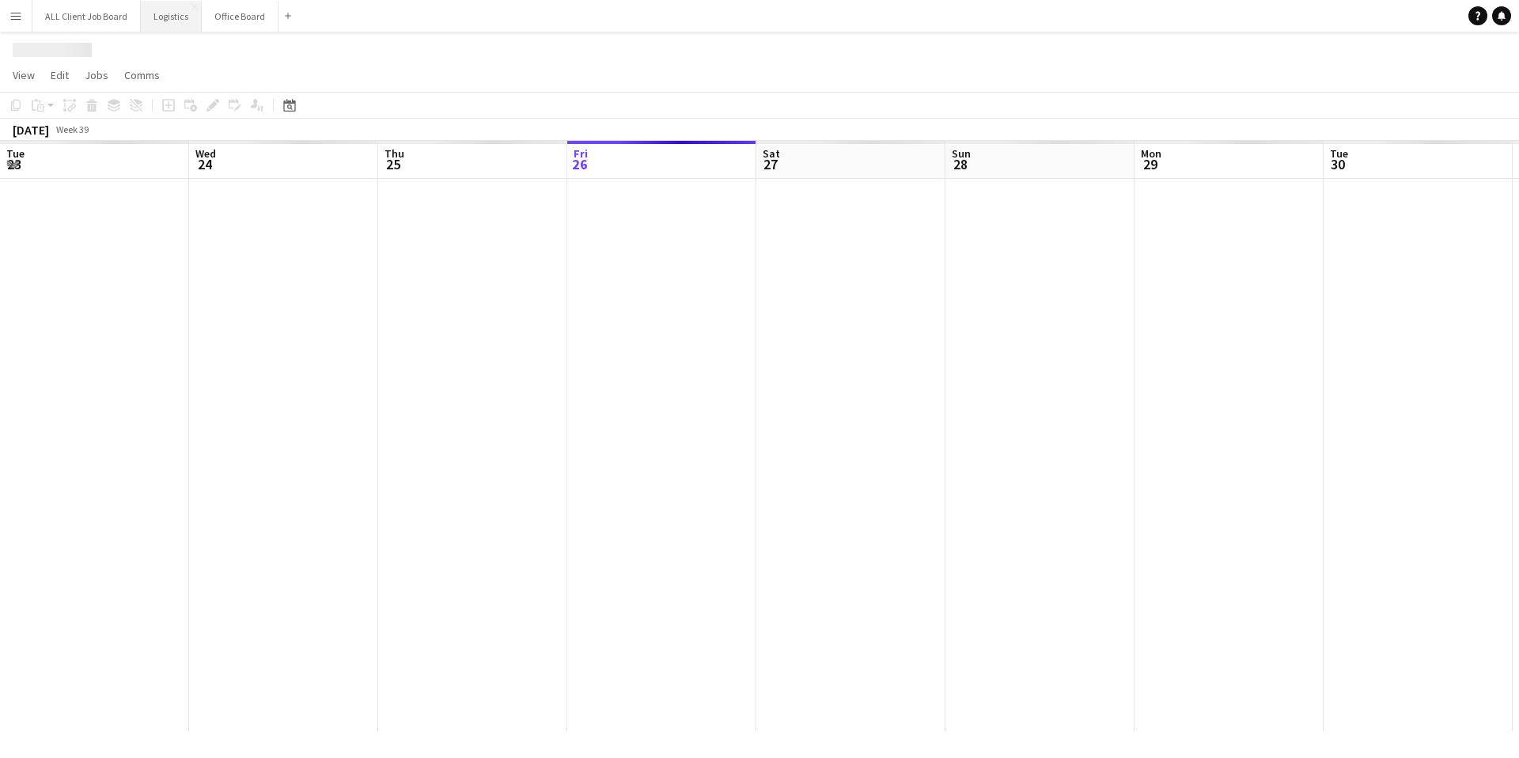
scroll to position [0, 378]
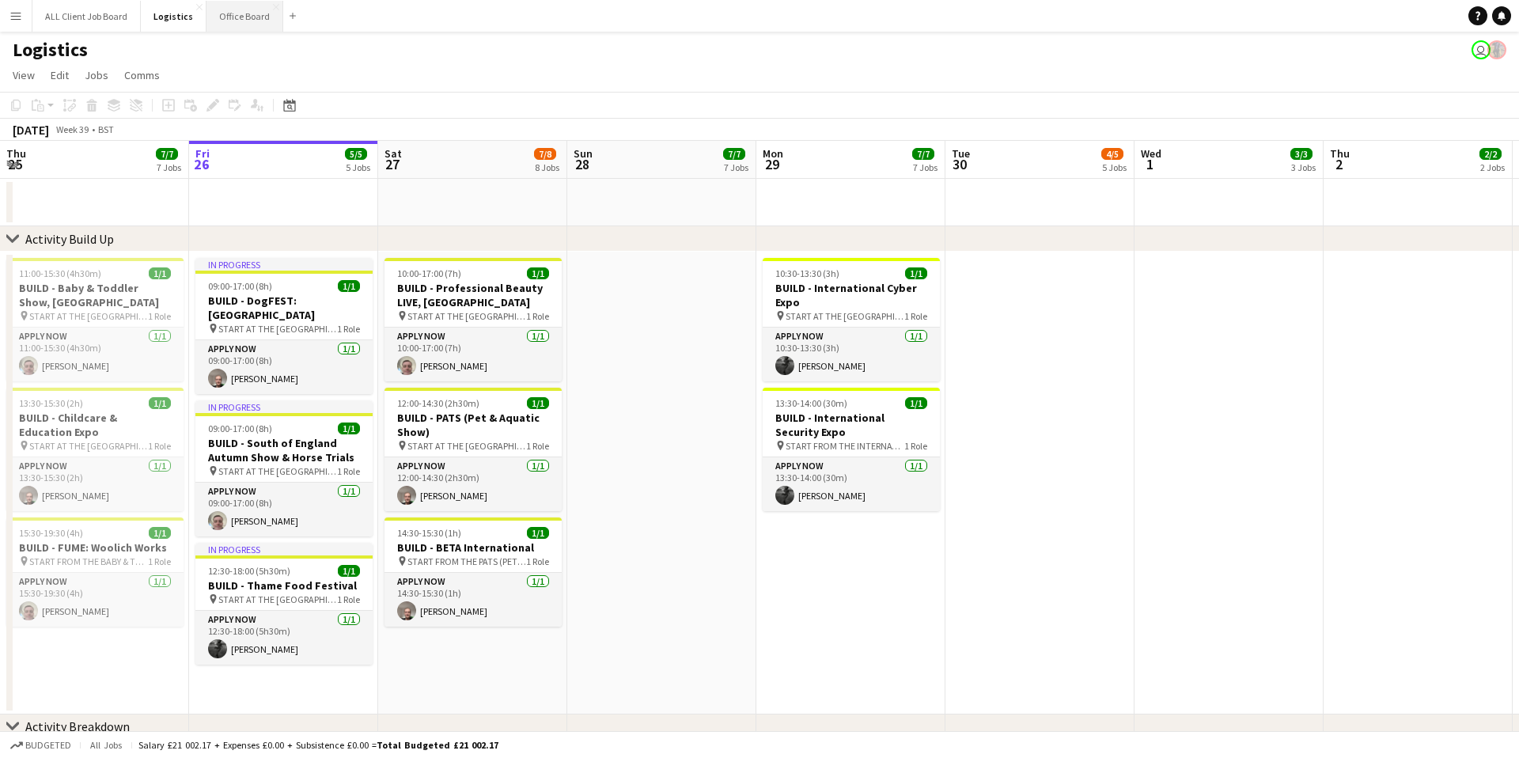
click at [222, 21] on button "Office Board Close" at bounding box center [244, 16] width 77 height 31
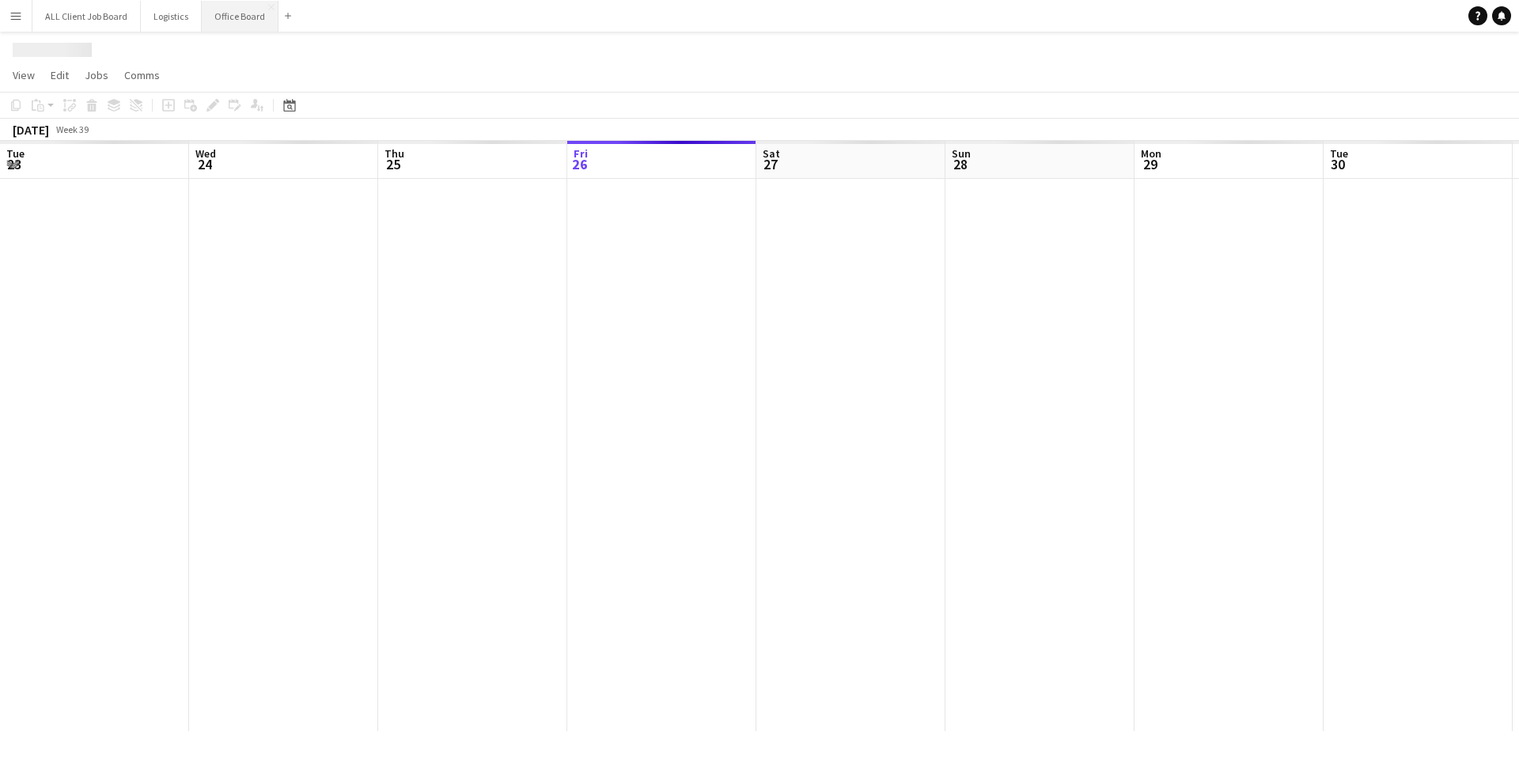
scroll to position [0, 378]
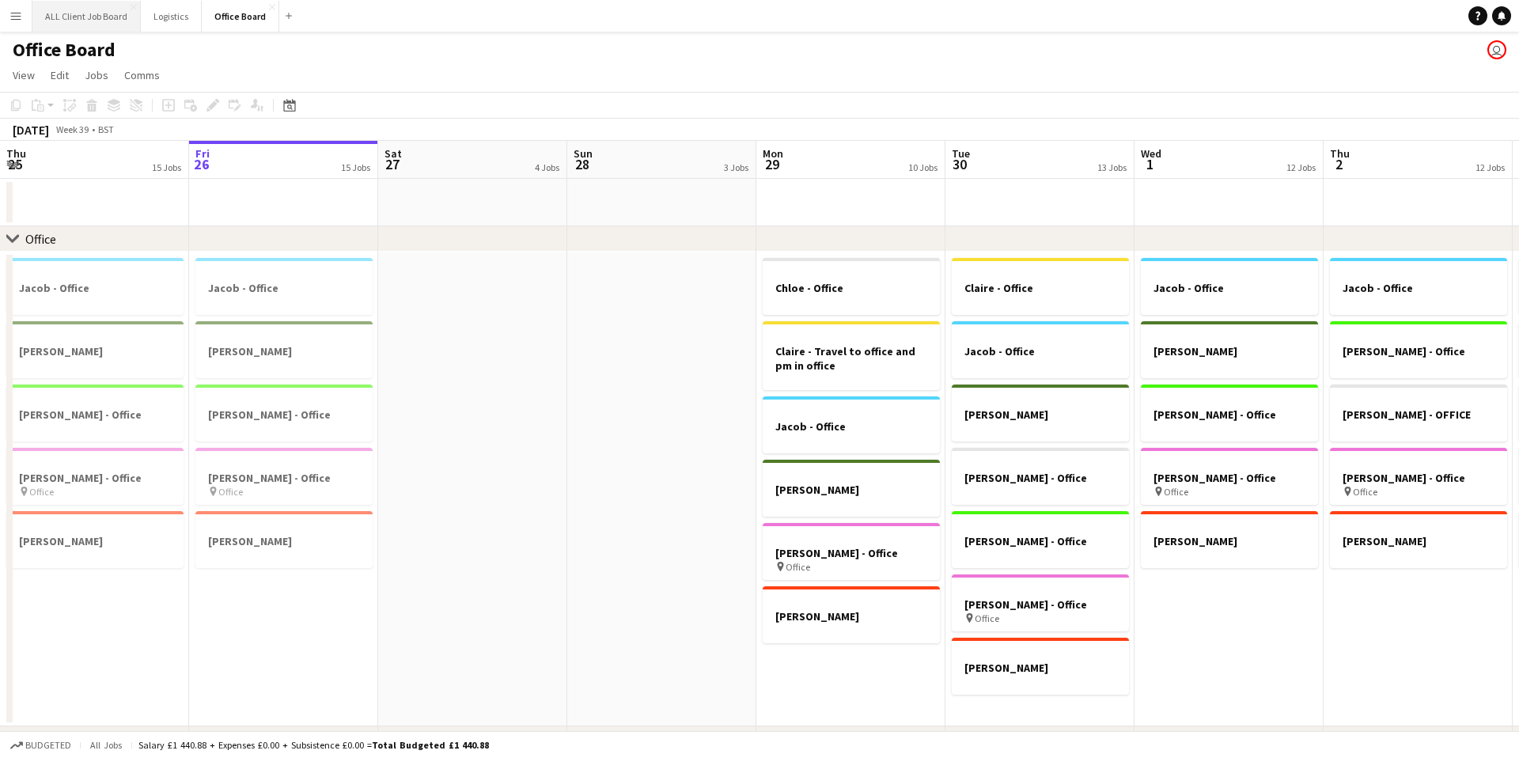
click at [93, 16] on button "ALL Client Job Board Close" at bounding box center [86, 16] width 108 height 31
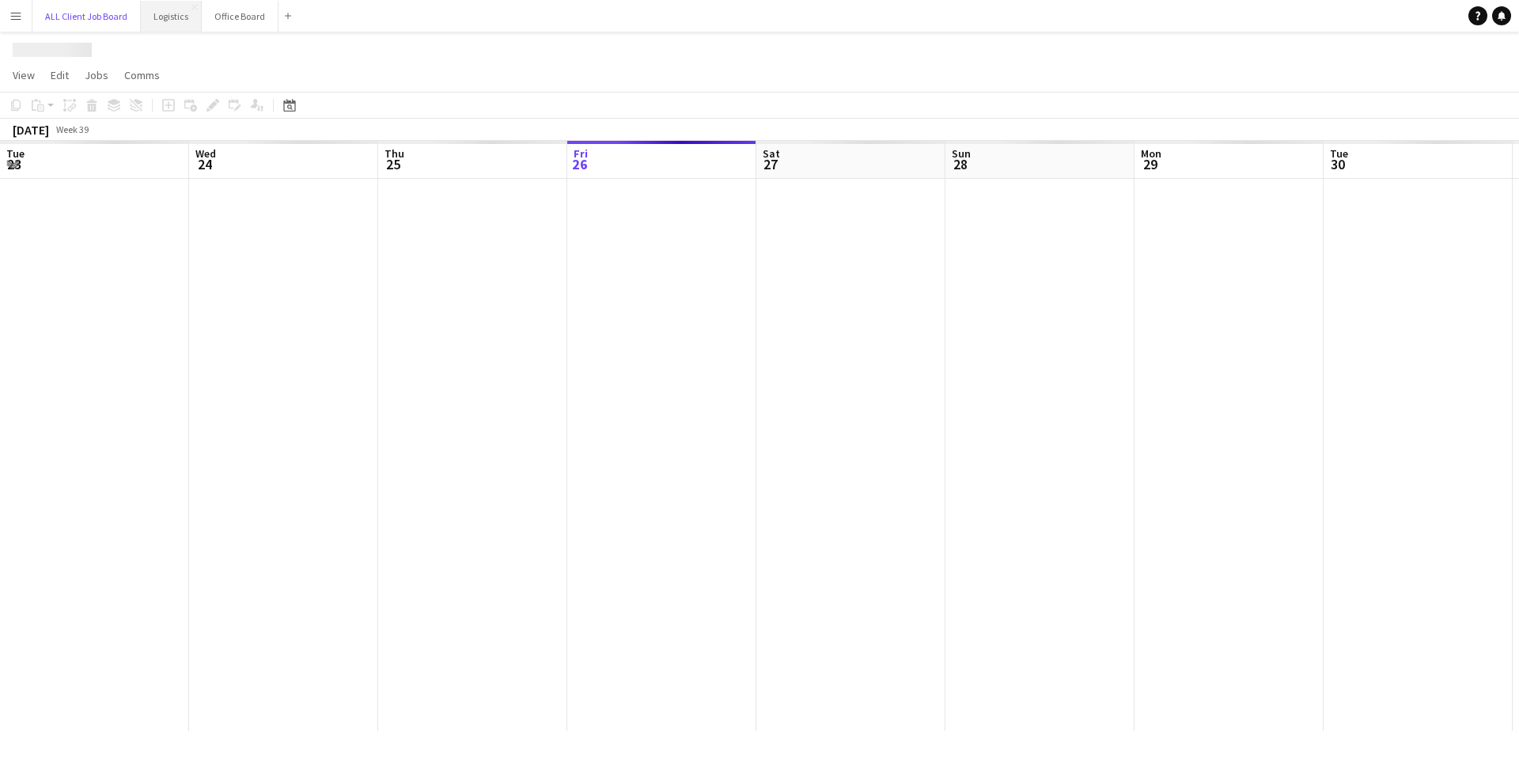
scroll to position [0, 378]
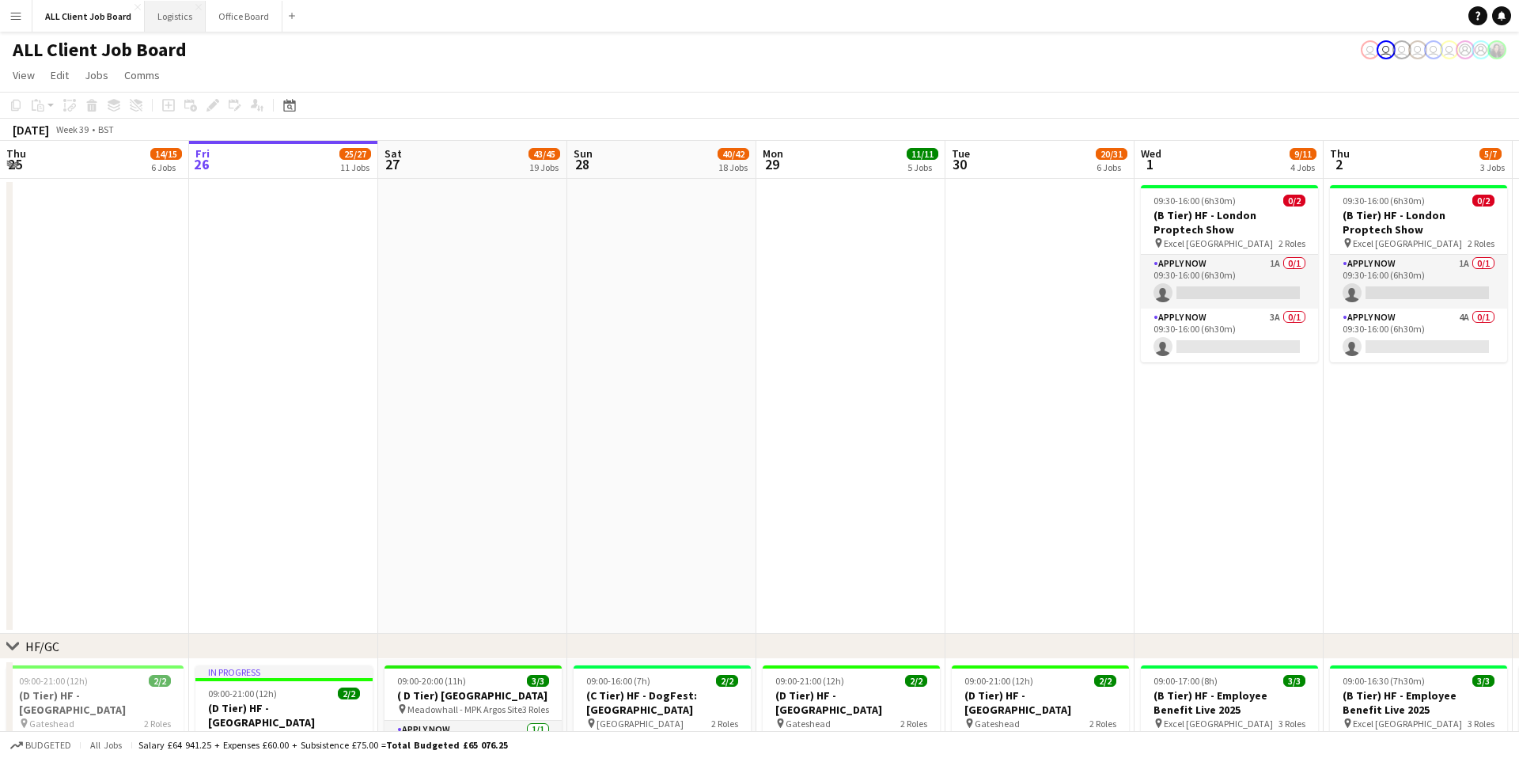
click at [180, 20] on button "Logistics Close" at bounding box center [175, 16] width 61 height 31
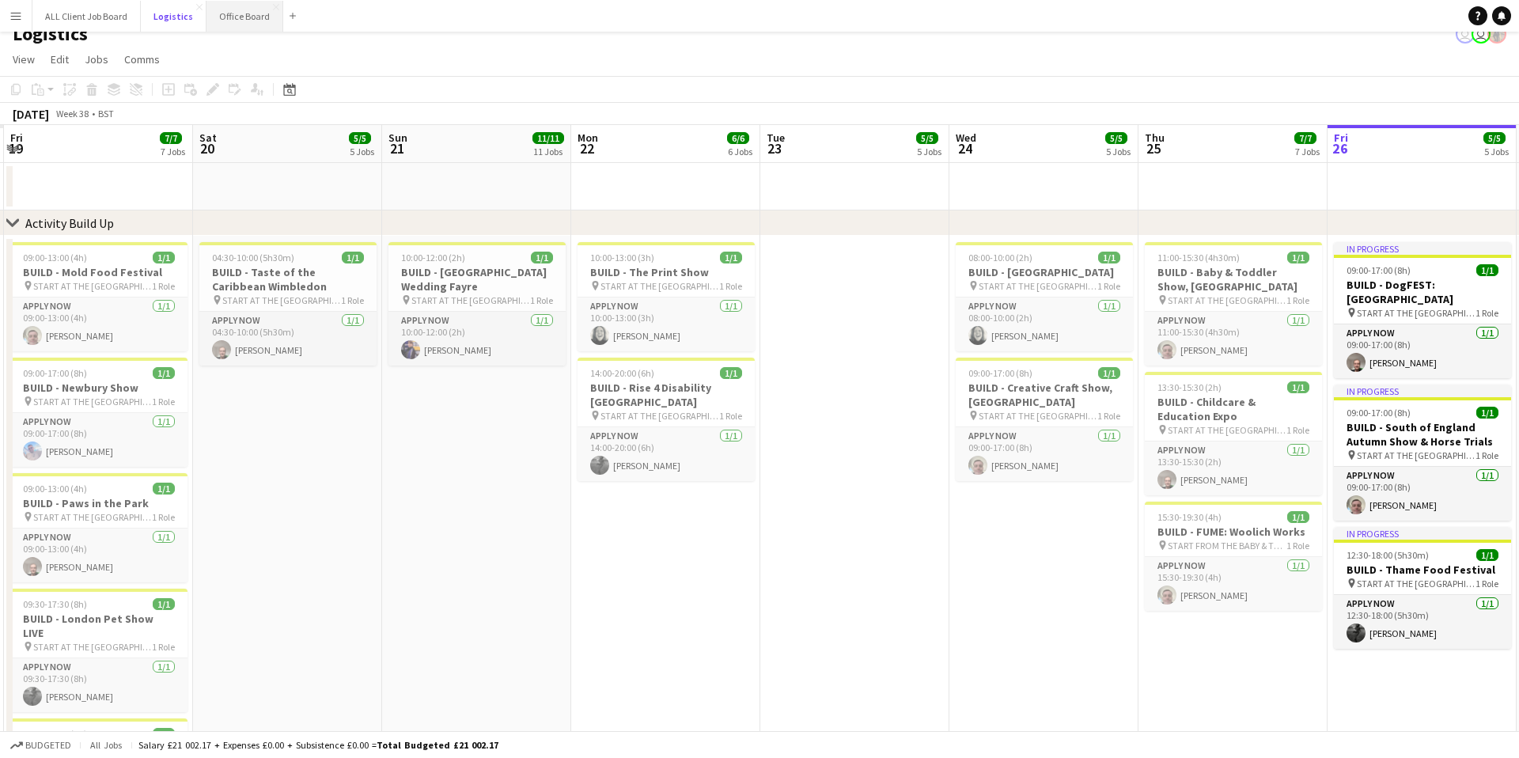
scroll to position [0, 373]
click at [249, 13] on button "Office Board Close" at bounding box center [244, 16] width 77 height 31
